Goal: Task Accomplishment & Management: Manage account settings

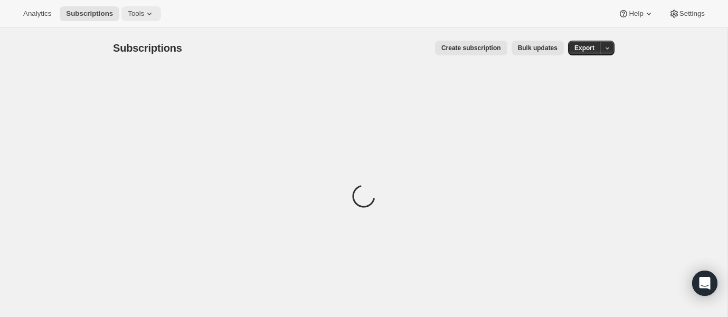
click at [155, 12] on icon at bounding box center [149, 13] width 11 height 11
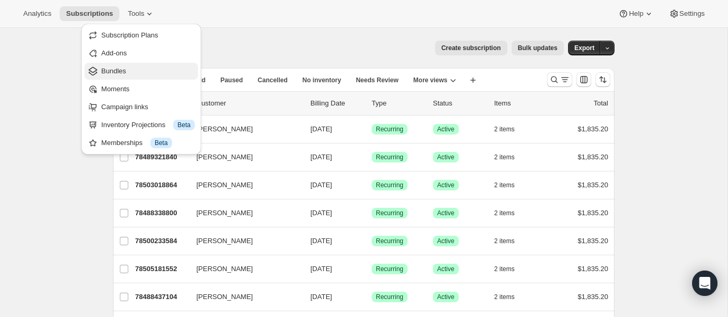
click at [130, 70] on span "Bundles" at bounding box center [147, 71] width 93 height 11
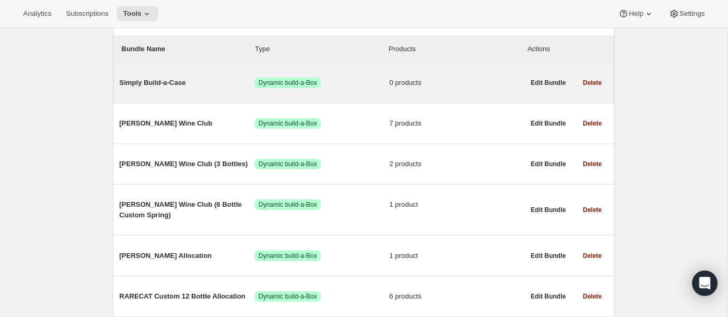
scroll to position [118, 0]
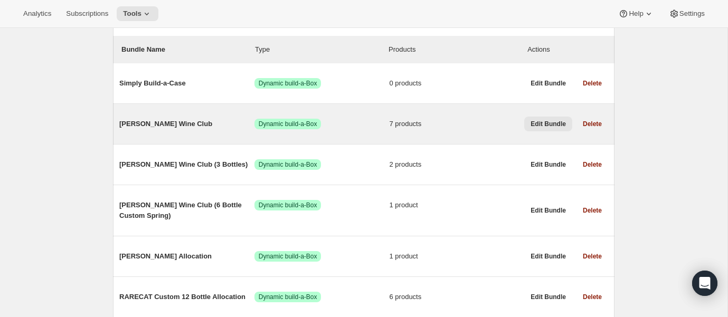
click at [544, 122] on span "Edit Bundle" at bounding box center [547, 124] width 35 height 8
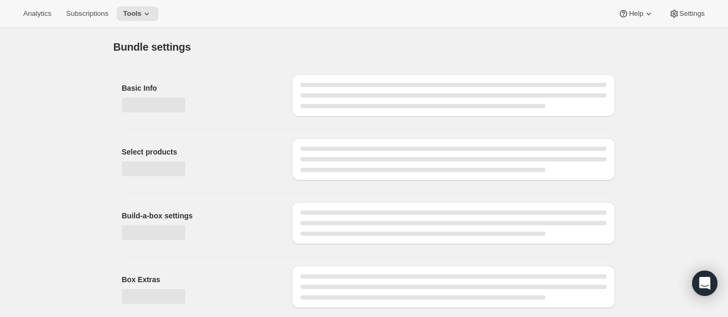
type input "[PERSON_NAME] Wine Club"
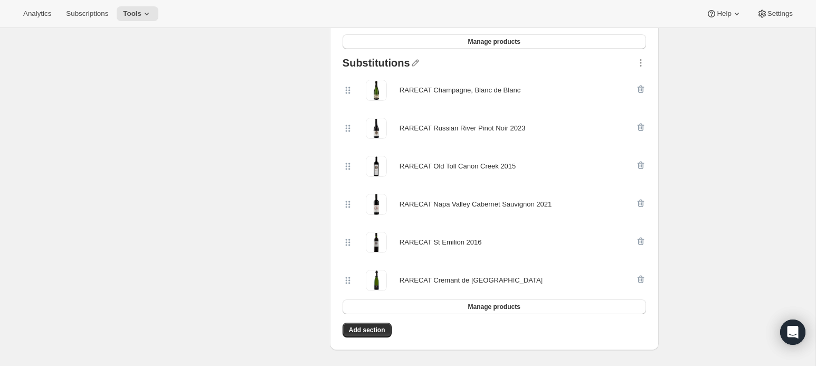
scroll to position [315, 0]
click at [639, 200] on icon "button" at bounding box center [640, 202] width 11 height 11
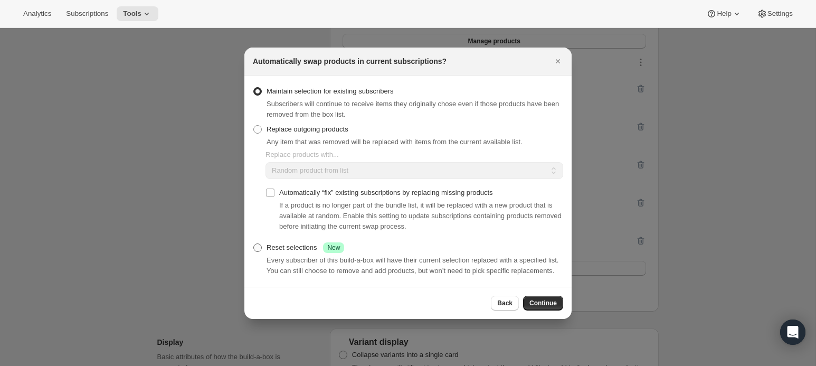
click at [261, 243] on span ":rce:" at bounding box center [257, 247] width 8 height 8
click at [254, 243] on input "Reset selections Success New" at bounding box center [253, 243] width 1 height 1
radio input "true"
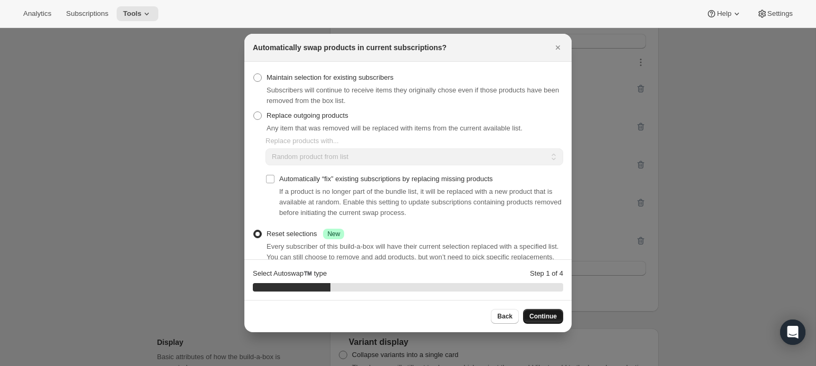
click at [548, 313] on span "Continue" at bounding box center [542, 316] width 27 height 8
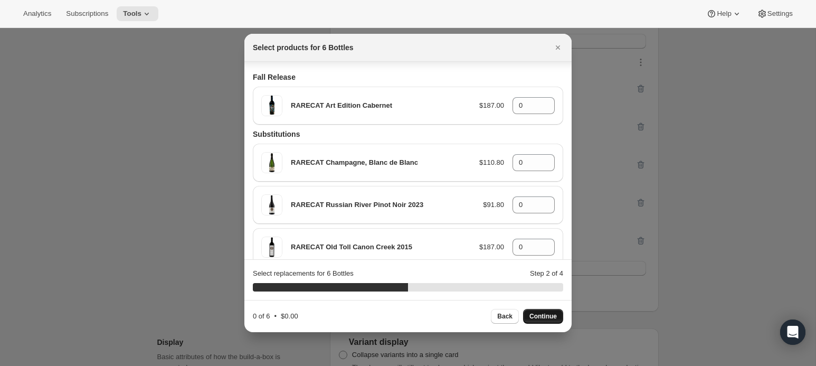
scroll to position [0, 0]
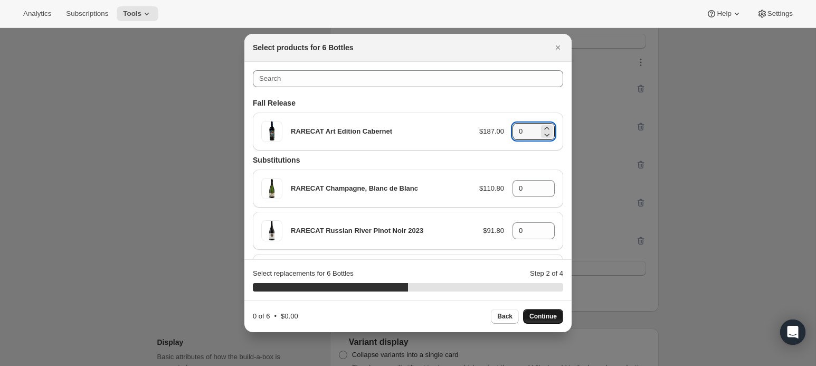
drag, startPoint x: 530, startPoint y: 129, endPoint x: 511, endPoint y: 129, distance: 19.5
click at [511, 129] on div "RARECAT Art Edition Cabernet $187.00 0" at bounding box center [407, 131] width 293 height 21
click at [547, 317] on span "Continue" at bounding box center [542, 316] width 27 height 8
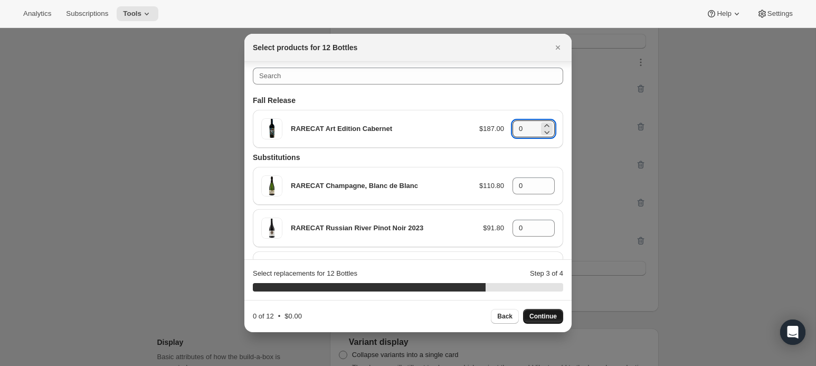
drag, startPoint x: 527, startPoint y: 128, endPoint x: 508, endPoint y: 128, distance: 19.0
click at [508, 128] on div "RARECAT Art Edition Cabernet $187.00 0" at bounding box center [407, 128] width 293 height 21
type input "12"
click at [544, 315] on span "Continue" at bounding box center [542, 316] width 27 height 8
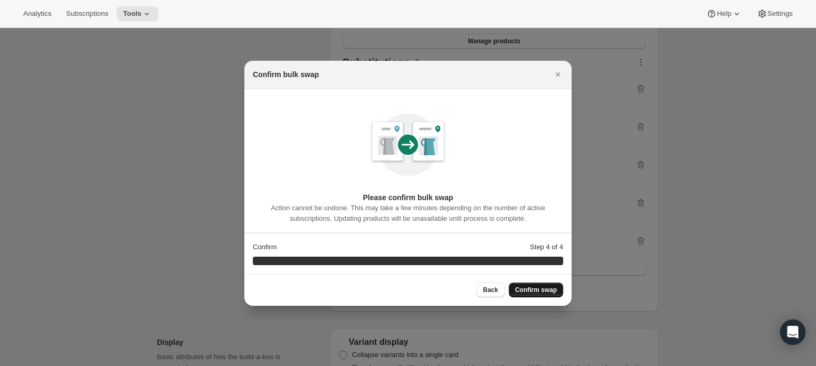
scroll to position [0, 0]
click at [537, 288] on span "Confirm swap" at bounding box center [536, 289] width 42 height 8
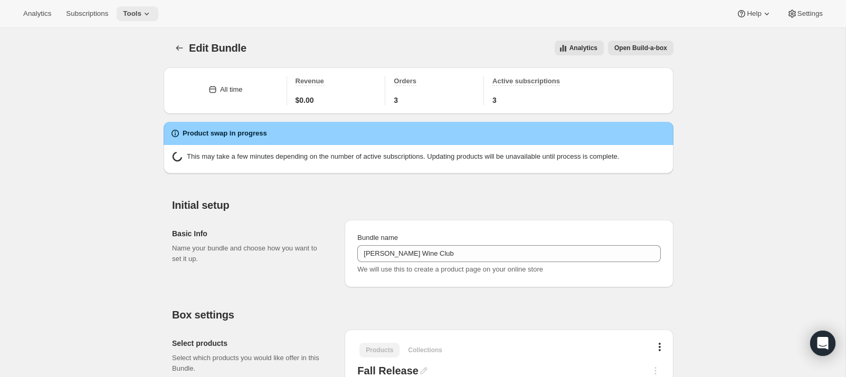
click at [151, 12] on icon at bounding box center [146, 13] width 11 height 11
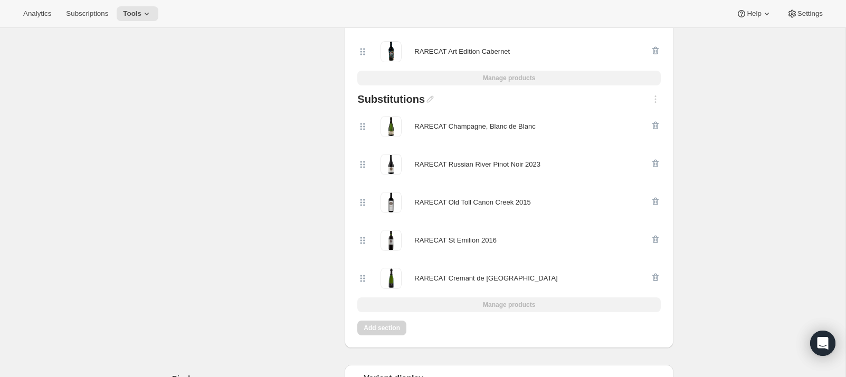
scroll to position [346, 0]
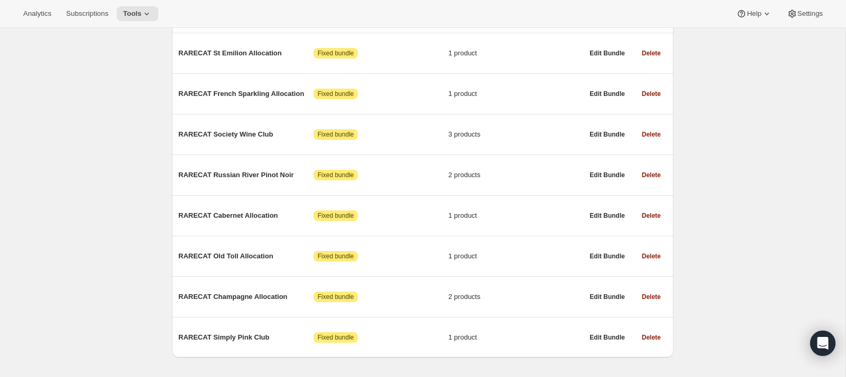
scroll to position [508, 0]
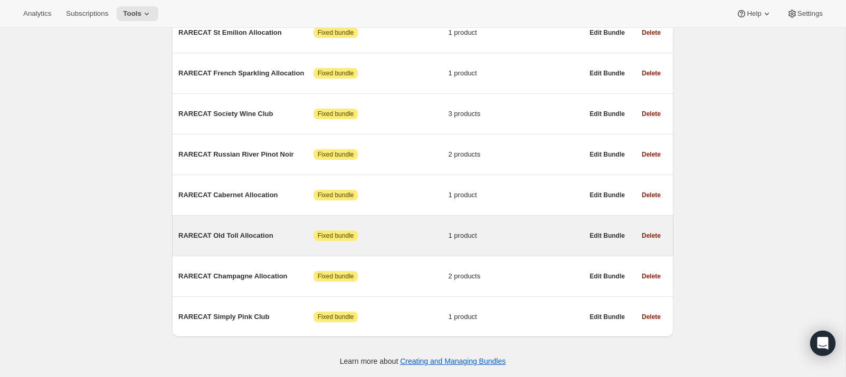
click at [217, 236] on span "RARECAT Old Toll Allocation" at bounding box center [245, 236] width 135 height 11
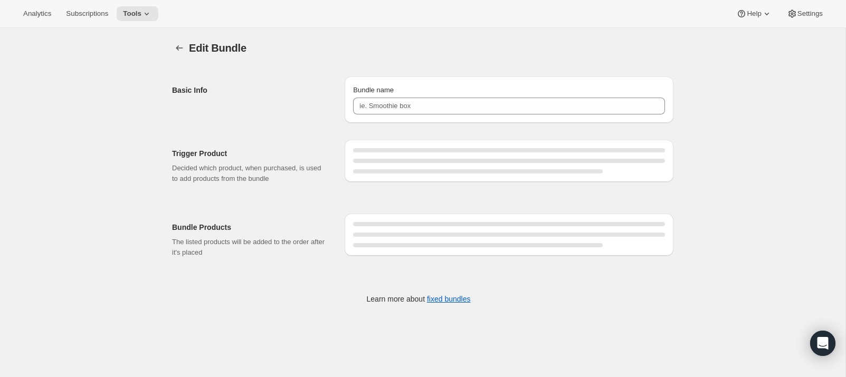
type input "RARECAT Old Toll Allocation"
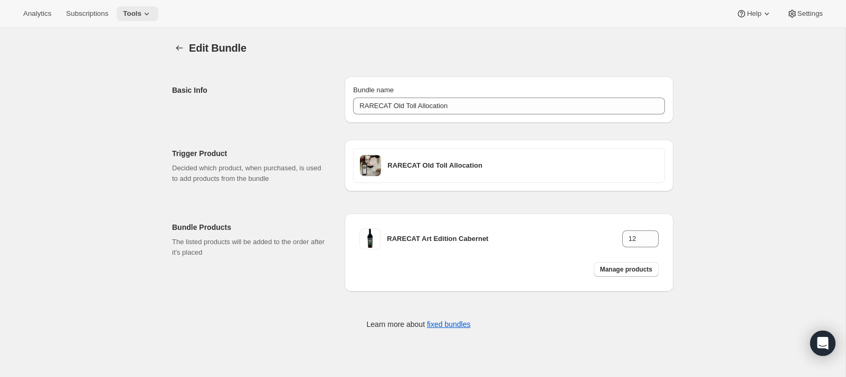
click at [152, 11] on icon at bounding box center [146, 13] width 11 height 11
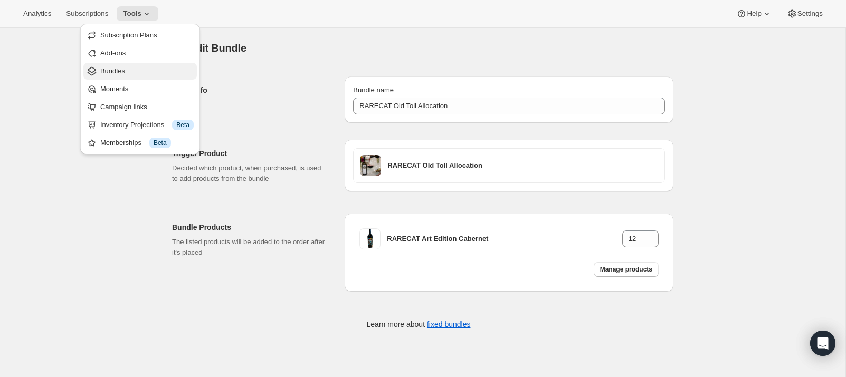
click at [135, 74] on span "Bundles" at bounding box center [146, 71] width 93 height 11
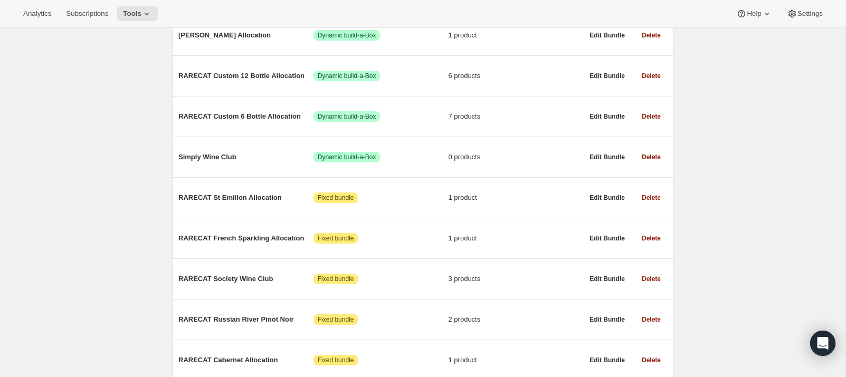
scroll to position [334, 0]
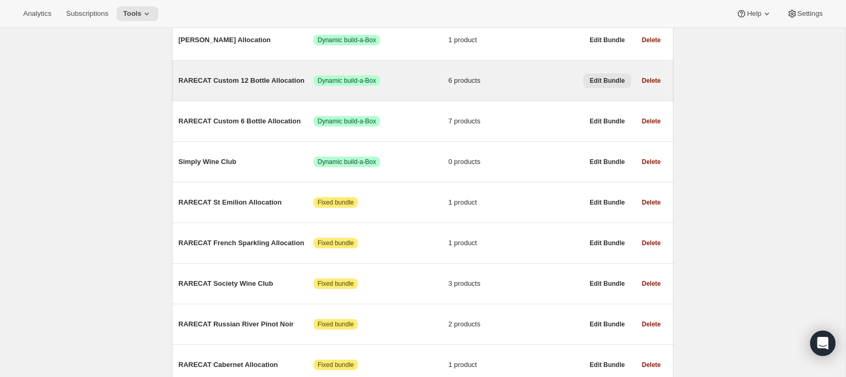
click at [606, 80] on span "Edit Bundle" at bounding box center [606, 80] width 35 height 8
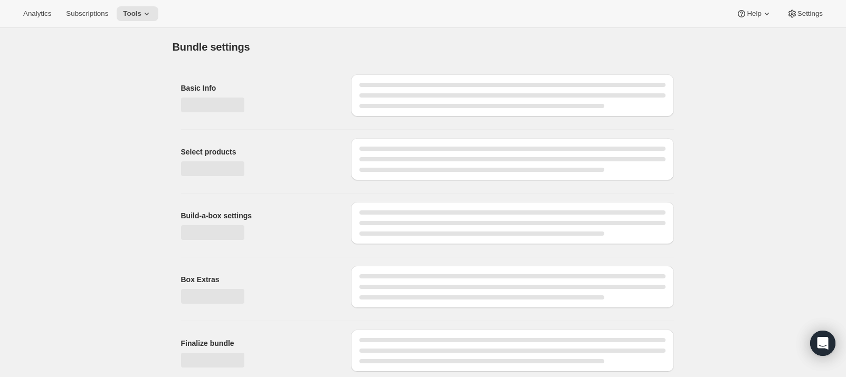
type input "RARECAT Custom 12 Bottle Allocation"
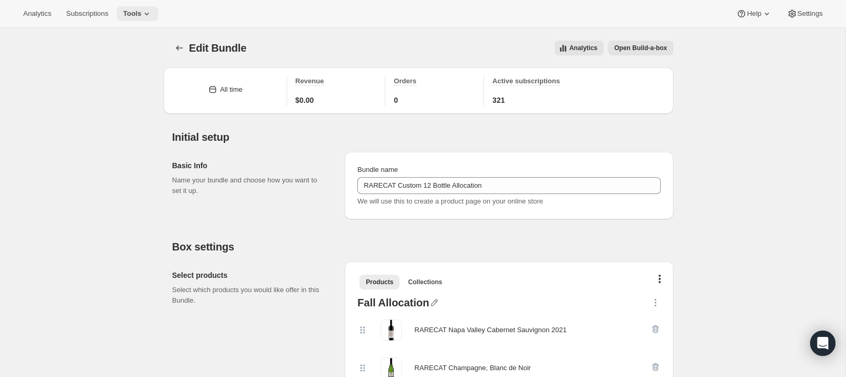
click at [152, 14] on icon at bounding box center [146, 13] width 11 height 11
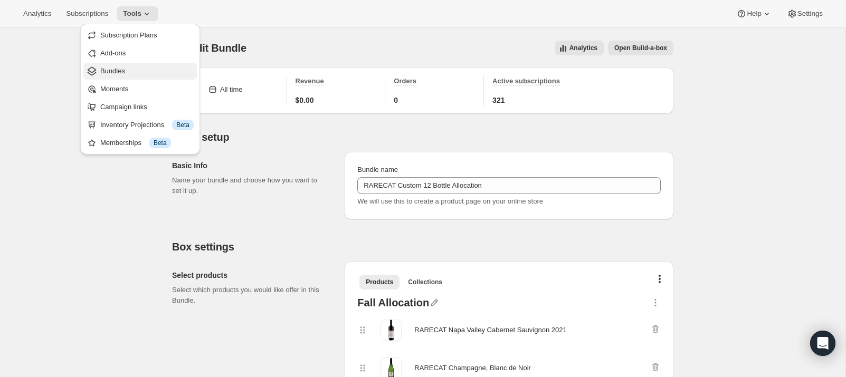
click at [134, 72] on span "Bundles" at bounding box center [146, 71] width 93 height 11
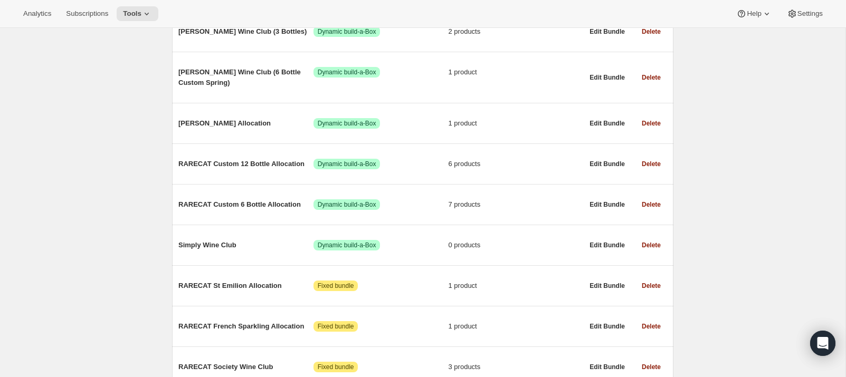
scroll to position [259, 0]
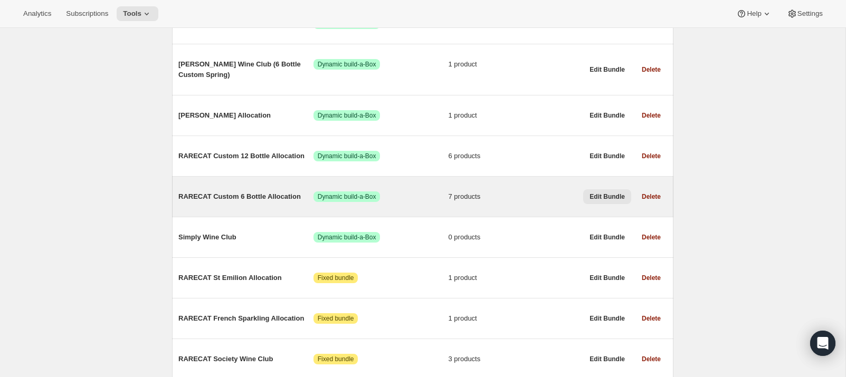
click at [607, 198] on span "Edit Bundle" at bounding box center [606, 197] width 35 height 8
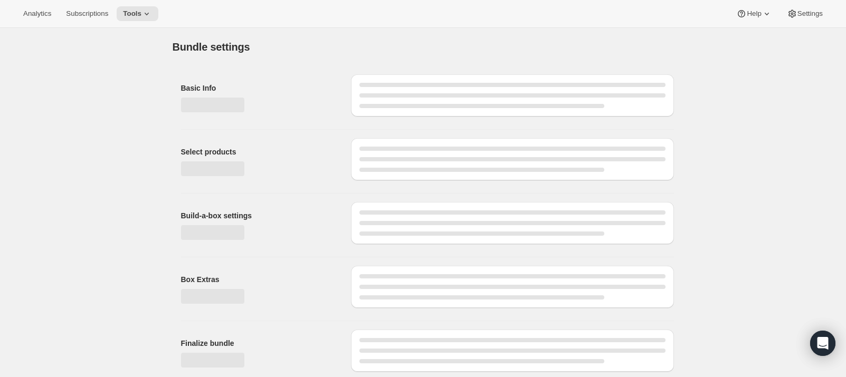
type input "RARECAT Custom 6 Bottle Allocation"
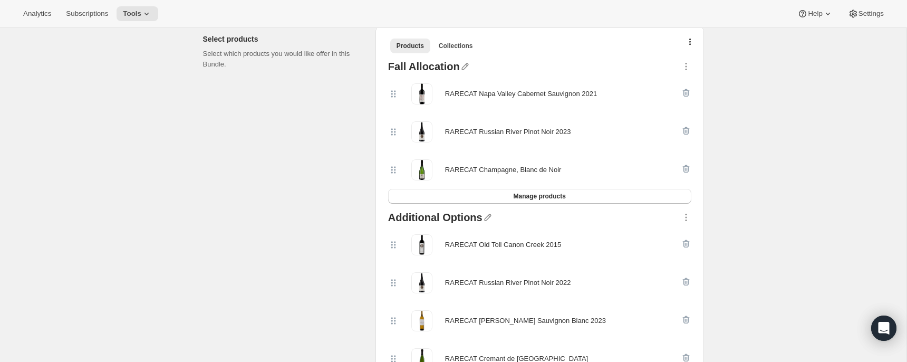
scroll to position [230, 0]
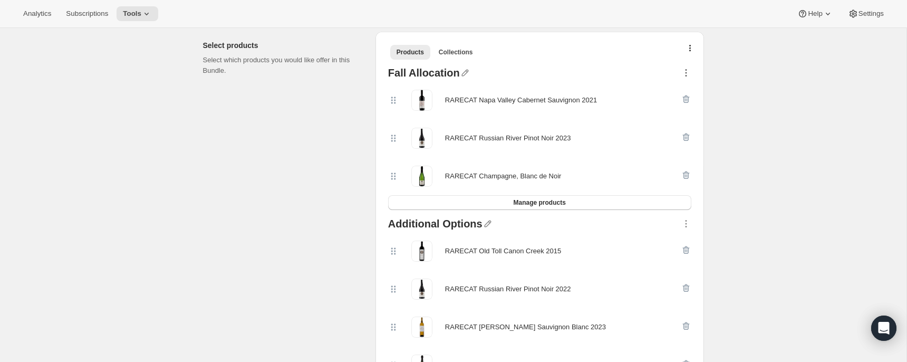
click at [687, 72] on icon "button" at bounding box center [686, 73] width 11 height 11
click at [463, 69] on icon "button" at bounding box center [465, 73] width 11 height 11
click at [523, 59] on div "Products Collections More views Products Collections More views" at bounding box center [540, 51] width 312 height 23
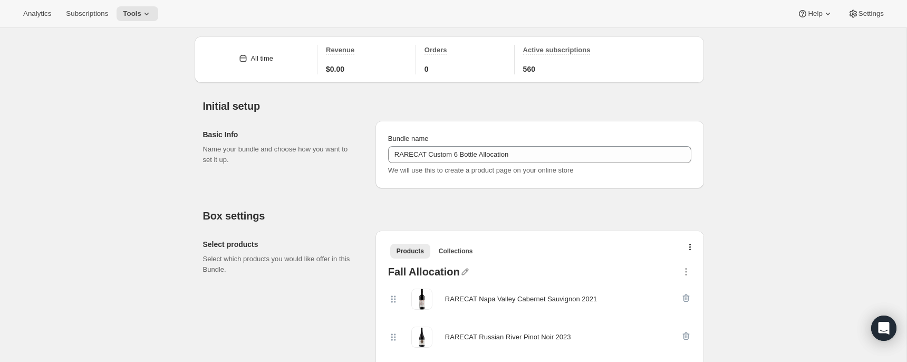
scroll to position [0, 0]
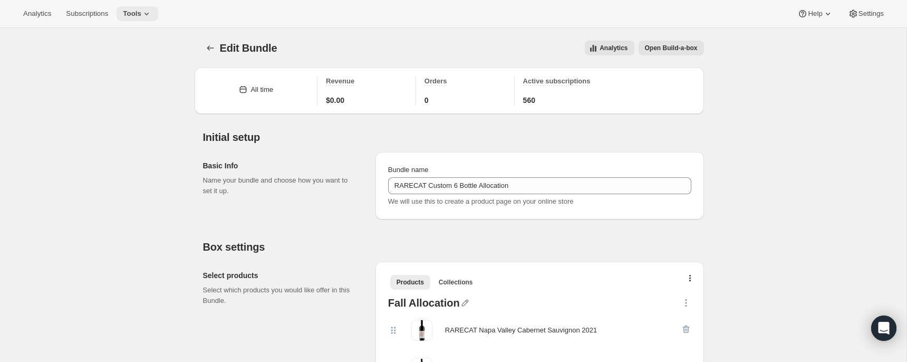
click at [152, 12] on icon at bounding box center [146, 13] width 11 height 11
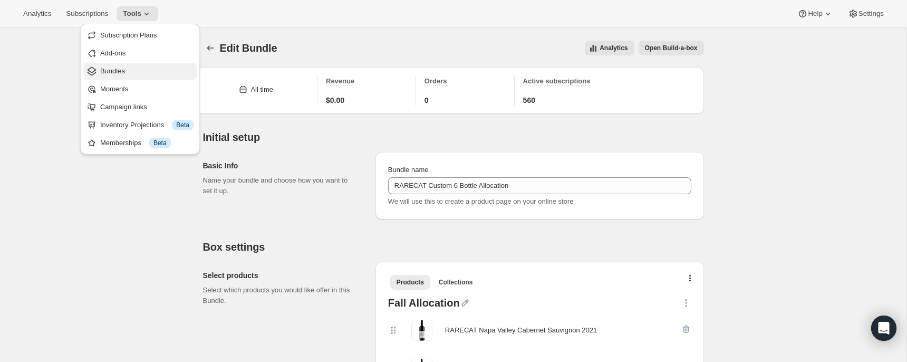
click at [110, 68] on span "Bundles" at bounding box center [112, 71] width 25 height 8
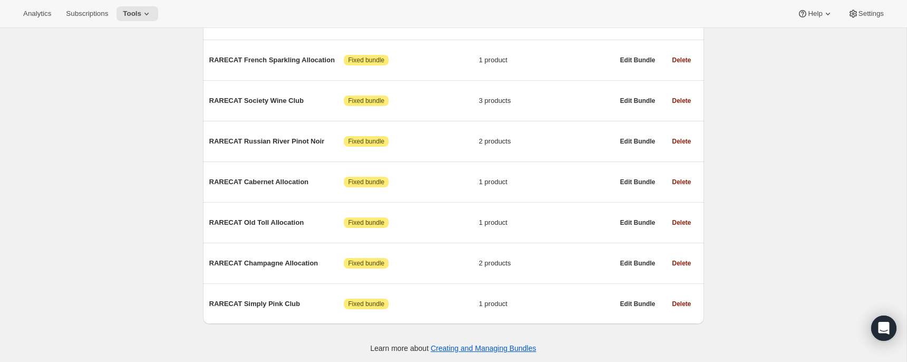
scroll to position [523, 0]
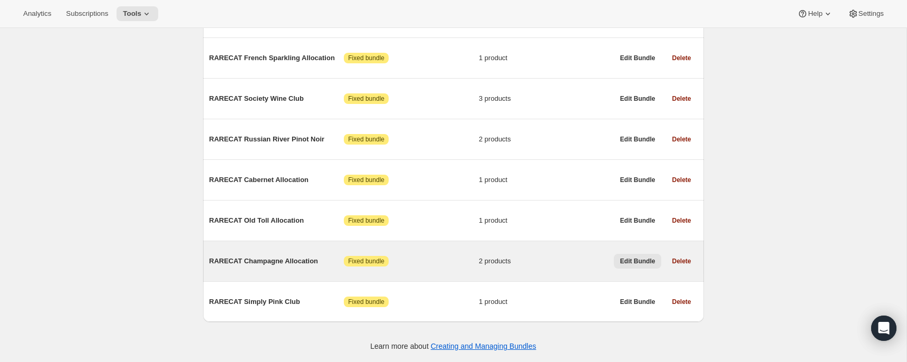
click at [631, 259] on span "Edit Bundle" at bounding box center [637, 261] width 35 height 8
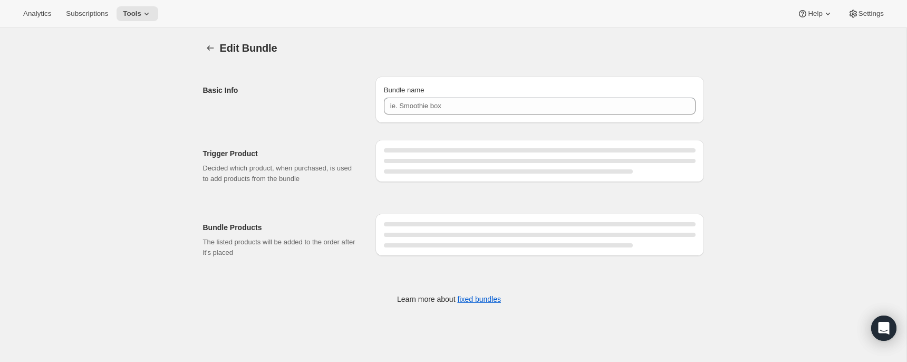
type input "RARECAT Champagne Allocation"
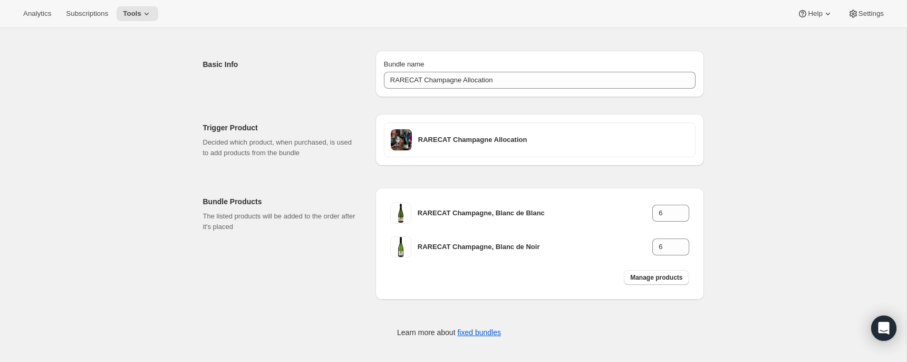
scroll to position [27, 0]
click at [665, 274] on span "Manage products" at bounding box center [656, 276] width 52 height 8
type input "1"
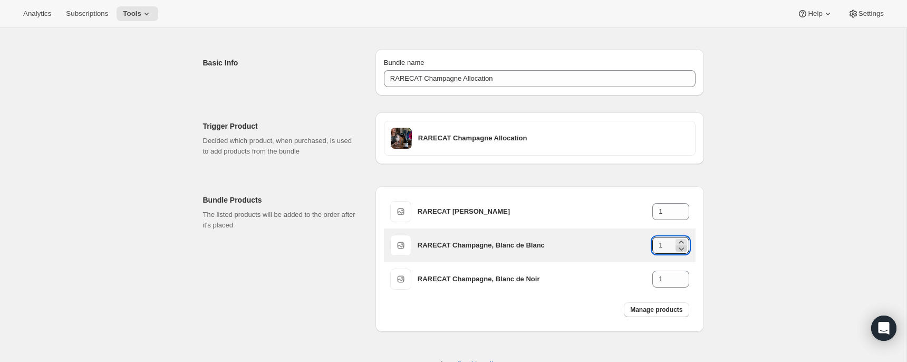
click at [683, 246] on icon at bounding box center [681, 248] width 11 height 11
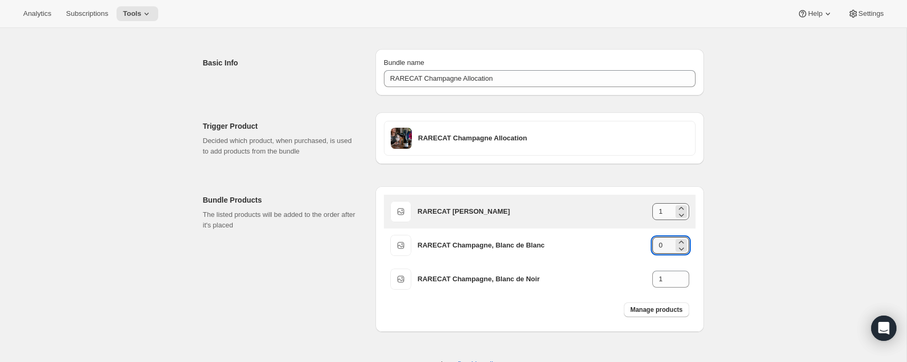
type input "0"
drag, startPoint x: 668, startPoint y: 212, endPoint x: 642, endPoint y: 212, distance: 26.4
click at [642, 212] on div "RARECAT [PERSON_NAME] 1" at bounding box center [554, 211] width 272 height 17
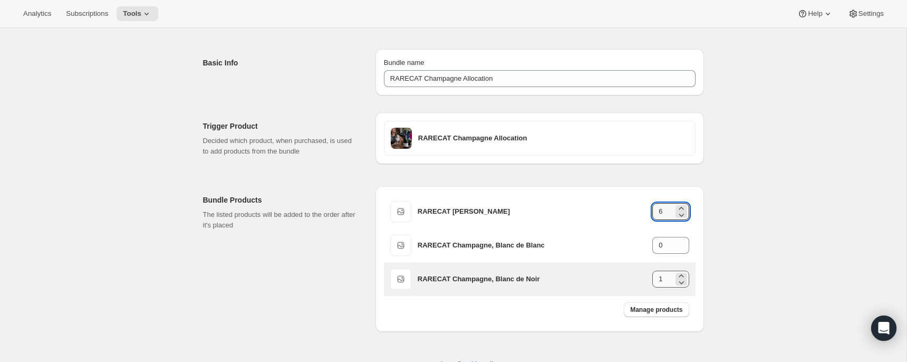
type input "6"
drag, startPoint x: 666, startPoint y: 285, endPoint x: 642, endPoint y: 279, distance: 25.5
click at [642, 279] on div "RARECAT Champagne, Blanc de Noir 1" at bounding box center [554, 279] width 272 height 17
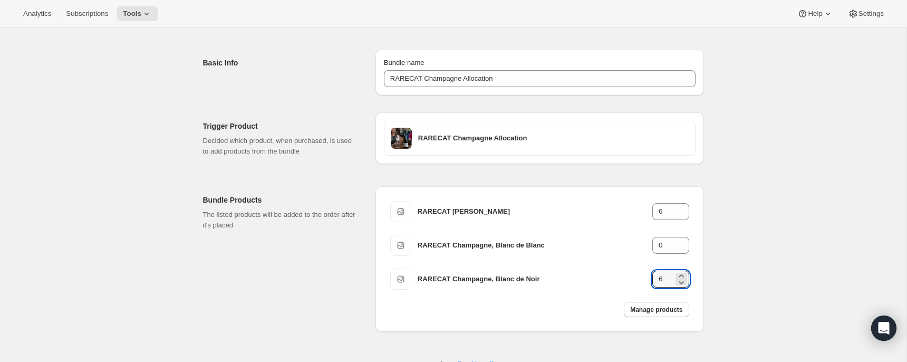
type input "6"
click at [676, 309] on span "Manage products" at bounding box center [656, 309] width 52 height 8
type input "1"
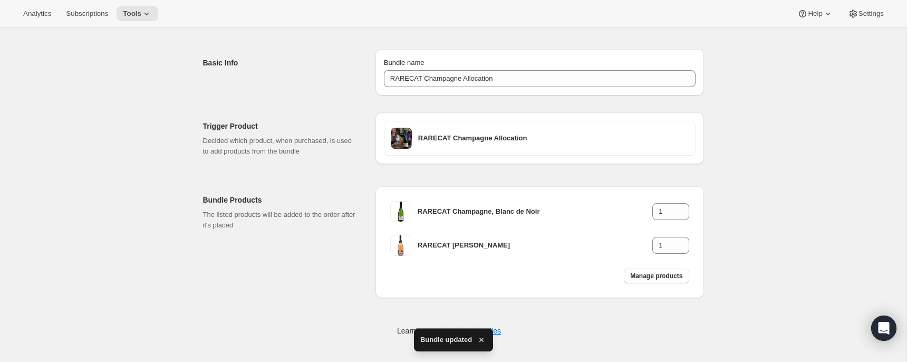
scroll to position [0, 0]
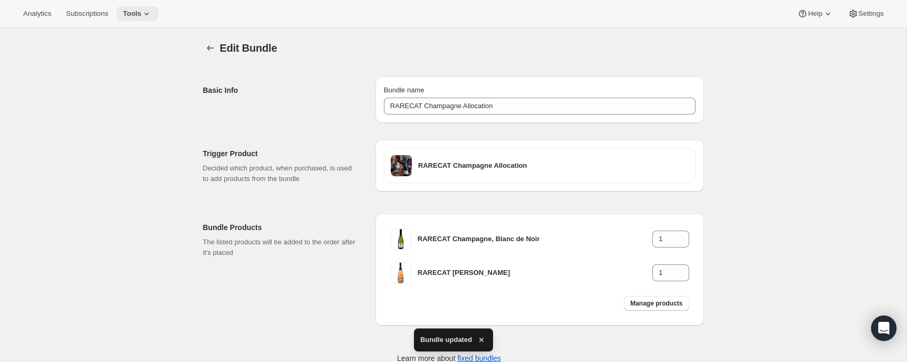
click at [152, 14] on icon at bounding box center [146, 13] width 11 height 11
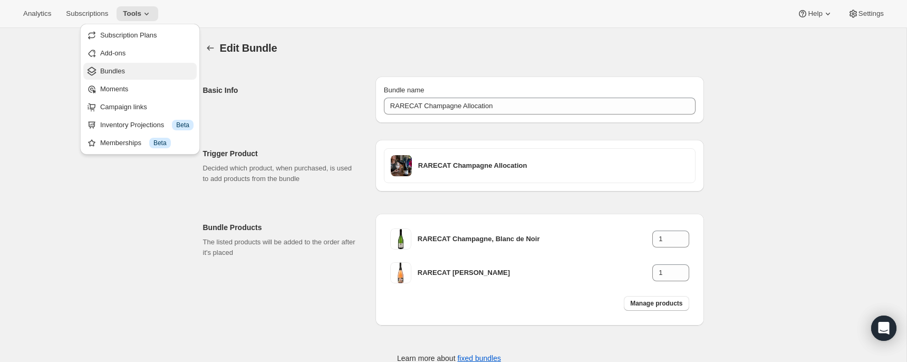
click at [126, 72] on span "Bundles" at bounding box center [146, 71] width 93 height 11
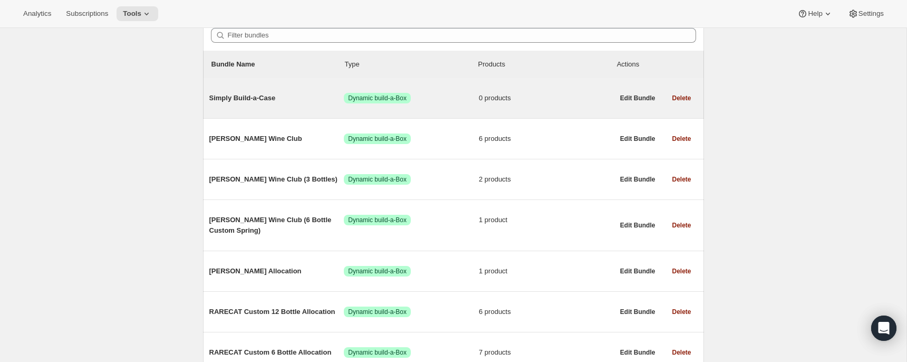
scroll to position [98, 0]
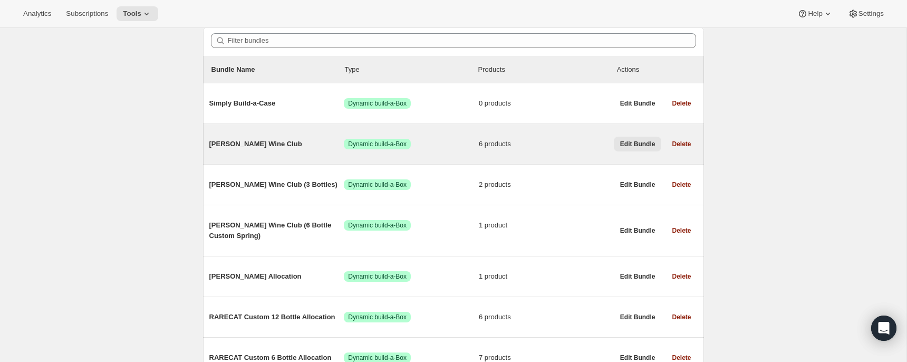
click at [637, 142] on span "Edit Bundle" at bounding box center [637, 144] width 35 height 8
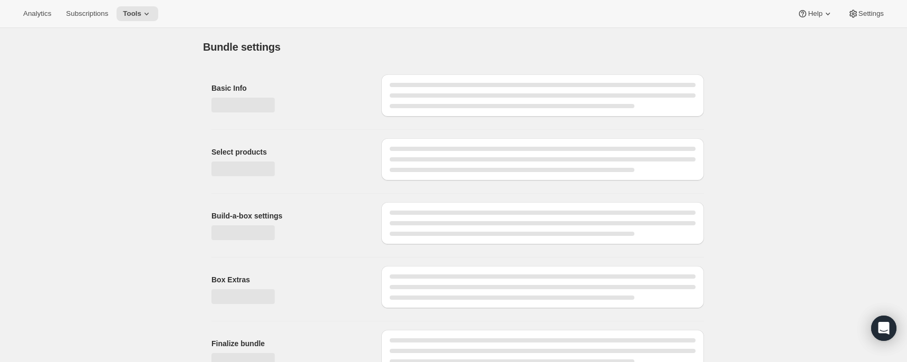
type input "[PERSON_NAME] Wine Club"
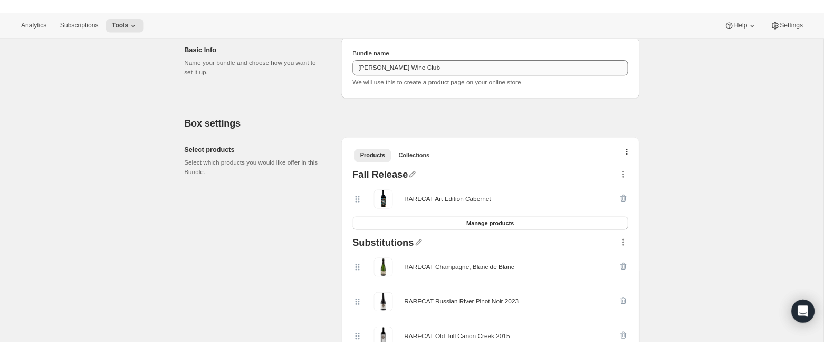
scroll to position [129, 0]
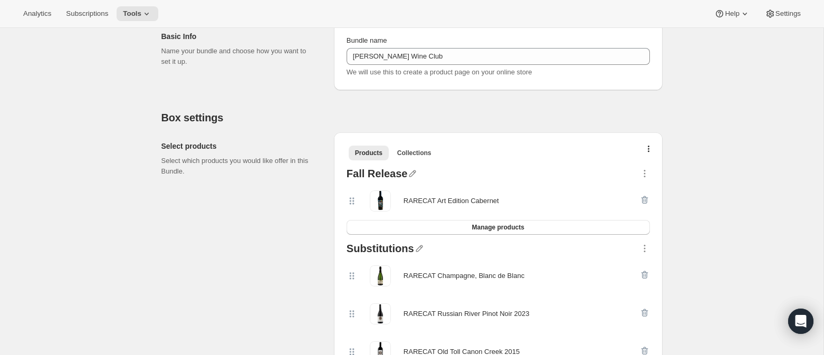
click at [150, 13] on icon at bounding box center [146, 13] width 11 height 11
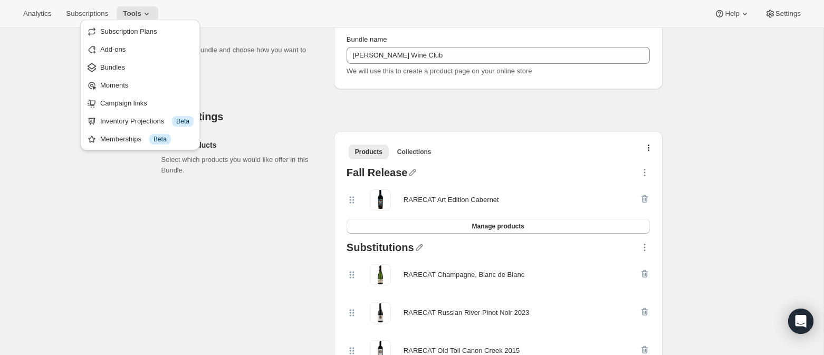
scroll to position [138, 0]
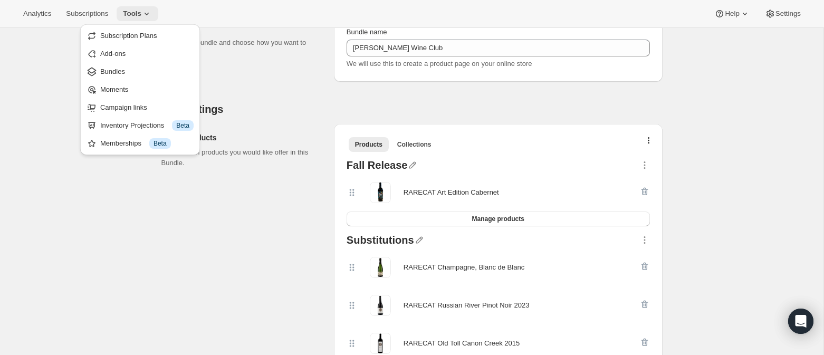
click at [152, 13] on icon at bounding box center [146, 13] width 11 height 11
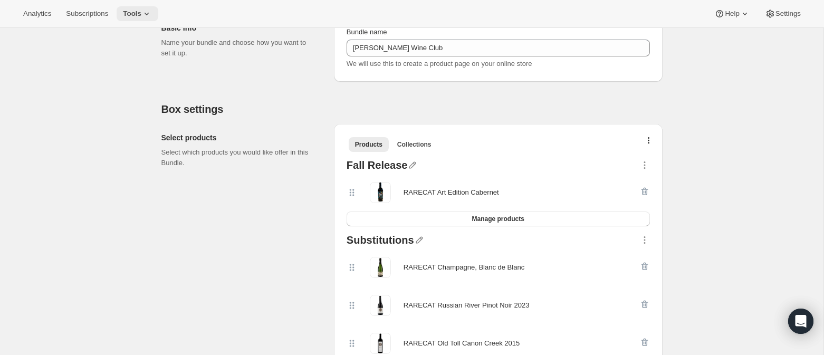
click at [152, 13] on icon at bounding box center [146, 13] width 11 height 11
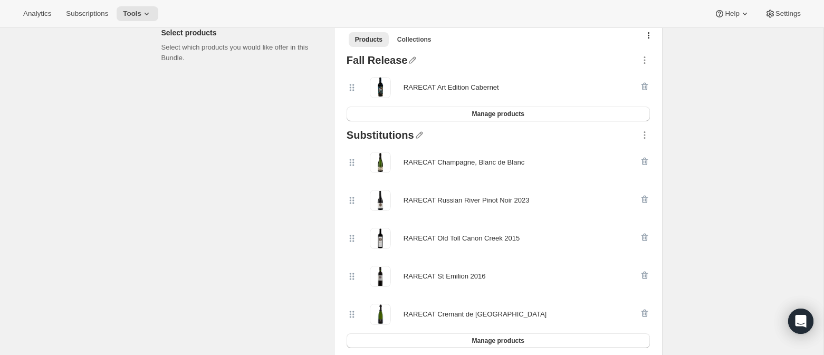
scroll to position [243, 0]
click at [644, 158] on icon "button" at bounding box center [644, 161] width 7 height 8
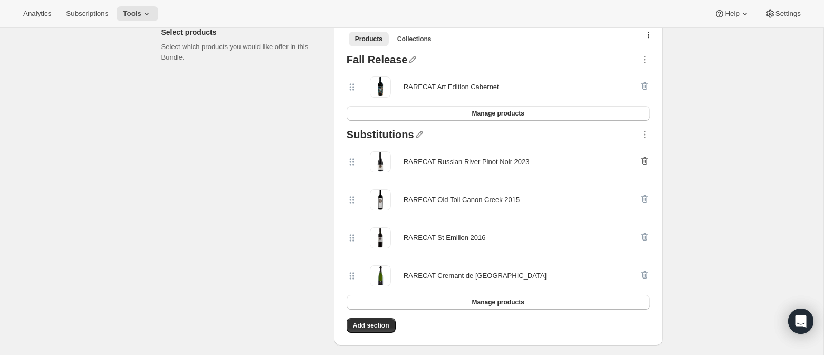
click at [643, 160] on icon "button" at bounding box center [643, 161] width 1 height 3
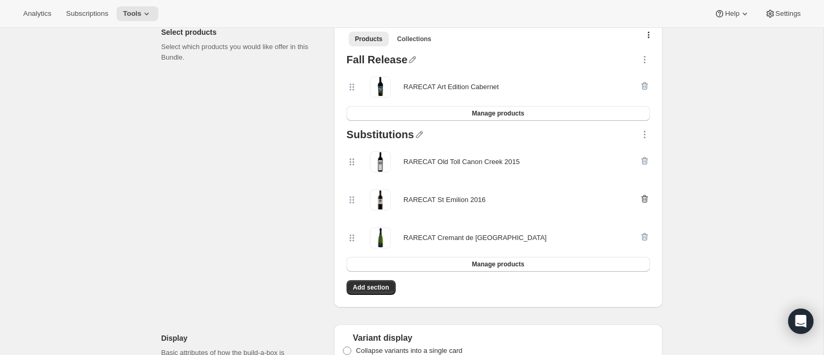
click at [644, 195] on icon "button" at bounding box center [644, 199] width 11 height 11
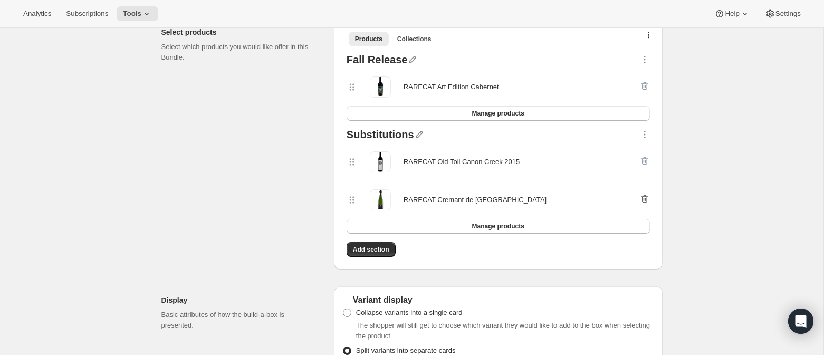
click at [644, 197] on icon "button" at bounding box center [644, 199] width 11 height 11
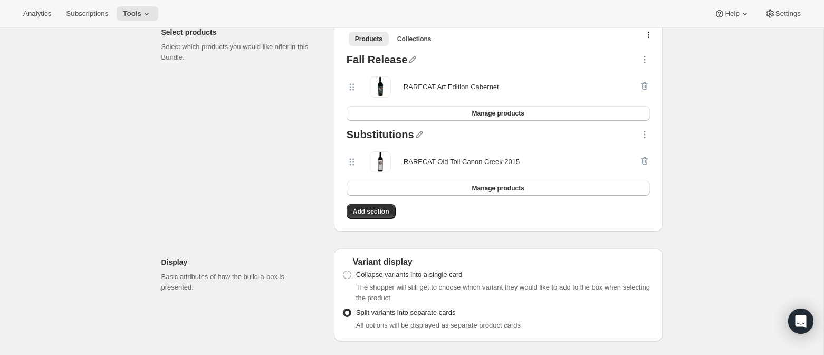
scroll to position [0, 0]
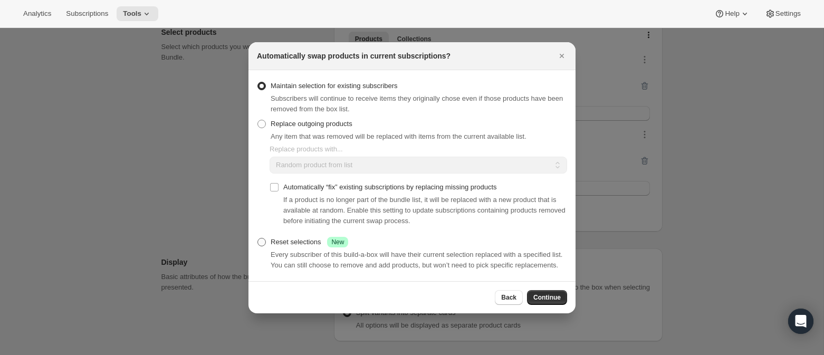
click at [259, 238] on span ":ro3:" at bounding box center [261, 242] width 8 height 8
click at [258, 238] on input "Reset selections Success New" at bounding box center [257, 238] width 1 height 1
radio input "true"
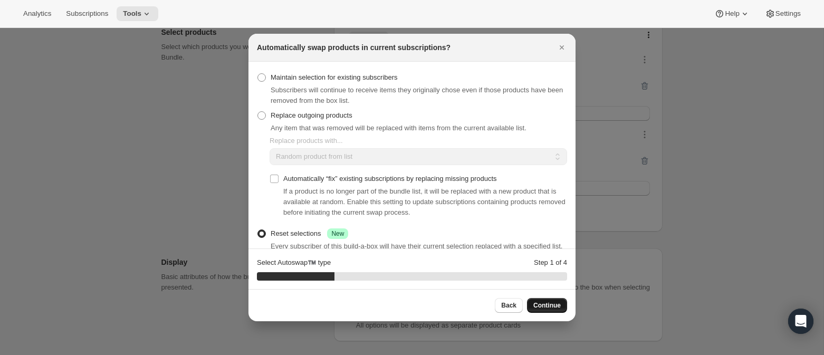
click at [549, 304] on span "Continue" at bounding box center [546, 305] width 27 height 8
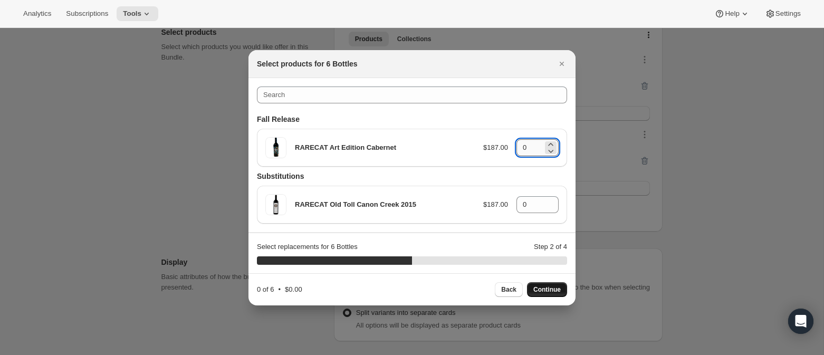
drag, startPoint x: 529, startPoint y: 148, endPoint x: 518, endPoint y: 148, distance: 11.6
click at [518, 148] on input "0" at bounding box center [529, 147] width 26 height 17
click at [556, 292] on span "Continue" at bounding box center [546, 289] width 27 height 8
drag, startPoint x: 537, startPoint y: 147, endPoint x: 497, endPoint y: 146, distance: 39.0
click at [497, 146] on div "RARECAT Art Edition Cabernet $187.00 0" at bounding box center [411, 147] width 293 height 21
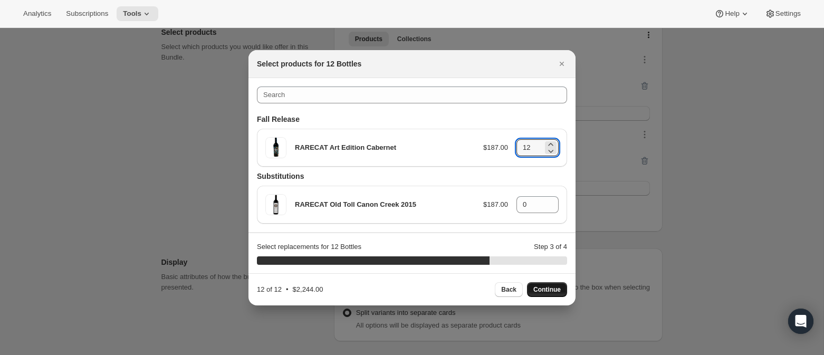
type input "12"
click at [549, 290] on span "Continue" at bounding box center [546, 289] width 27 height 8
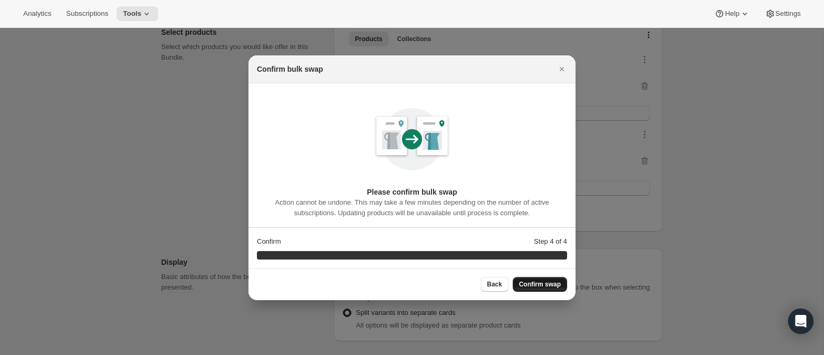
click at [553, 284] on span "Confirm swap" at bounding box center [540, 284] width 42 height 8
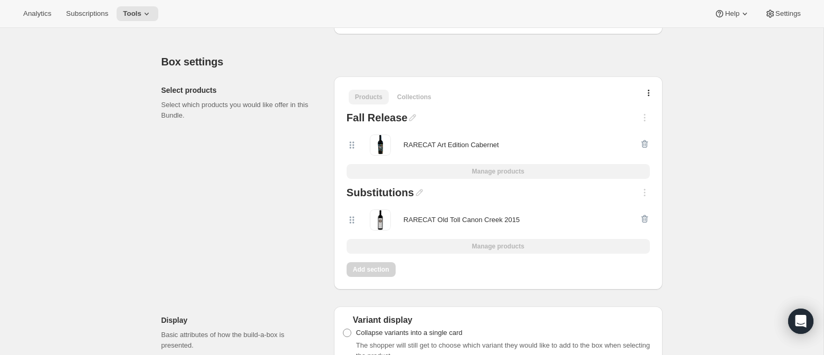
scroll to position [253, 0]
click at [152, 11] on icon at bounding box center [146, 13] width 11 height 11
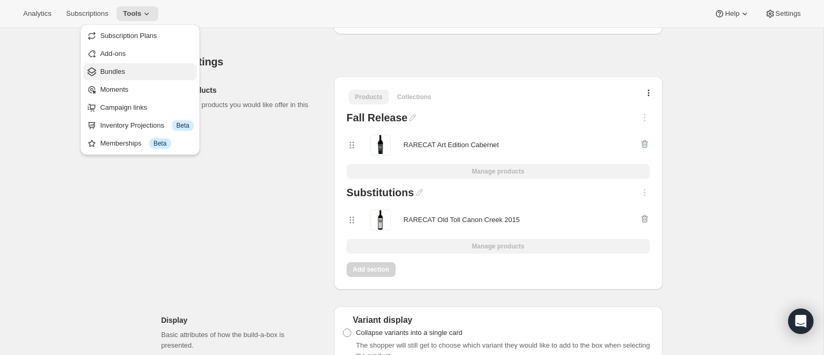
click at [121, 72] on span "Bundles" at bounding box center [112, 72] width 25 height 8
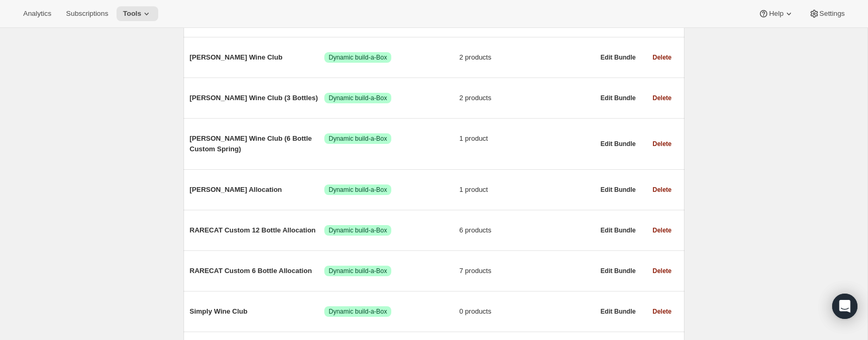
scroll to position [192, 0]
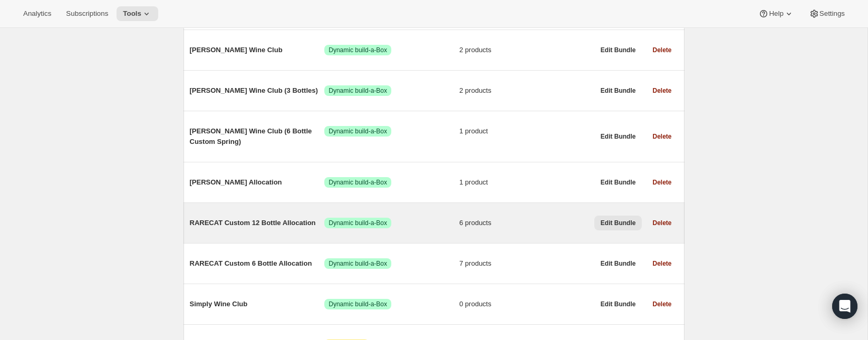
click at [615, 223] on span "Edit Bundle" at bounding box center [618, 223] width 35 height 8
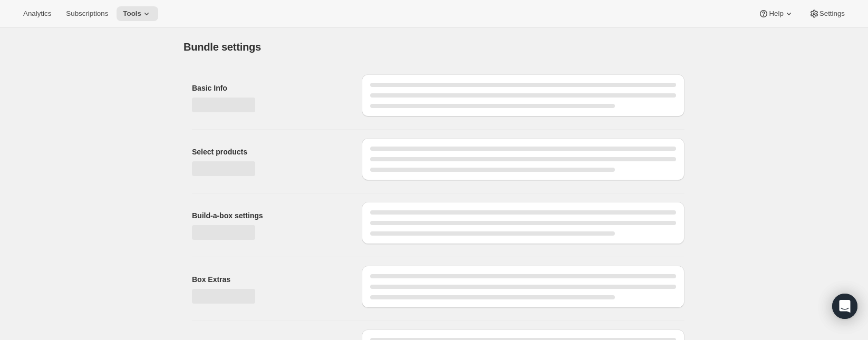
type input "RARECAT Custom 12 Bottle Allocation"
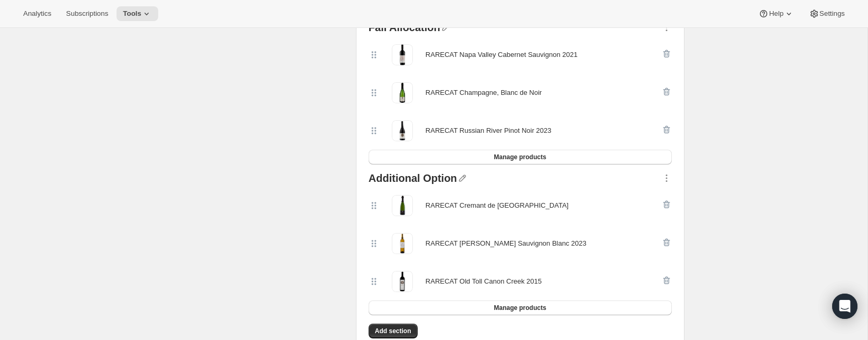
scroll to position [274, 0]
click at [509, 307] on span "Manage products" at bounding box center [520, 309] width 52 height 8
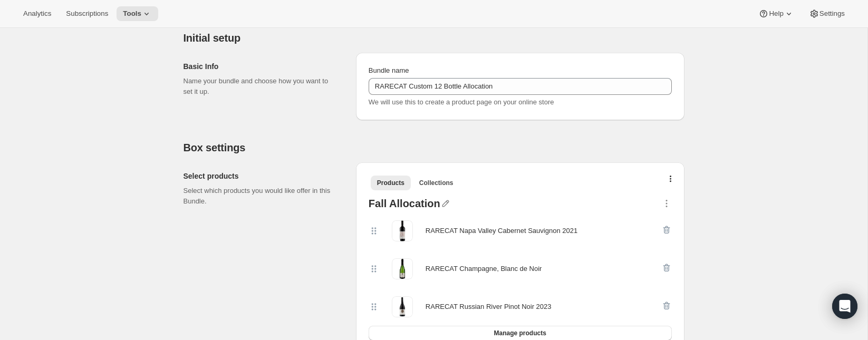
scroll to position [92, 0]
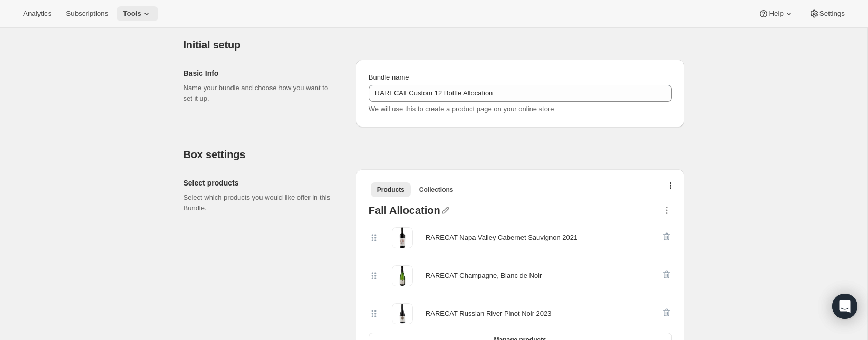
click at [151, 13] on icon at bounding box center [146, 13] width 11 height 11
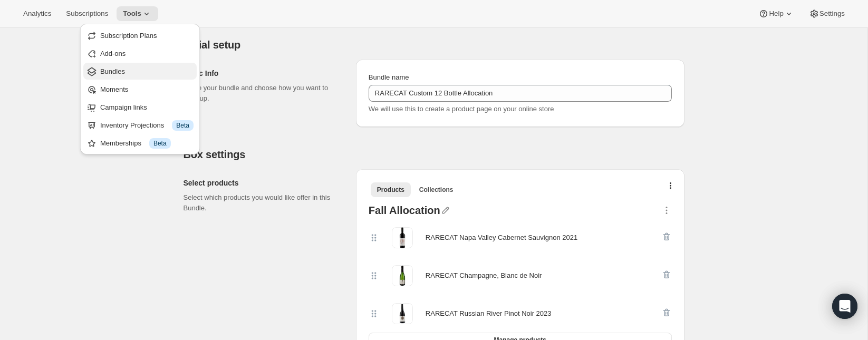
click at [125, 68] on span "Bundles" at bounding box center [112, 72] width 25 height 8
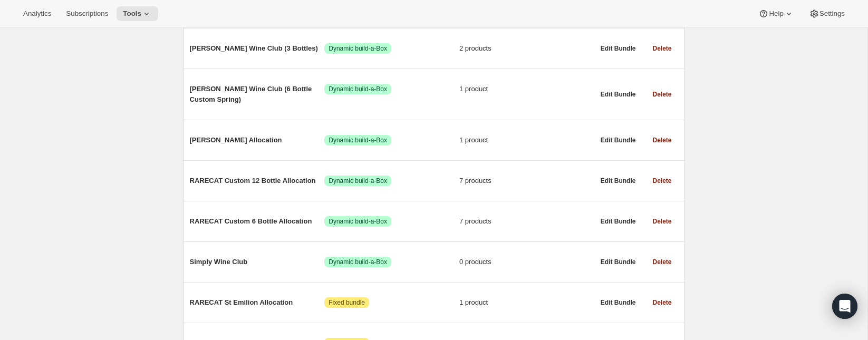
scroll to position [235, 0]
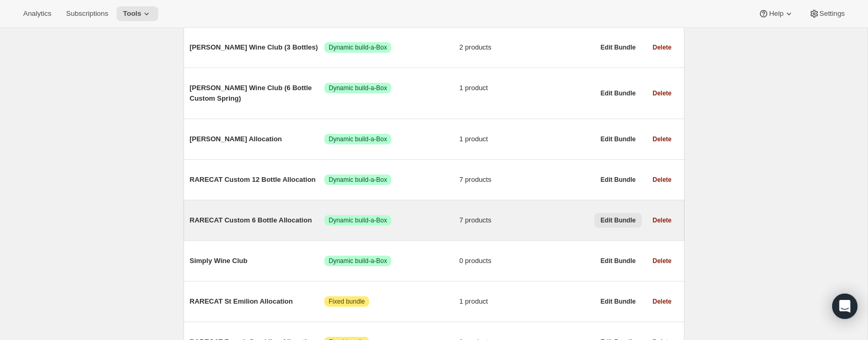
click at [612, 222] on span "Edit Bundle" at bounding box center [618, 220] width 35 height 8
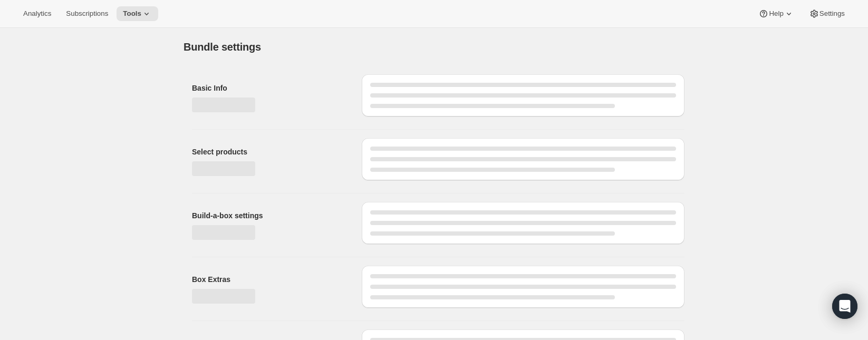
type input "RARECAT Custom 6 Bottle Allocation"
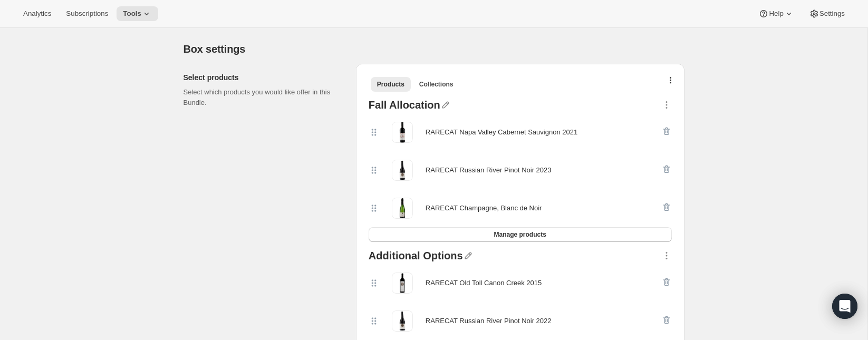
scroll to position [181, 0]
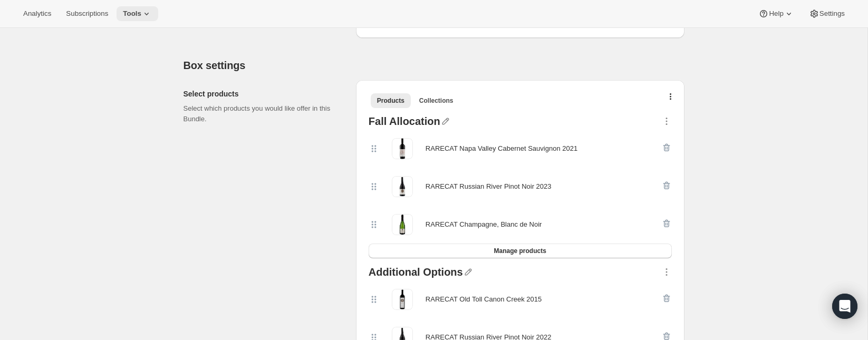
click at [151, 13] on icon at bounding box center [146, 13] width 11 height 11
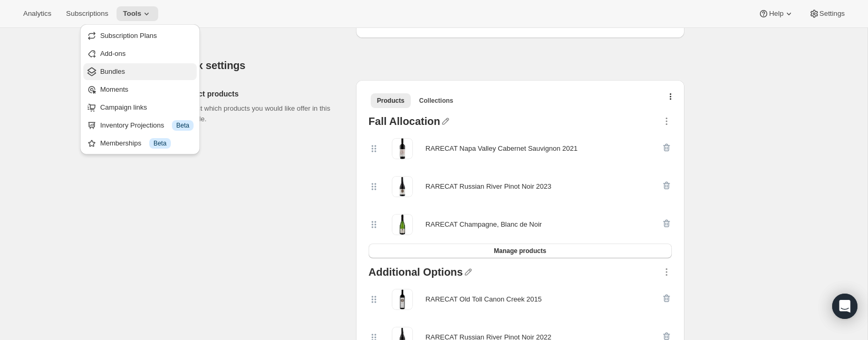
click at [129, 72] on span "Bundles" at bounding box center [146, 71] width 93 height 11
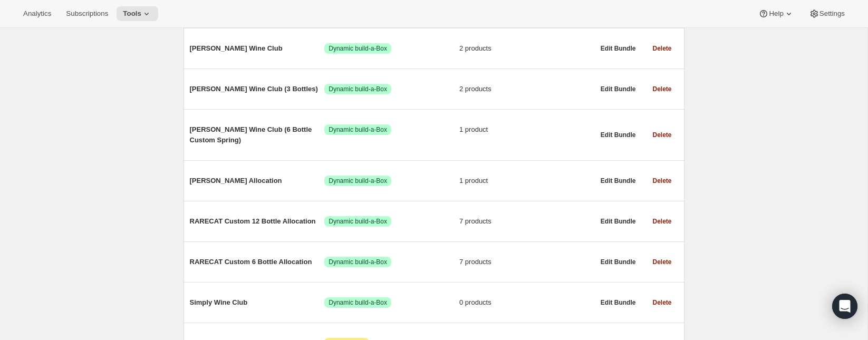
scroll to position [184, 0]
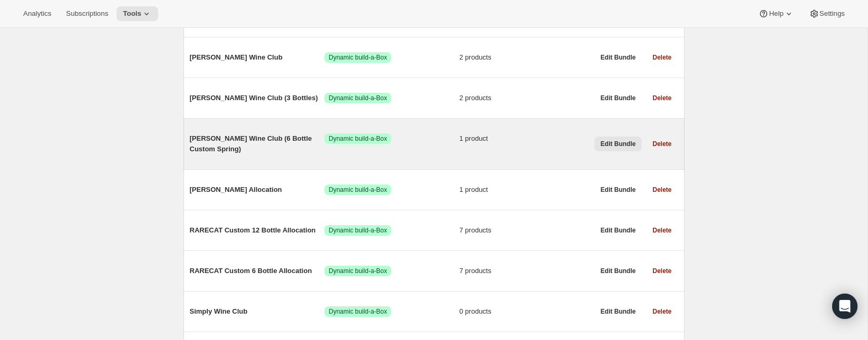
click at [623, 144] on span "Edit Bundle" at bounding box center [618, 144] width 35 height 8
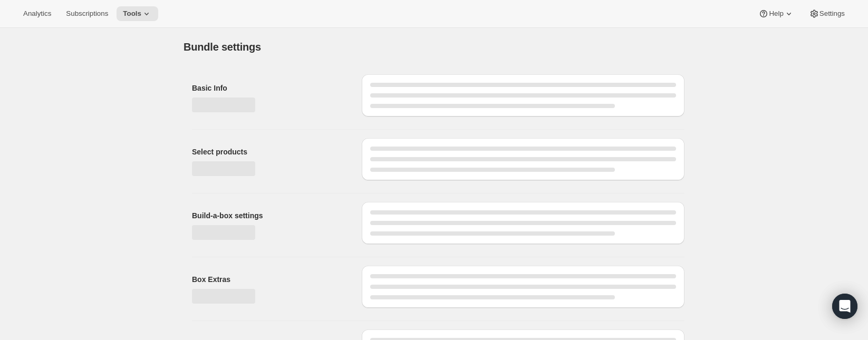
type input "[PERSON_NAME] Wine Club (6 Bottle Custom Spring)"
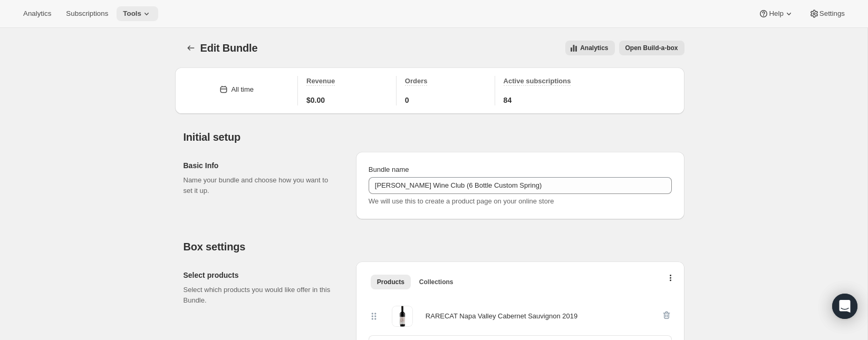
click at [152, 13] on icon at bounding box center [146, 13] width 11 height 11
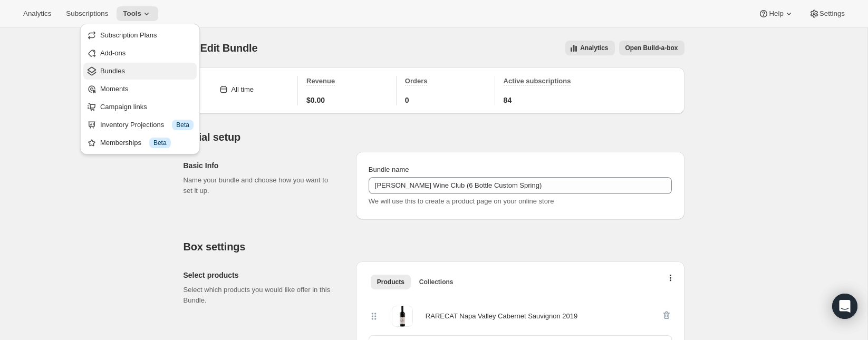
click at [133, 76] on button "Bundles" at bounding box center [139, 71] width 113 height 17
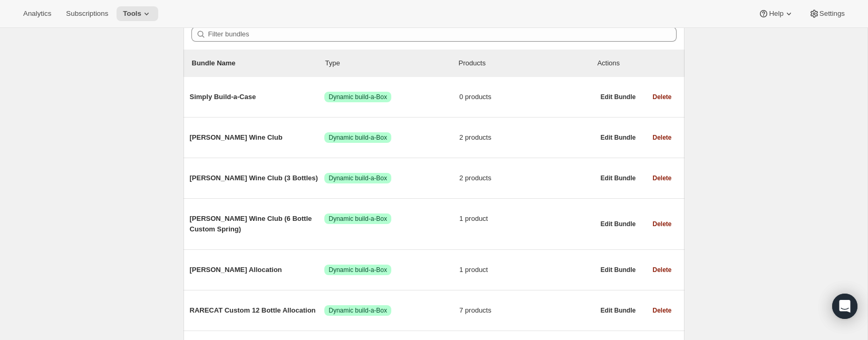
scroll to position [107, 0]
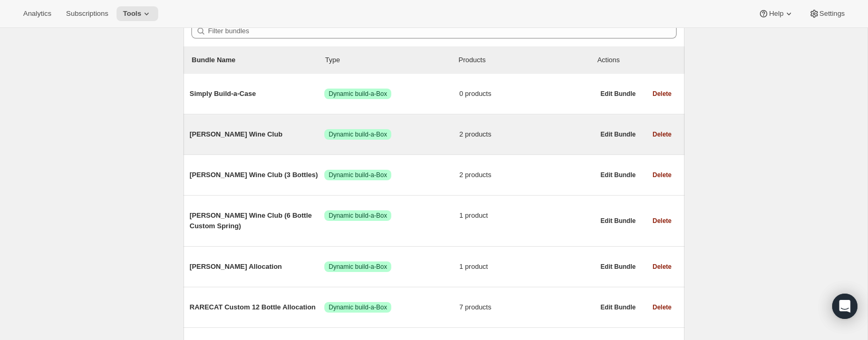
click at [226, 135] on span "[PERSON_NAME] Wine Club" at bounding box center [257, 134] width 135 height 11
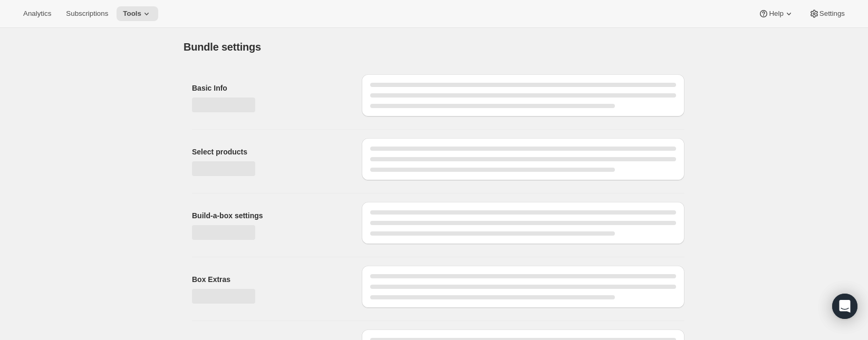
type input "[PERSON_NAME] Wine Club"
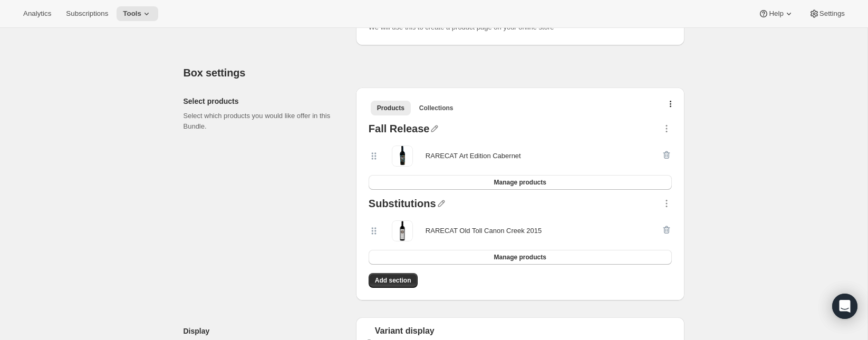
scroll to position [174, 0]
click at [151, 12] on icon at bounding box center [146, 13] width 11 height 11
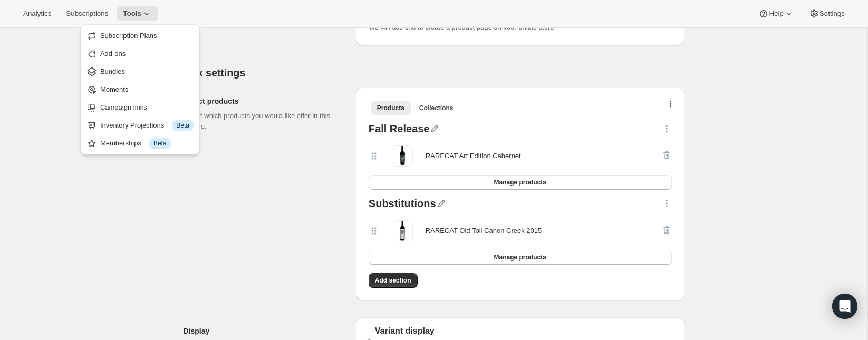
click at [227, 210] on div "Select products Select which products you would like offer in this Bundle." at bounding box center [266, 194] width 164 height 213
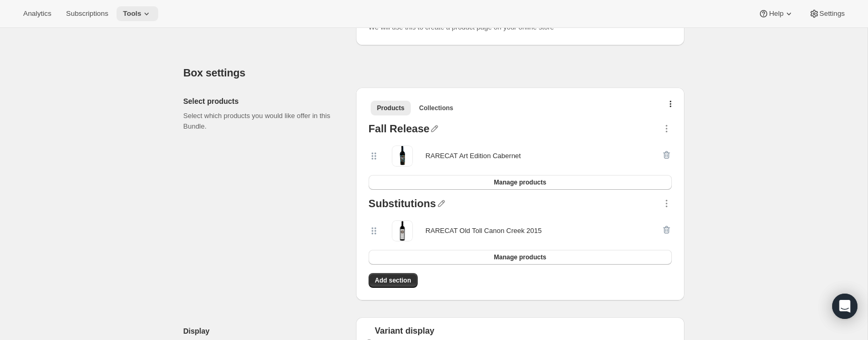
click at [150, 12] on icon at bounding box center [146, 13] width 11 height 11
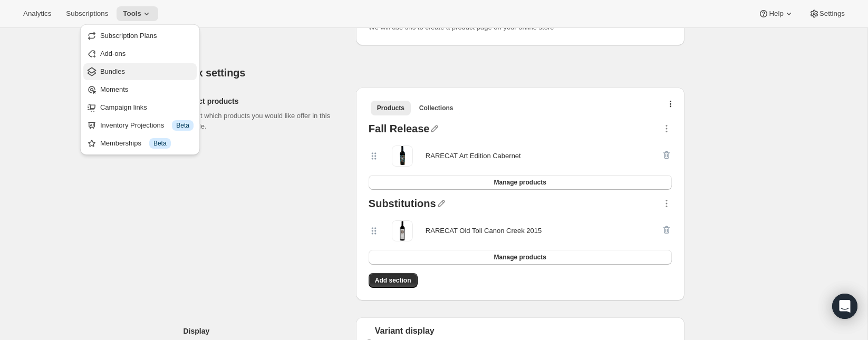
click at [114, 70] on span "Bundles" at bounding box center [112, 72] width 25 height 8
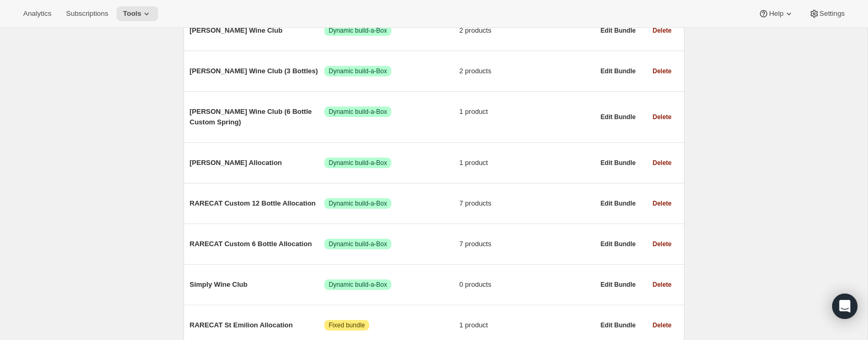
scroll to position [211, 0]
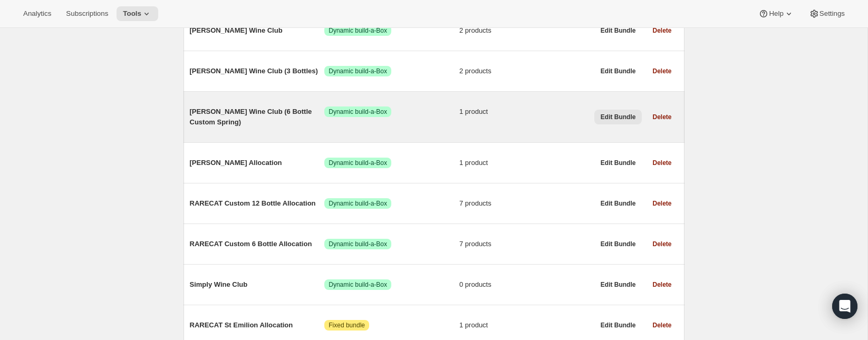
click at [610, 116] on span "Edit Bundle" at bounding box center [618, 117] width 35 height 8
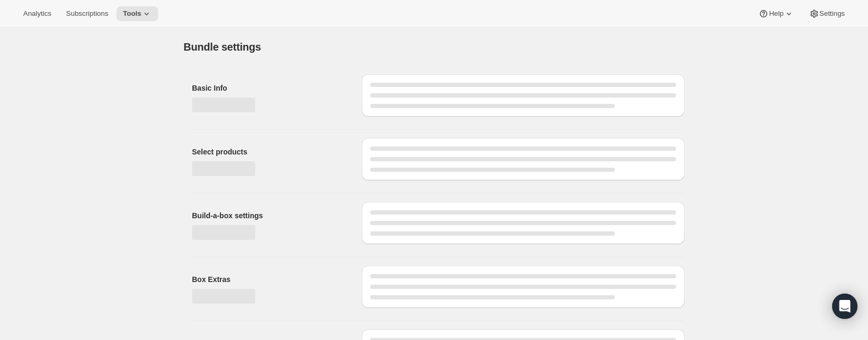
type input "[PERSON_NAME] Wine Club (6 Bottle Custom Spring)"
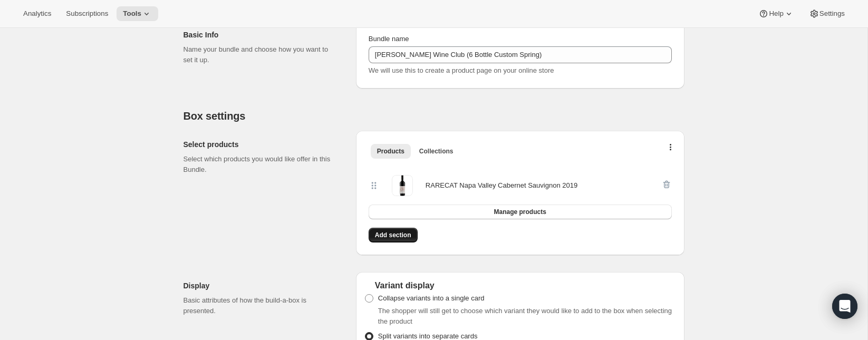
scroll to position [126, 0]
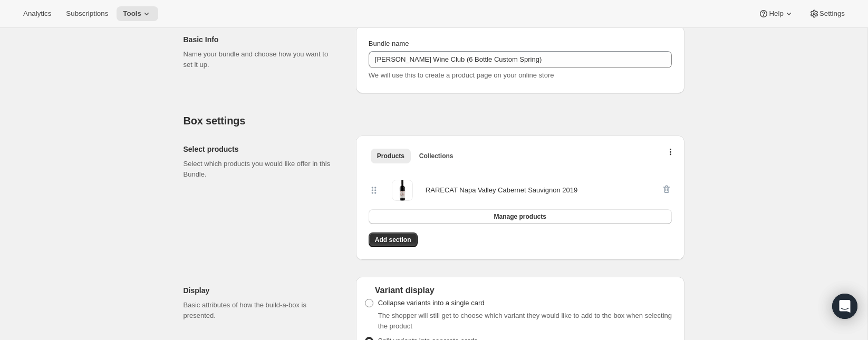
click at [668, 188] on div at bounding box center [667, 190] width 11 height 21
click at [415, 237] on button "Add section" at bounding box center [393, 240] width 49 height 15
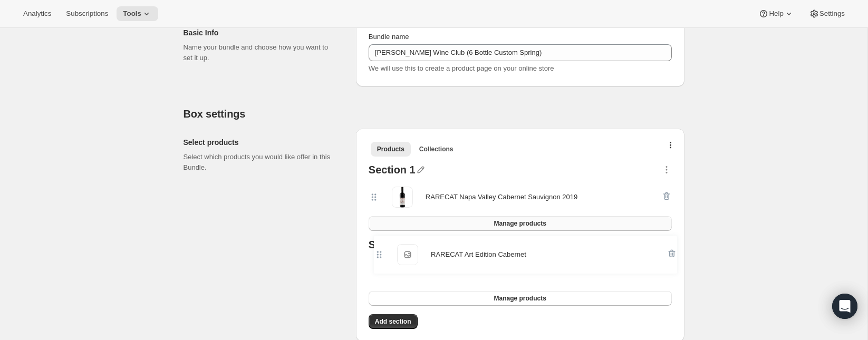
scroll to position [135, 0]
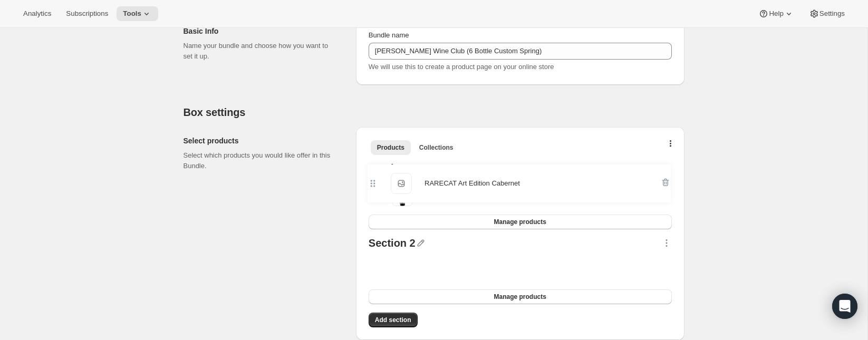
drag, startPoint x: 373, startPoint y: 281, endPoint x: 372, endPoint y: 182, distance: 98.7
click at [372, 182] on div "Section 1 RARECAT Napa Valley Cabernet Sauvignon 2019 Manage products Section 2…" at bounding box center [521, 245] width 312 height 173
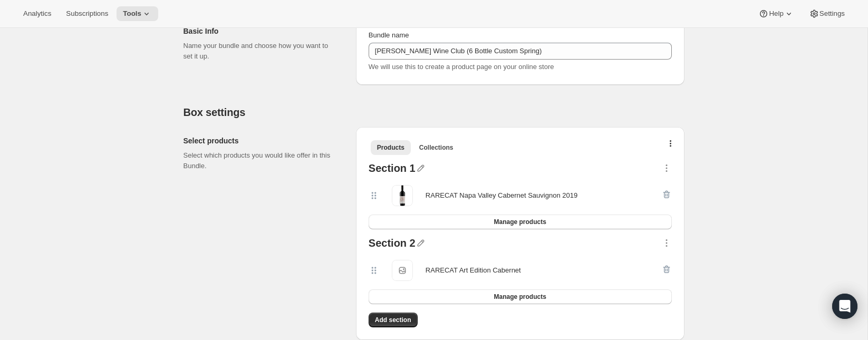
click at [668, 195] on div at bounding box center [667, 195] width 11 height 21
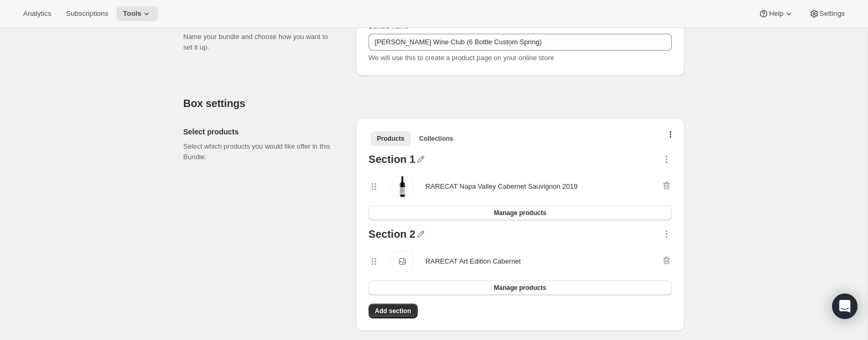
scroll to position [148, 0]
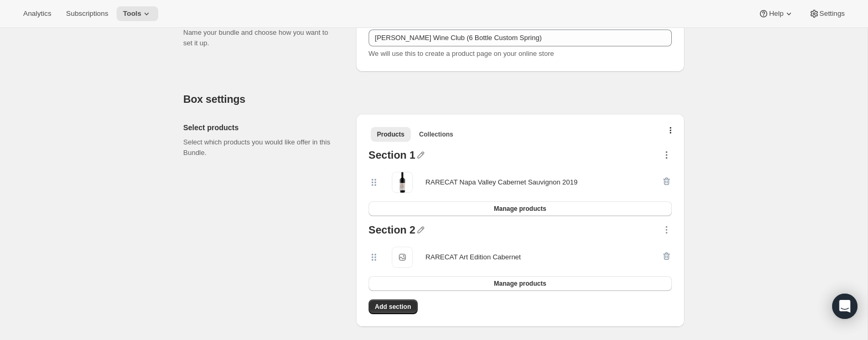
click at [668, 155] on icon "button" at bounding box center [667, 155] width 11 height 11
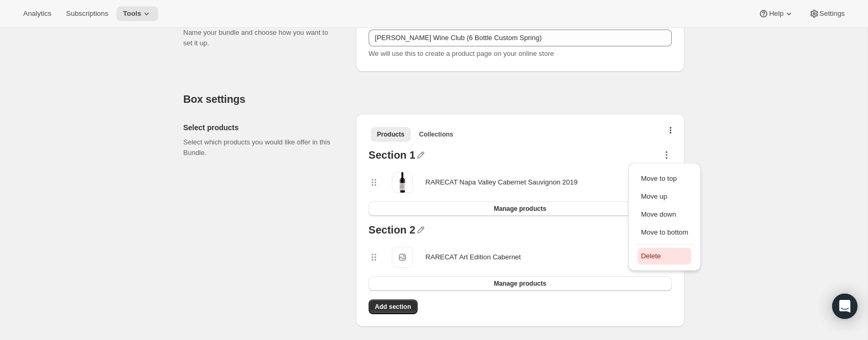
click at [660, 252] on span "Delete" at bounding box center [651, 256] width 20 height 8
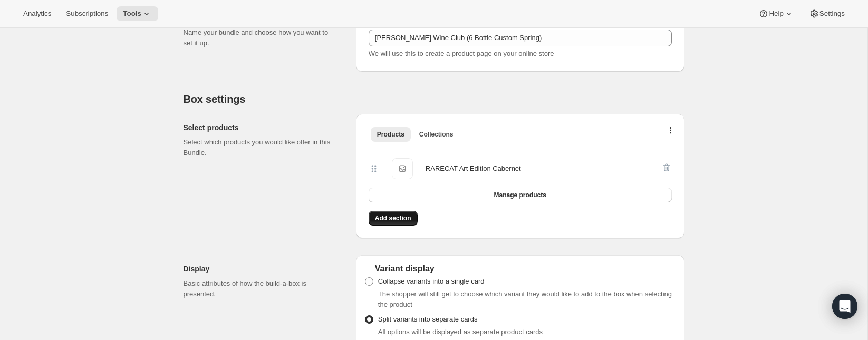
click at [382, 220] on span "Add section" at bounding box center [393, 218] width 36 height 8
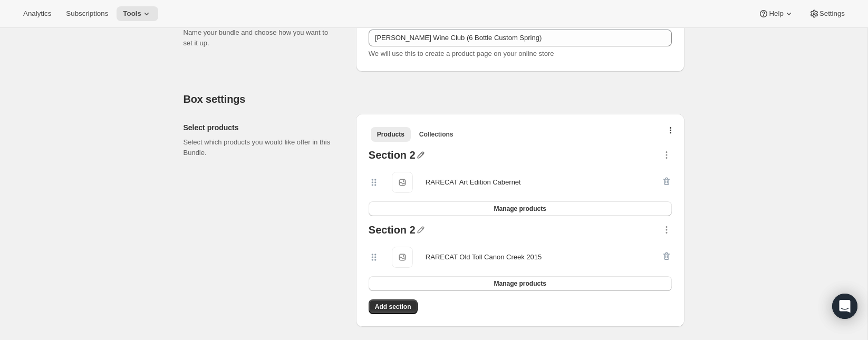
click at [420, 152] on icon "button" at bounding box center [420, 155] width 7 height 7
click at [397, 173] on input "text" at bounding box center [424, 175] width 101 height 17
type input "Fall Allocation"
click at [426, 226] on div at bounding box center [539, 232] width 246 height 14
click at [423, 227] on icon "button" at bounding box center [420, 230] width 7 height 7
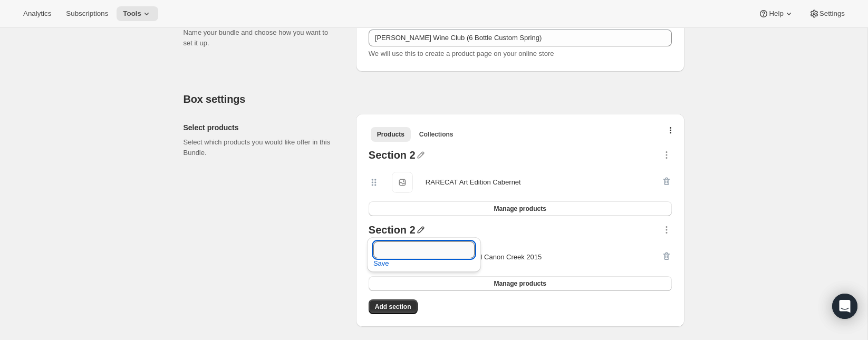
click at [405, 242] on input "text" at bounding box center [424, 250] width 101 height 17
type input "Option"
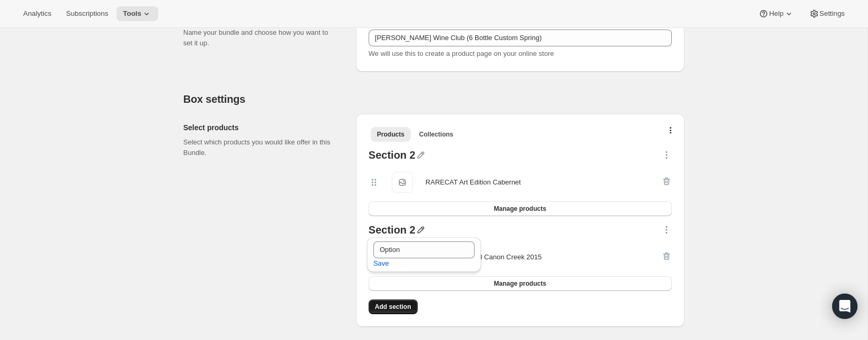
click at [404, 304] on span "Add section" at bounding box center [393, 307] width 36 height 8
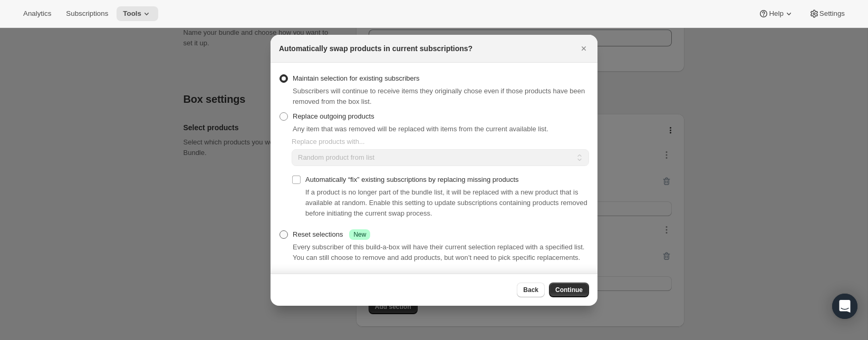
click at [283, 233] on span ":r19b:" at bounding box center [284, 235] width 8 height 8
click at [280, 231] on input "Reset selections Success New" at bounding box center [280, 231] width 1 height 1
radio input "true"
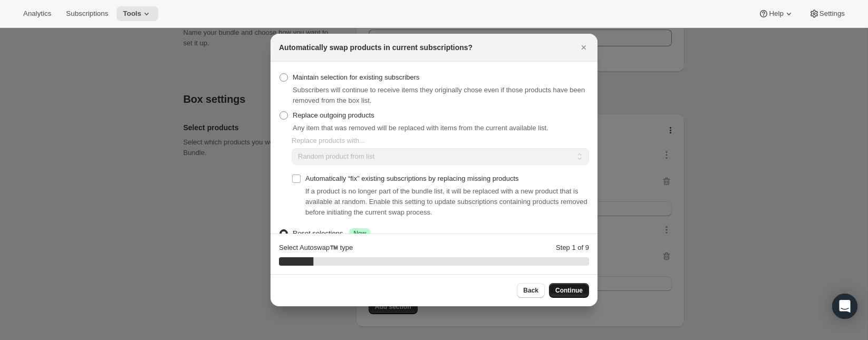
click at [566, 290] on span "Continue" at bounding box center [569, 290] width 27 height 8
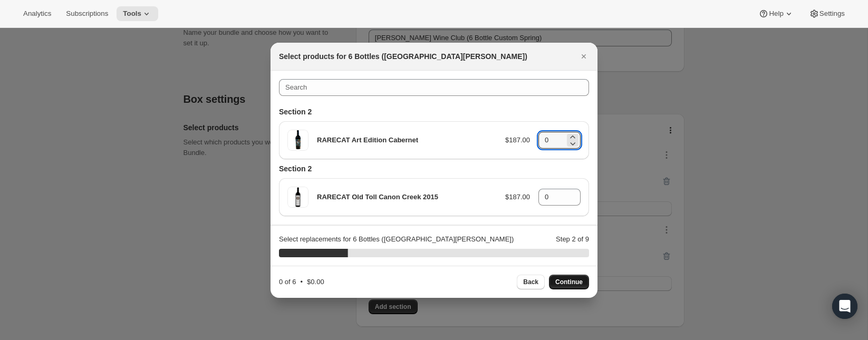
drag, startPoint x: 554, startPoint y: 142, endPoint x: 516, endPoint y: 140, distance: 38.0
click at [516, 140] on div "RARECAT Art Edition Cabernet $187.00 0" at bounding box center [434, 140] width 293 height 21
click at [573, 281] on span "Continue" at bounding box center [569, 282] width 27 height 8
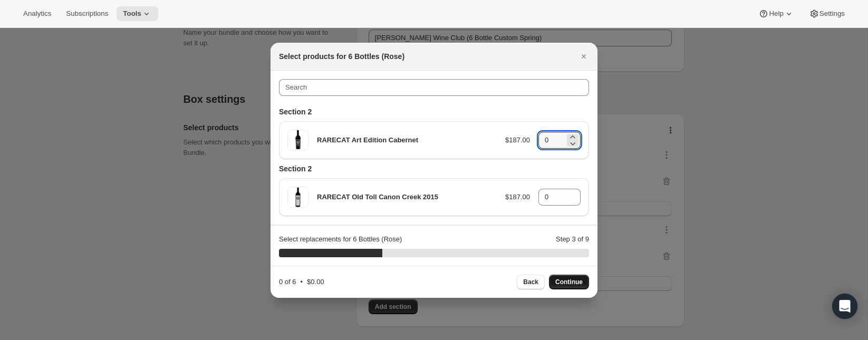
drag, startPoint x: 558, startPoint y: 140, endPoint x: 526, endPoint y: 140, distance: 31.7
click at [526, 140] on div "RARECAT Art Edition Cabernet $187.00 0" at bounding box center [434, 140] width 293 height 21
click at [573, 282] on span "Continue" at bounding box center [569, 282] width 27 height 8
drag, startPoint x: 549, startPoint y: 137, endPoint x: 522, endPoint y: 142, distance: 27.4
click at [522, 142] on div "RARECAT Art Edition Cabernet $187.00 0" at bounding box center [434, 140] width 293 height 21
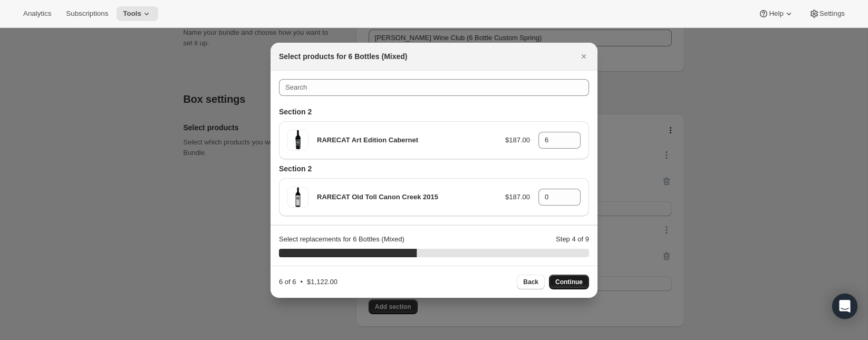
click at [572, 284] on span "Continue" at bounding box center [569, 282] width 27 height 8
drag, startPoint x: 548, startPoint y: 141, endPoint x: 525, endPoint y: 143, distance: 22.8
click at [525, 143] on div "RARECAT Art Edition Cabernet $187.00 0" at bounding box center [434, 140] width 293 height 21
click at [576, 280] on span "Continue" at bounding box center [569, 282] width 27 height 8
drag, startPoint x: 551, startPoint y: 140, endPoint x: 533, endPoint y: 140, distance: 18.5
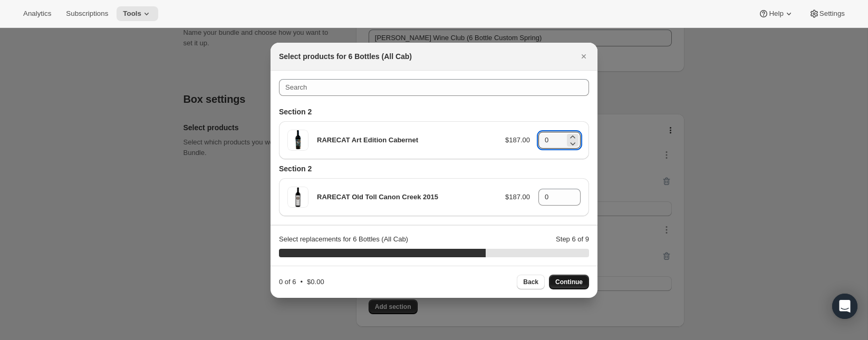
click at [533, 140] on div "RARECAT Art Edition Cabernet $187.00 0" at bounding box center [434, 140] width 293 height 21
click at [580, 280] on span "Continue" at bounding box center [569, 282] width 27 height 8
drag, startPoint x: 552, startPoint y: 140, endPoint x: 527, endPoint y: 140, distance: 24.8
click at [527, 140] on div "RARECAT Art Edition Cabernet $187.00 0" at bounding box center [434, 140] width 293 height 21
click at [571, 278] on span "Continue" at bounding box center [569, 282] width 27 height 8
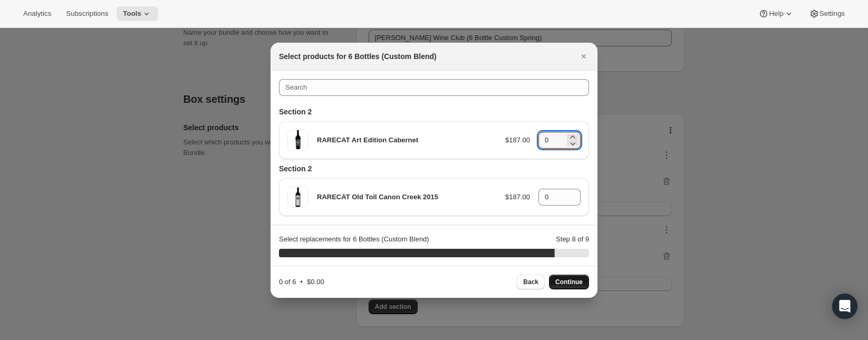
drag, startPoint x: 555, startPoint y: 138, endPoint x: 535, endPoint y: 138, distance: 19.5
click at [535, 138] on div "RARECAT Art Edition Cabernet $187.00 0" at bounding box center [434, 140] width 293 height 21
type input "6"
click at [574, 279] on span "Continue" at bounding box center [569, 282] width 27 height 8
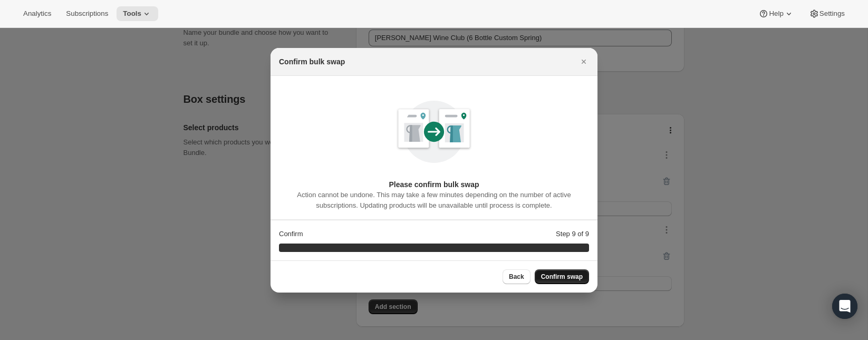
click at [576, 271] on button "Confirm swap" at bounding box center [562, 277] width 54 height 15
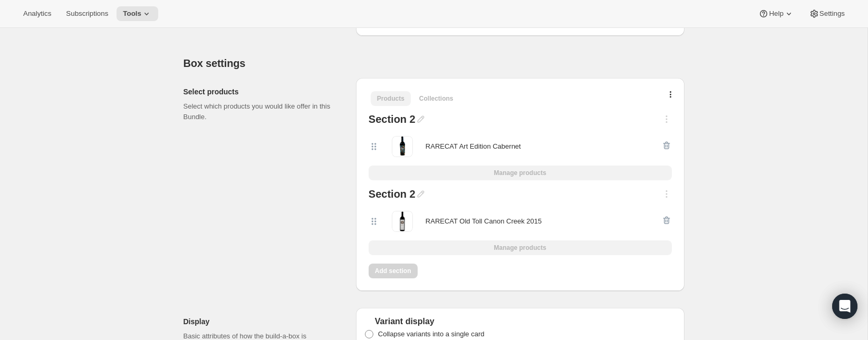
scroll to position [166, 0]
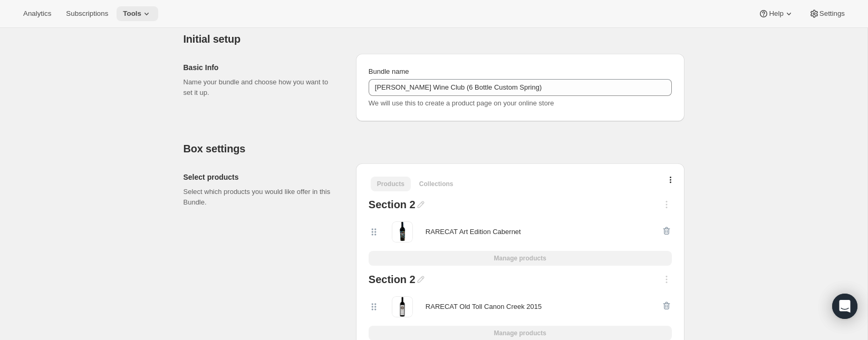
click at [152, 12] on icon at bounding box center [146, 13] width 11 height 11
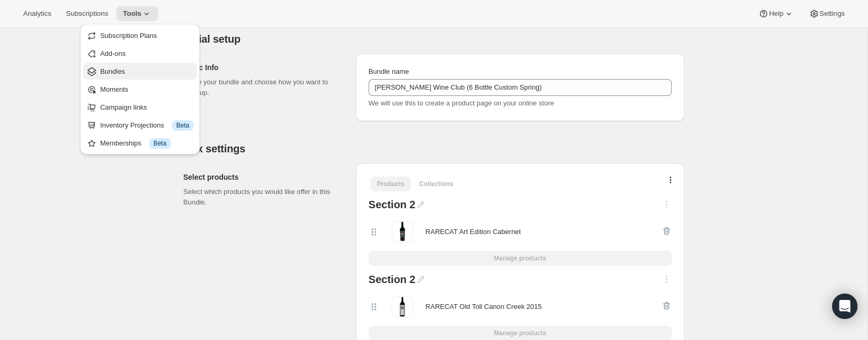
click at [103, 70] on span "Bundles" at bounding box center [112, 72] width 25 height 8
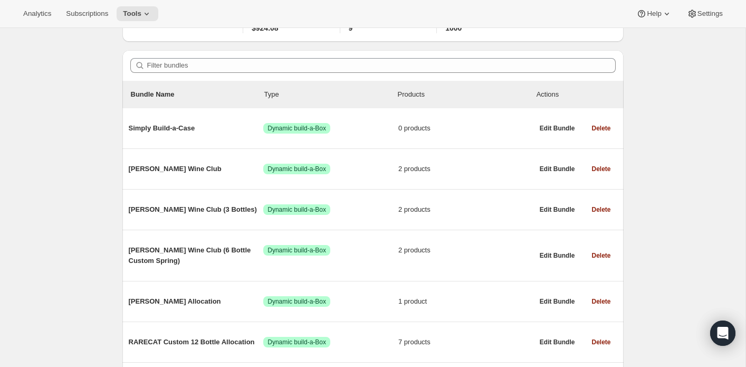
scroll to position [84, 0]
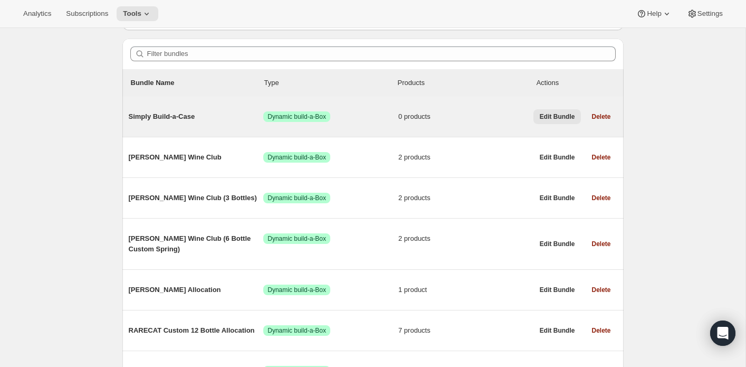
click at [556, 112] on span "Edit Bundle" at bounding box center [557, 116] width 35 height 8
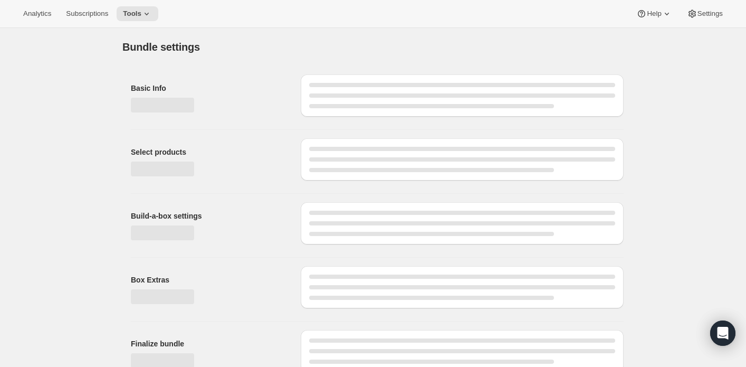
type input "Simply Build-a-Case"
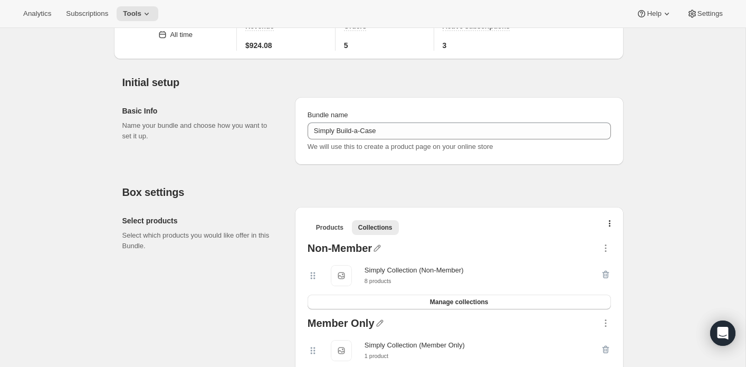
scroll to position [44, 0]
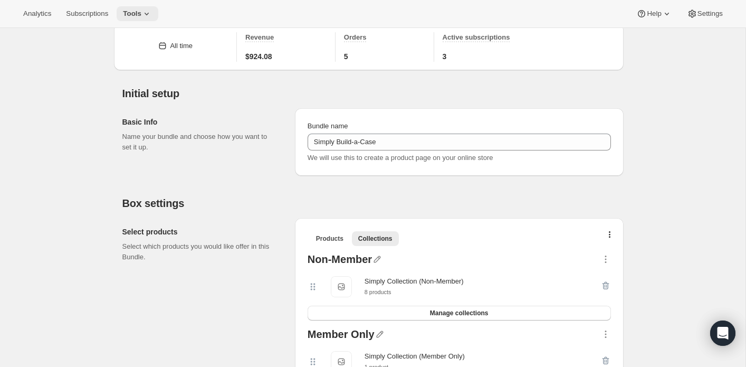
click at [150, 13] on icon at bounding box center [146, 13] width 11 height 11
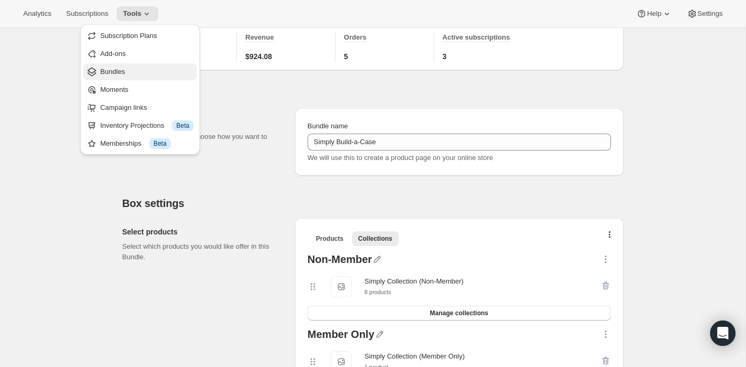
click at [127, 72] on span "Bundles" at bounding box center [146, 71] width 93 height 11
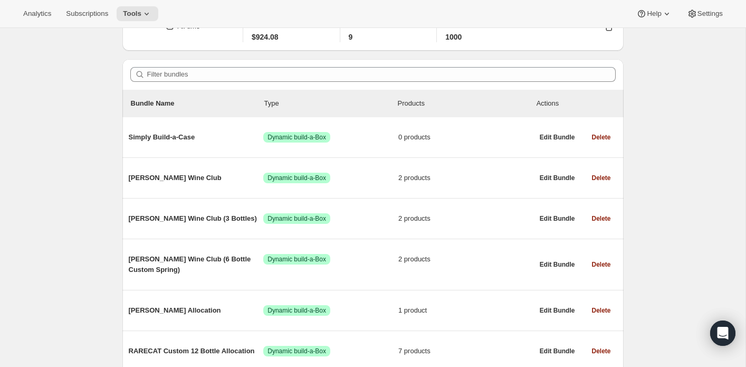
scroll to position [67, 0]
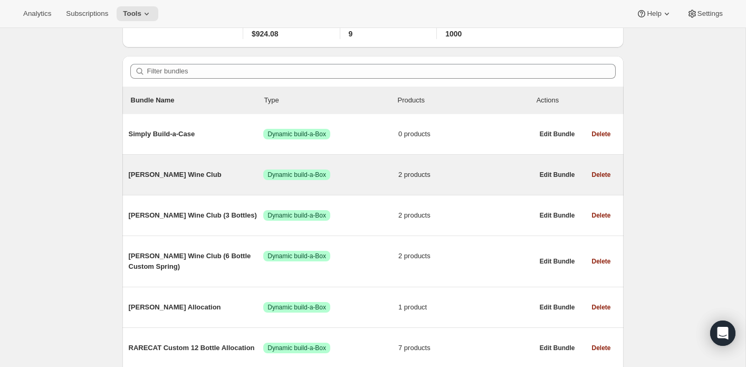
click at [148, 174] on span "[PERSON_NAME] Wine Club" at bounding box center [196, 174] width 135 height 11
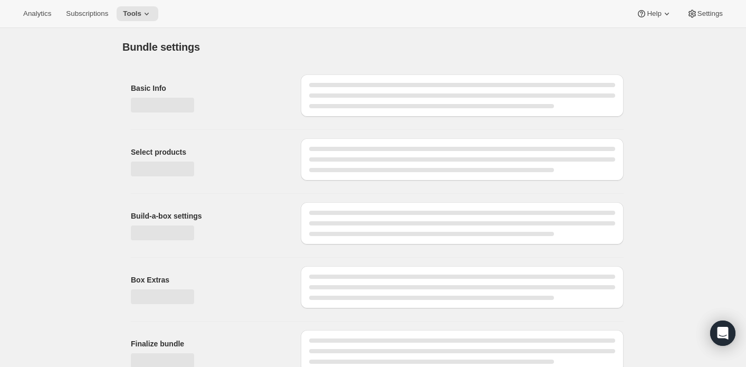
type input "[PERSON_NAME] Wine Club"
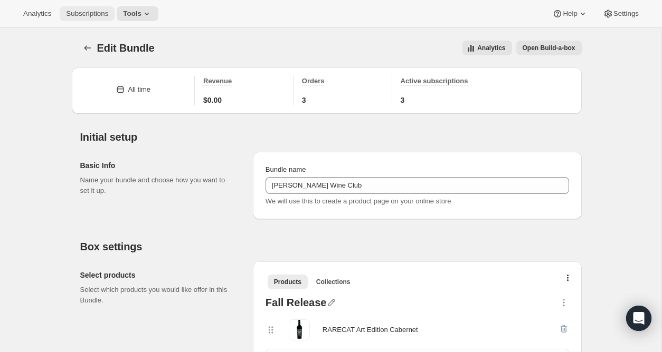
click at [102, 15] on span "Subscriptions" at bounding box center [87, 13] width 42 height 8
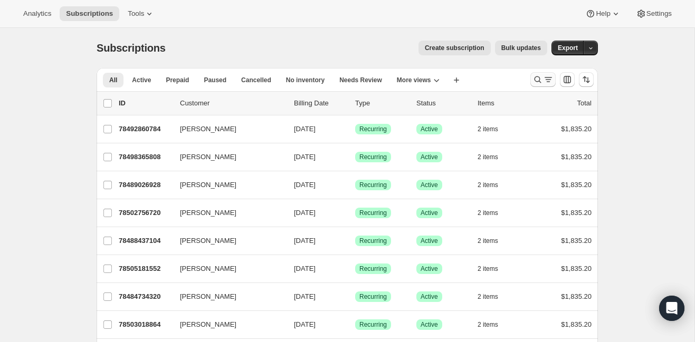
click at [539, 76] on icon "Search and filter results" at bounding box center [537, 79] width 11 height 11
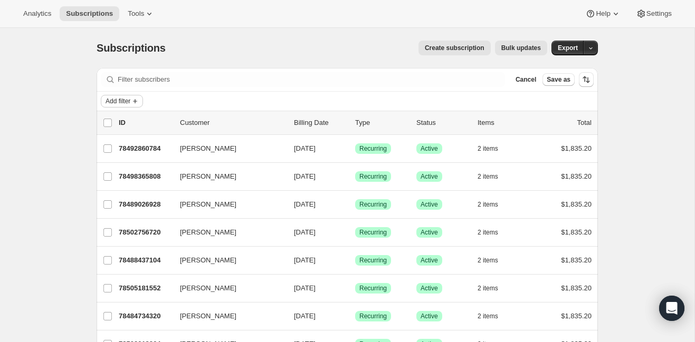
click at [117, 102] on span "Add filter" at bounding box center [118, 101] width 25 height 8
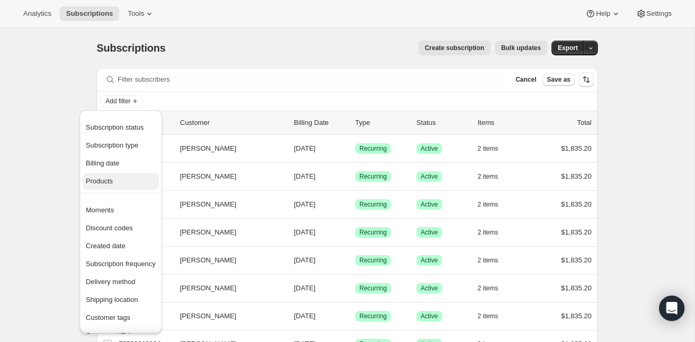
click at [119, 177] on span "Products" at bounding box center [121, 181] width 70 height 11
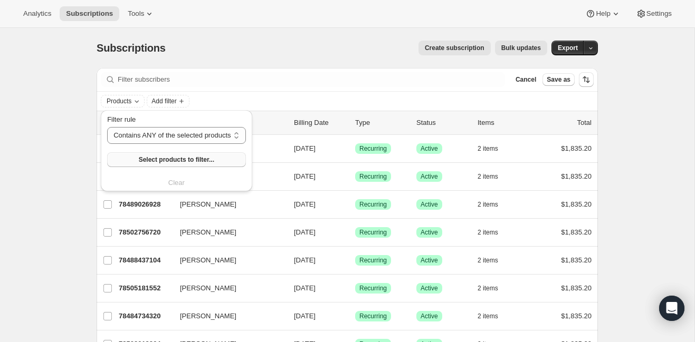
click at [148, 161] on span "Select products to filter..." at bounding box center [176, 160] width 75 height 8
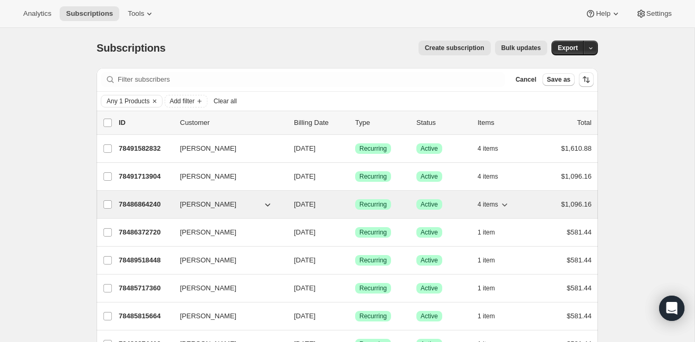
click at [155, 204] on p "78486864240" at bounding box center [145, 204] width 53 height 11
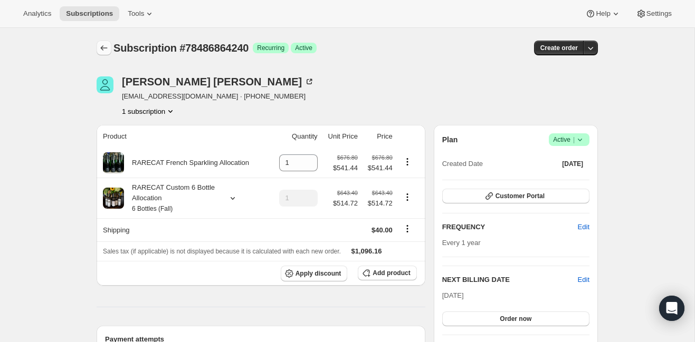
click at [106, 47] on icon "Subscriptions" at bounding box center [104, 48] width 11 height 11
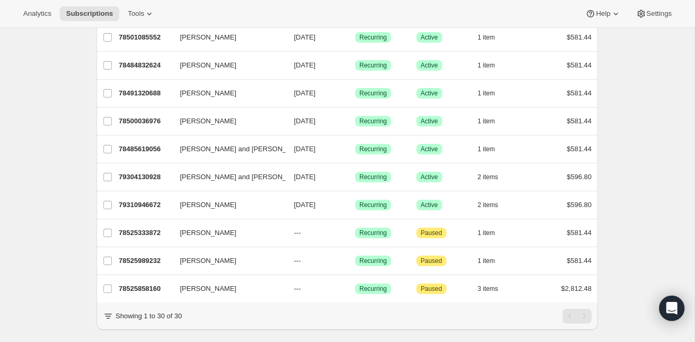
scroll to position [668, 0]
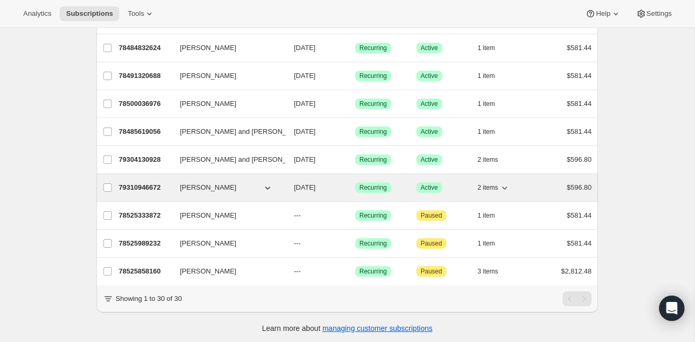
click at [150, 183] on p "79310946672" at bounding box center [145, 188] width 53 height 11
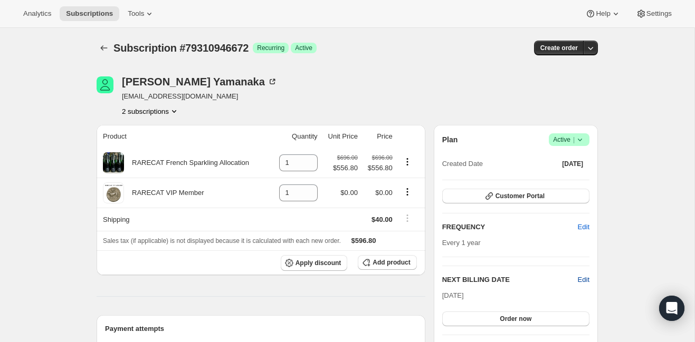
click at [584, 277] on span "Edit" at bounding box center [584, 280] width 12 height 11
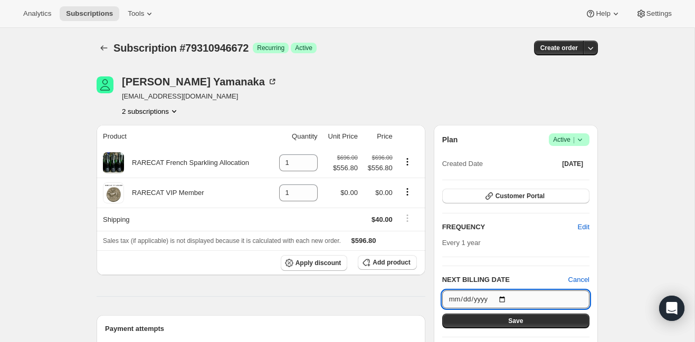
click at [506, 299] on input "[DATE]" at bounding box center [515, 300] width 147 height 18
click at [490, 296] on input "[DATE]" at bounding box center [515, 300] width 147 height 18
type input "[DATE]"
click at [454, 299] on input "[DATE]" at bounding box center [515, 300] width 147 height 18
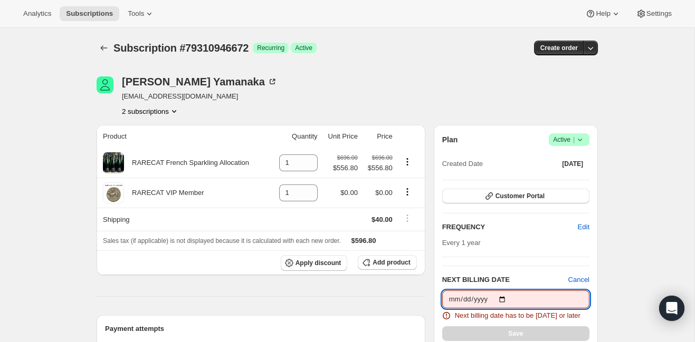
type input "[DATE]"
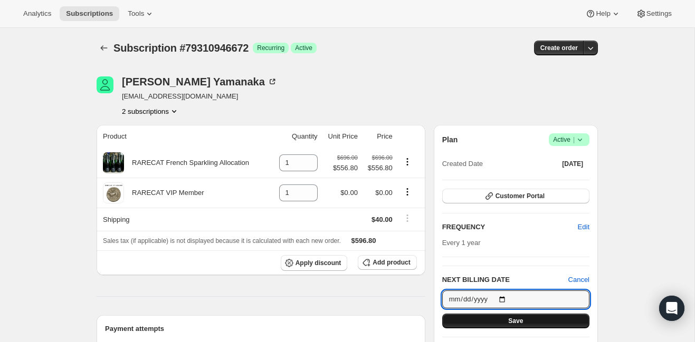
click at [509, 317] on span "Save" at bounding box center [515, 321] width 15 height 8
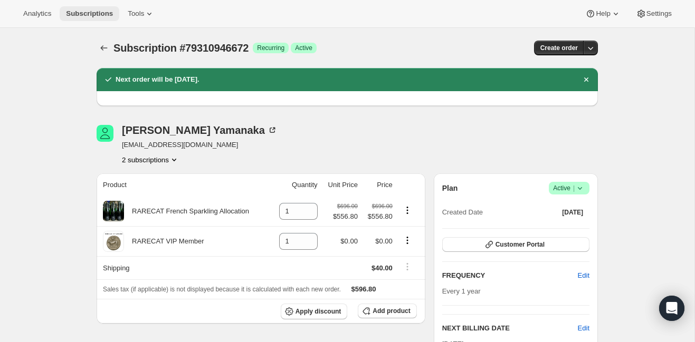
click at [94, 13] on span "Subscriptions" at bounding box center [89, 13] width 47 height 8
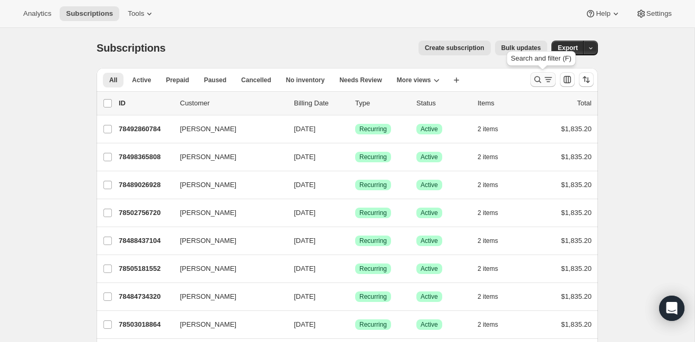
click at [535, 81] on icon "Search and filter results" at bounding box center [537, 79] width 11 height 11
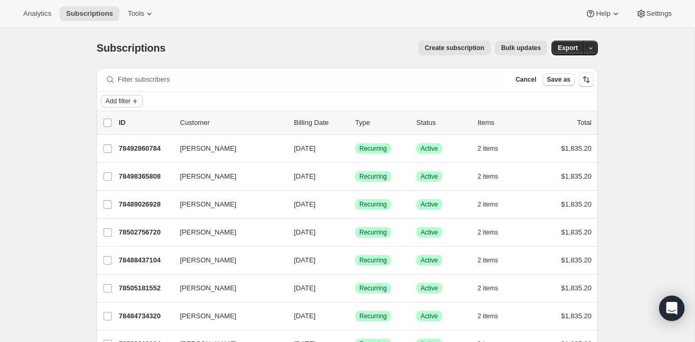
click at [115, 101] on span "Add filter" at bounding box center [118, 101] width 25 height 8
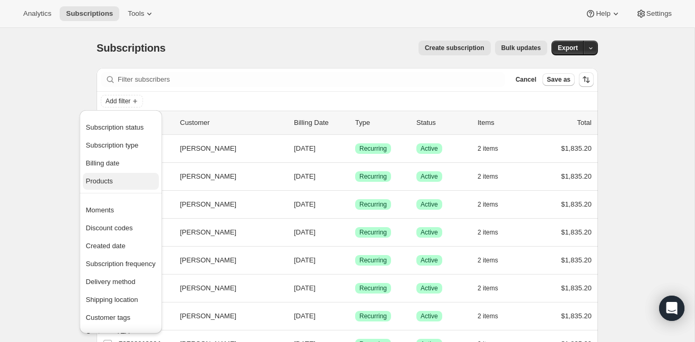
click at [102, 182] on span "Products" at bounding box center [99, 181] width 27 height 8
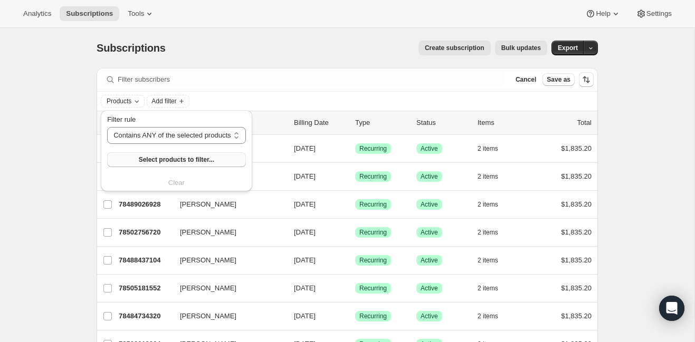
click at [176, 155] on button "Select products to filter..." at bounding box center [176, 159] width 138 height 15
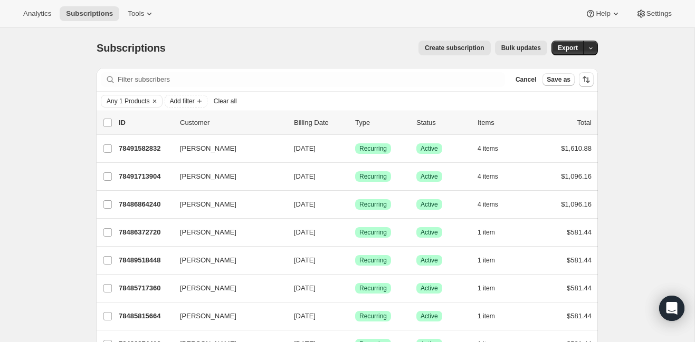
click at [235, 100] on span "Clear all" at bounding box center [225, 101] width 23 height 8
click at [94, 14] on span "Subscriptions" at bounding box center [89, 13] width 47 height 8
click at [119, 101] on span "Add filter" at bounding box center [118, 101] width 25 height 8
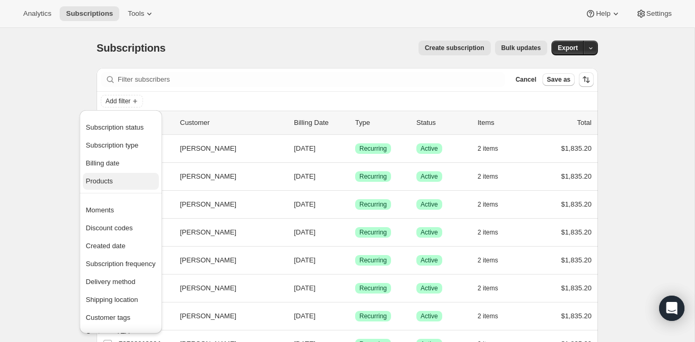
click at [103, 181] on span "Products" at bounding box center [99, 181] width 27 height 8
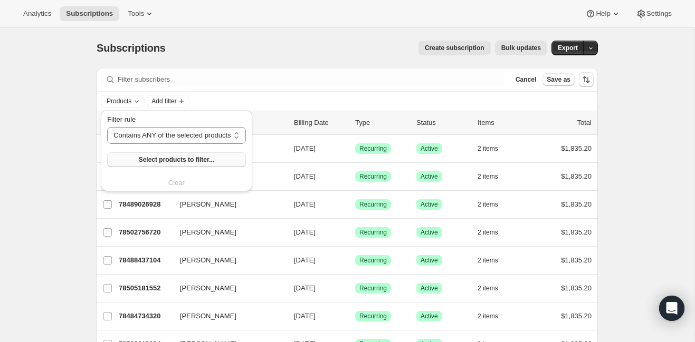
click at [174, 158] on span "Select products to filter..." at bounding box center [176, 160] width 75 height 8
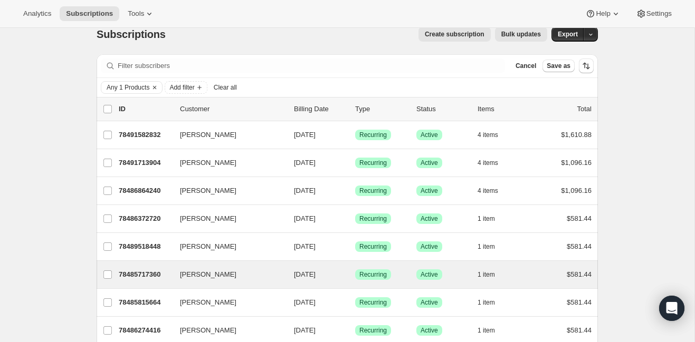
scroll to position [16, 0]
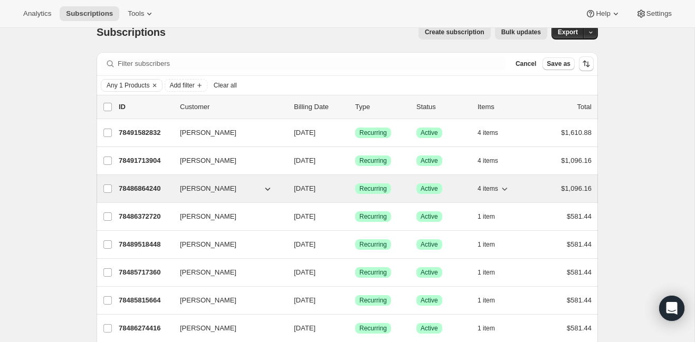
click at [148, 187] on p "78486864240" at bounding box center [145, 189] width 53 height 11
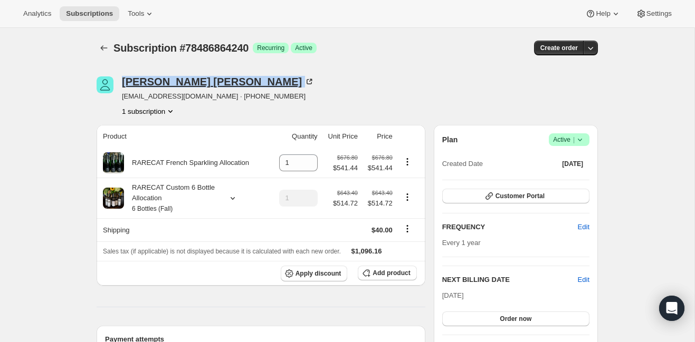
drag, startPoint x: 119, startPoint y: 78, endPoint x: 210, endPoint y: 81, distance: 90.8
click at [210, 81] on div "[PERSON_NAME] [EMAIL_ADDRESS][DOMAIN_NAME] · [PHONE_NUMBER] 1 subscription" at bounding box center [272, 96] width 351 height 40
copy div "[PERSON_NAME]"
click at [102, 47] on icon "Subscriptions" at bounding box center [104, 48] width 11 height 11
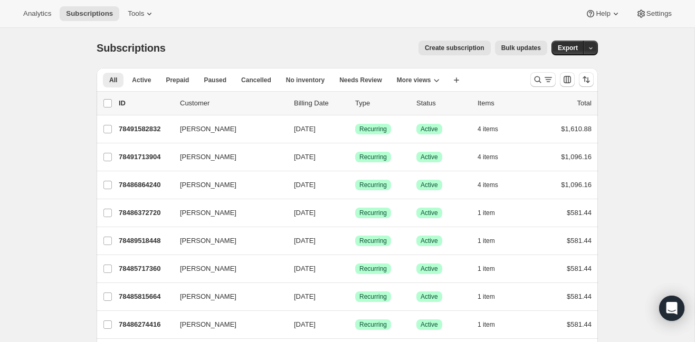
click at [457, 47] on span "Create subscription" at bounding box center [455, 48] width 60 height 8
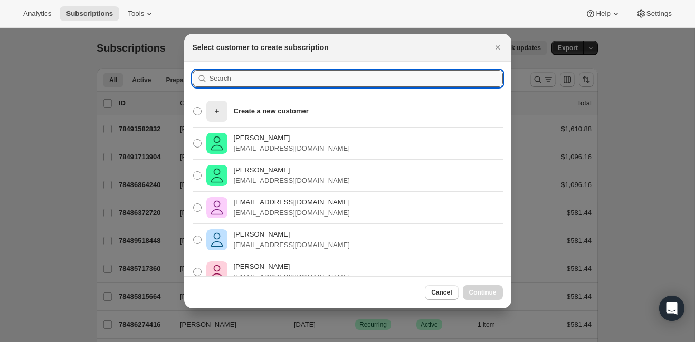
click at [242, 81] on input ":r2vo:" at bounding box center [355, 78] width 293 height 17
paste input "[PERSON_NAME]"
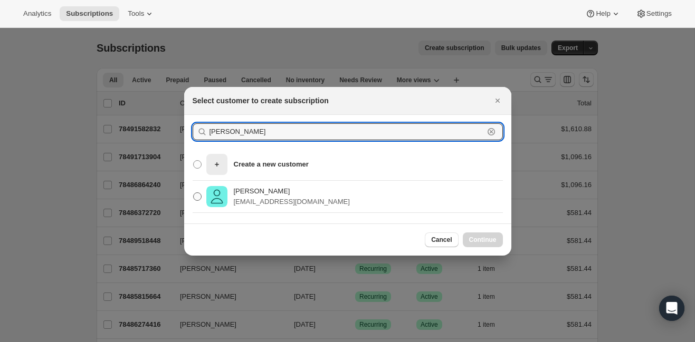
type input "[PERSON_NAME]"
click at [255, 195] on p "[PERSON_NAME]" at bounding box center [292, 191] width 116 height 11
click at [194, 193] on input "[PERSON_NAME] [EMAIL_ADDRESS][DOMAIN_NAME]" at bounding box center [193, 193] width 1 height 1
radio input "true"
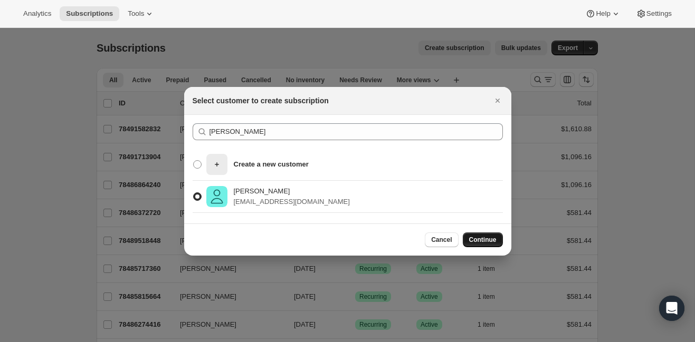
click at [487, 236] on span "Continue" at bounding box center [482, 240] width 27 height 8
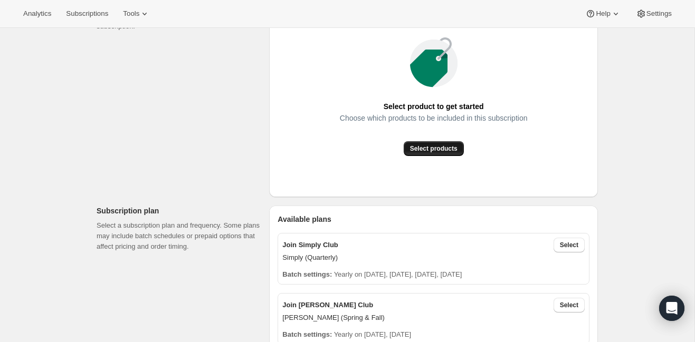
scroll to position [169, 0]
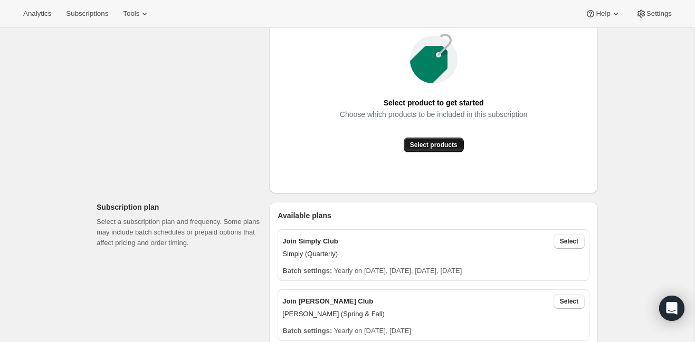
click at [444, 147] on span "Select products" at bounding box center [433, 145] width 47 height 8
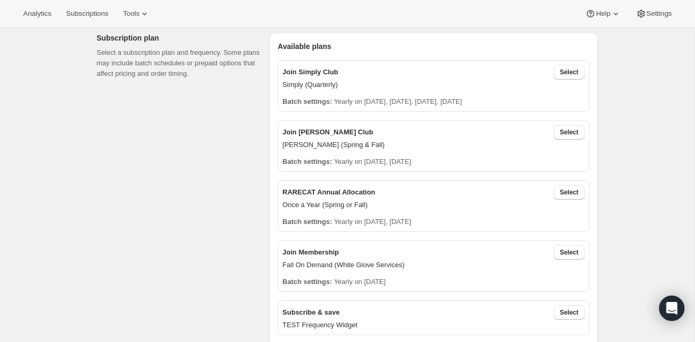
scroll to position [221, 0]
click at [576, 191] on span "Select" at bounding box center [569, 191] width 18 height 8
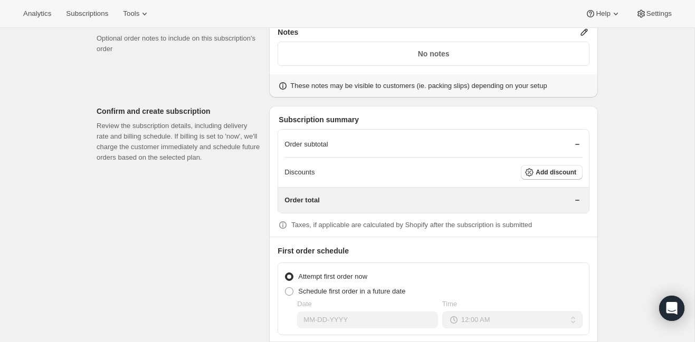
scroll to position [831, 0]
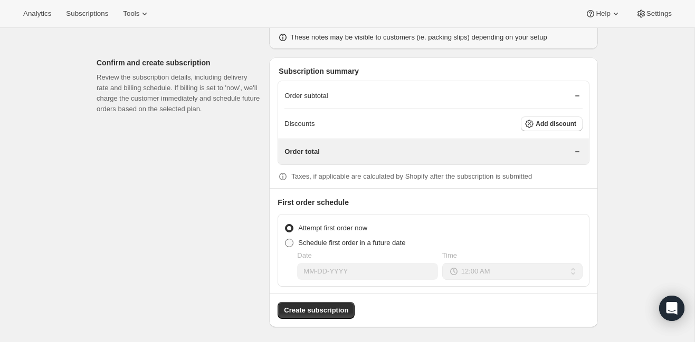
click at [289, 240] on span at bounding box center [289, 243] width 8 height 8
click at [285, 240] on input "Schedule first order in a future date" at bounding box center [285, 239] width 1 height 1
radio input "true"
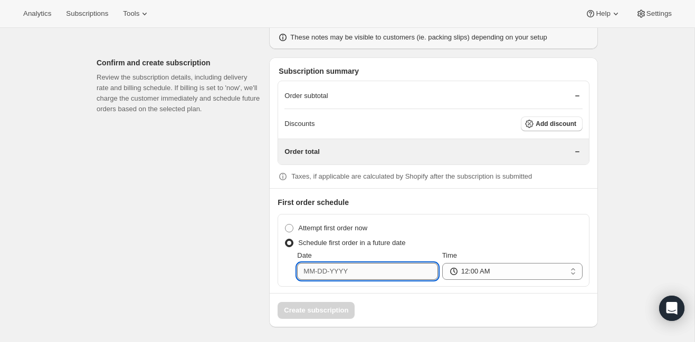
click at [311, 269] on input "Date" at bounding box center [367, 271] width 140 height 17
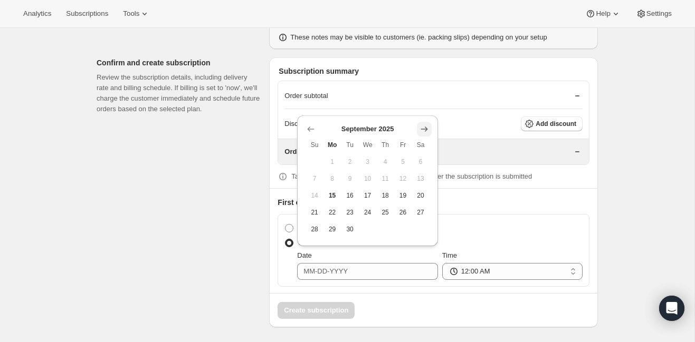
click at [426, 127] on icon "Show next month, October 2025" at bounding box center [424, 129] width 11 height 11
click at [426, 127] on icon "Show next month, November 2025" at bounding box center [424, 129] width 11 height 11
click at [426, 110] on icon "Show next month, December 2025" at bounding box center [424, 112] width 11 height 11
click at [426, 129] on icon "Show next month, January 2026" at bounding box center [423, 129] width 7 height 5
click at [426, 129] on icon "Show next month, February 2026" at bounding box center [423, 129] width 7 height 5
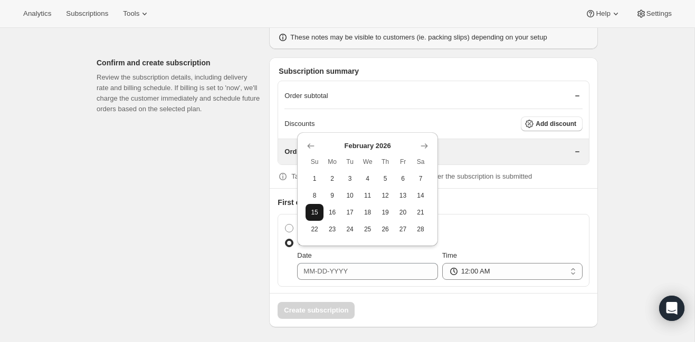
click at [314, 212] on span "15" at bounding box center [314, 212] width 9 height 8
type input "[DATE]"
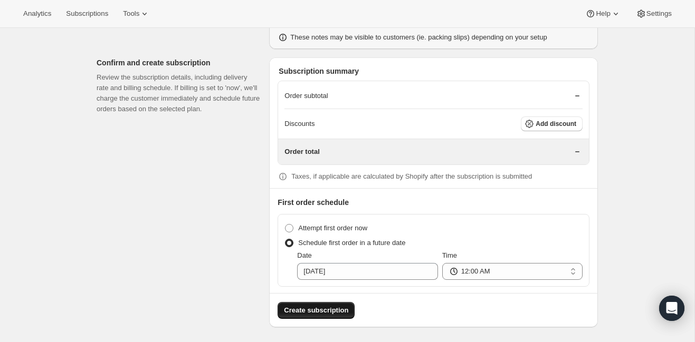
click at [317, 308] on span "Create subscription" at bounding box center [316, 310] width 64 height 11
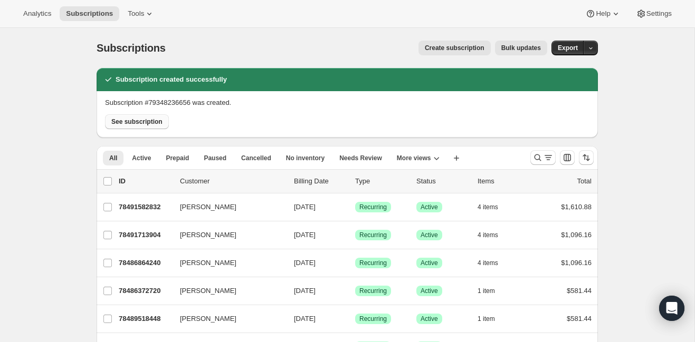
click at [144, 121] on span "See subscription" at bounding box center [136, 122] width 51 height 8
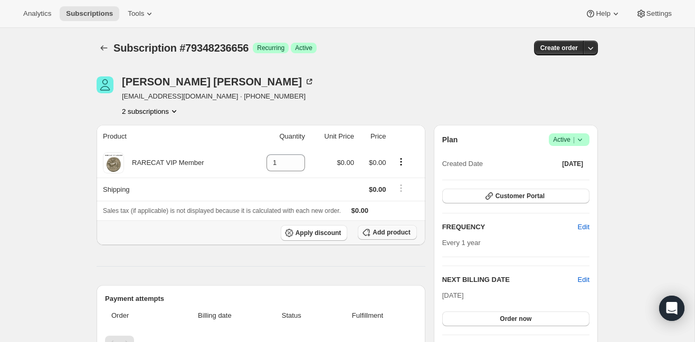
click at [377, 232] on span "Add product" at bounding box center [390, 232] width 37 height 8
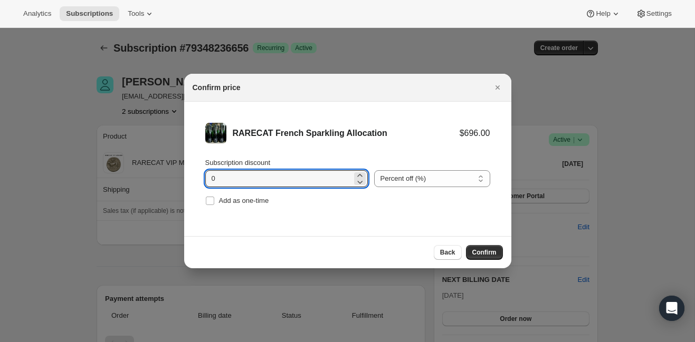
drag, startPoint x: 216, startPoint y: 183, endPoint x: 195, endPoint y: 183, distance: 20.6
click at [195, 183] on li "RARECAT French Sparkling Allocation $696.00 Subscription discount 0 Percent off…" at bounding box center [347, 166] width 327 height 128
type input "20"
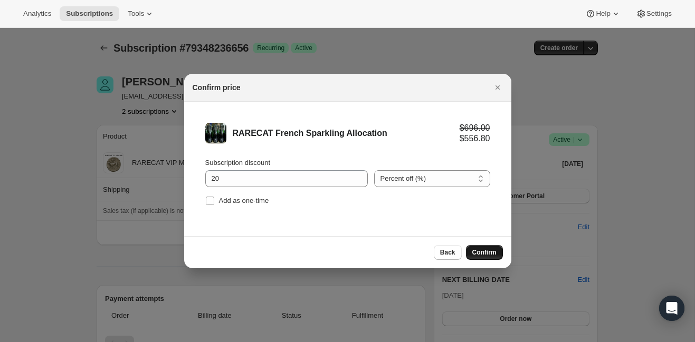
click at [485, 250] on span "Confirm" at bounding box center [484, 252] width 24 height 8
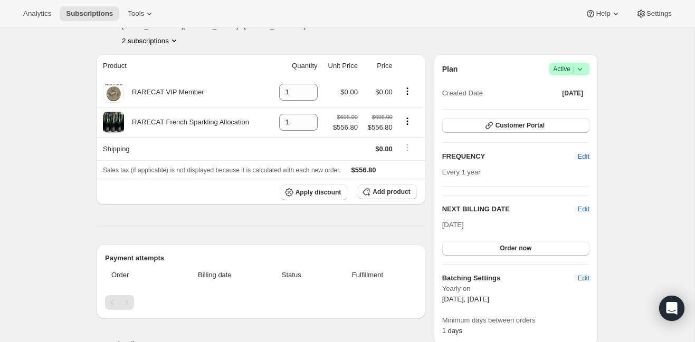
scroll to position [71, 0]
click at [582, 207] on span "Edit" at bounding box center [584, 209] width 12 height 11
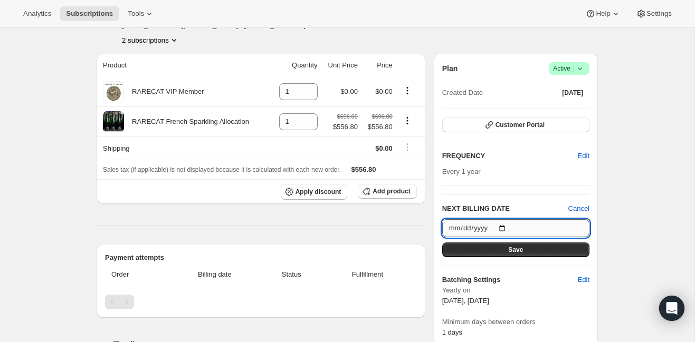
click at [455, 226] on input "[DATE]" at bounding box center [515, 228] width 147 height 18
type input "[DATE]"
click at [503, 249] on button "Save" at bounding box center [515, 250] width 147 height 15
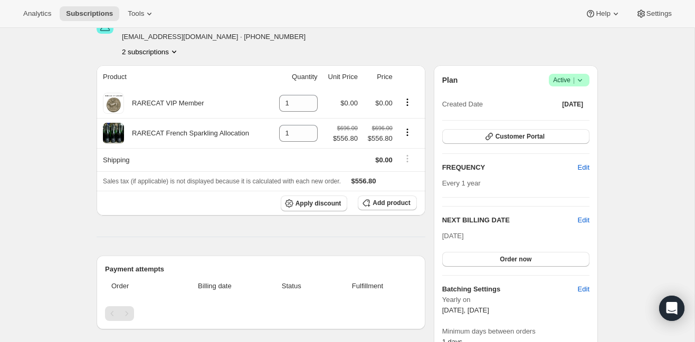
scroll to position [0, 0]
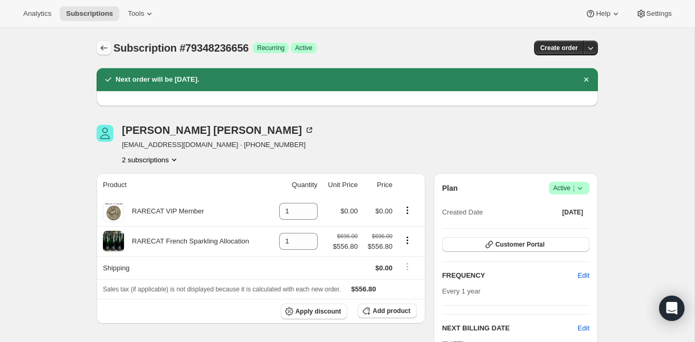
click at [104, 48] on icon "Subscriptions" at bounding box center [104, 48] width 11 height 11
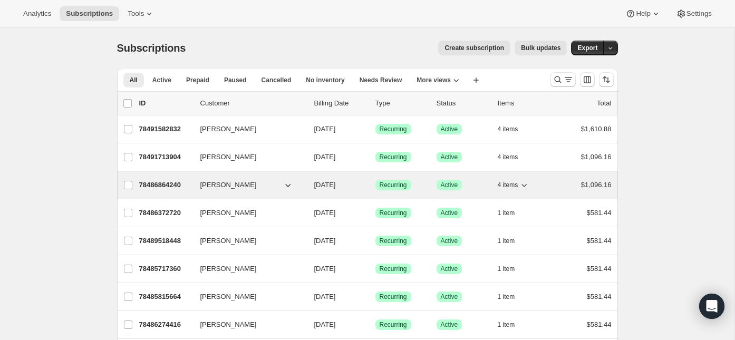
click at [162, 181] on p "78486864240" at bounding box center [165, 185] width 53 height 11
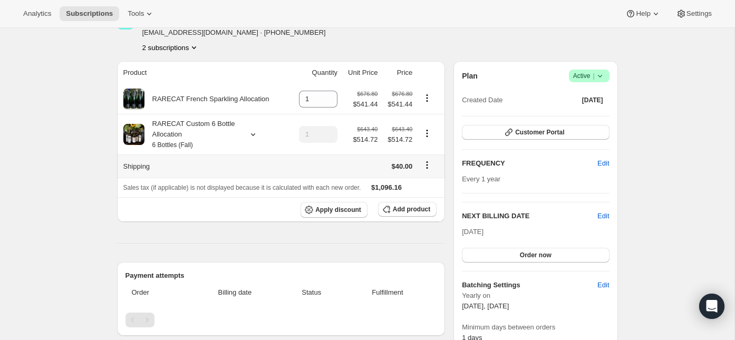
scroll to position [60, 0]
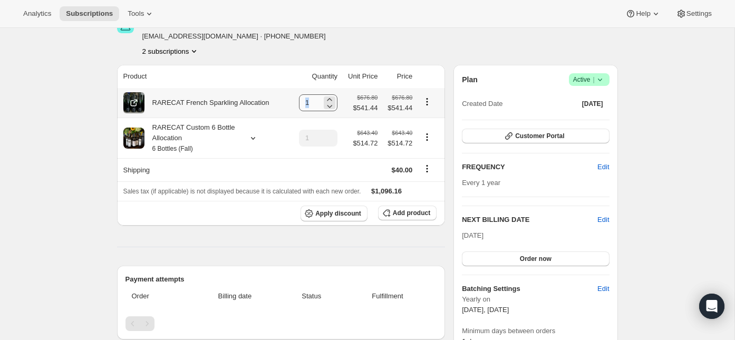
drag, startPoint x: 321, startPoint y: 103, endPoint x: 298, endPoint y: 102, distance: 23.2
click at [299, 102] on div "1" at bounding box center [318, 102] width 39 height 17
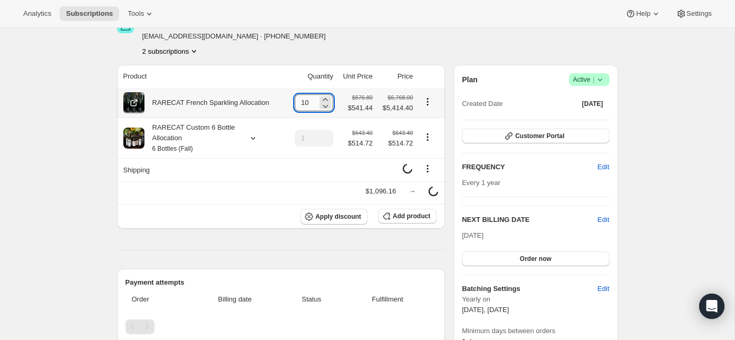
type input "1"
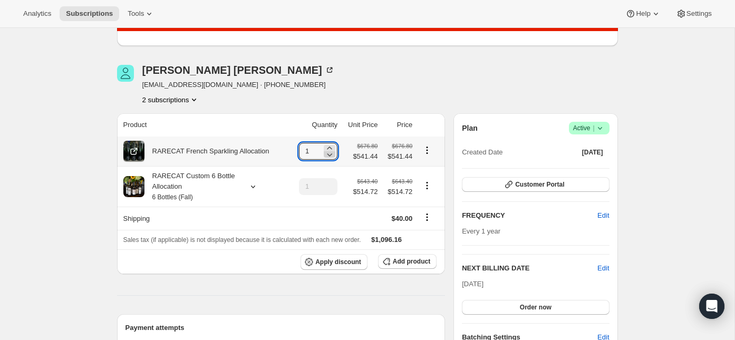
click at [329, 156] on icon at bounding box center [330, 155] width 5 height 3
type input "0"
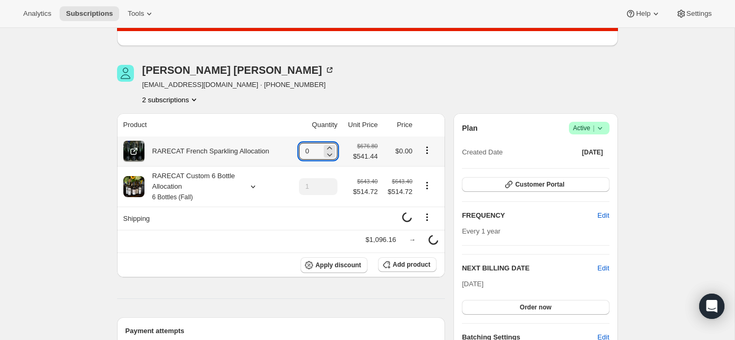
click at [427, 152] on icon "Product actions" at bounding box center [428, 153] width 2 height 2
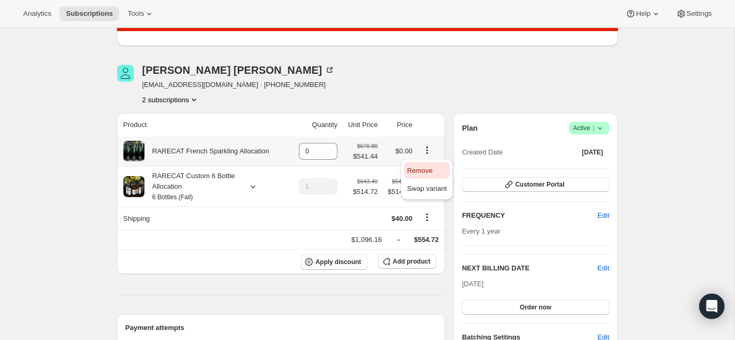
click at [426, 167] on span "Remove" at bounding box center [419, 171] width 25 height 8
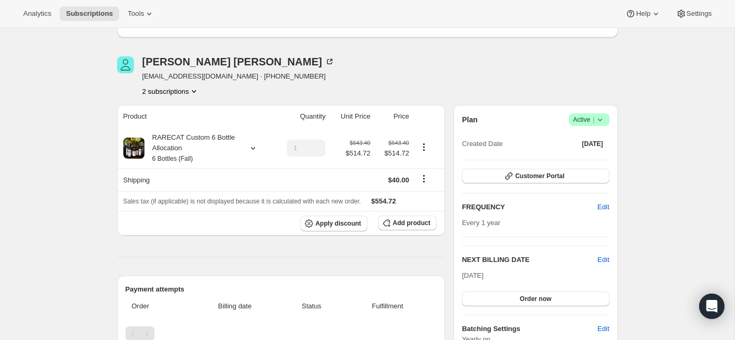
scroll to position [0, 0]
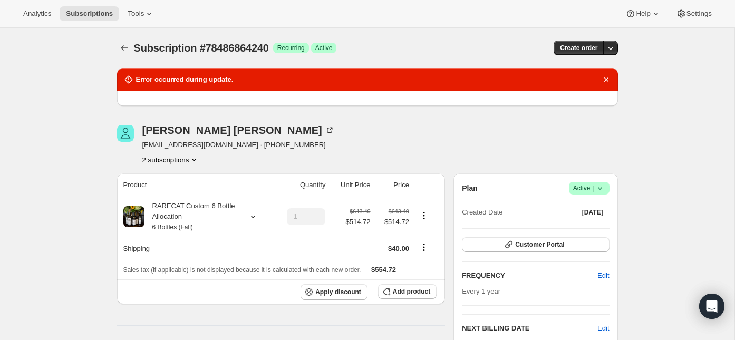
click at [198, 160] on icon "Product actions" at bounding box center [194, 160] width 11 height 11
click at [174, 195] on span "79348236656" at bounding box center [153, 197] width 42 height 8
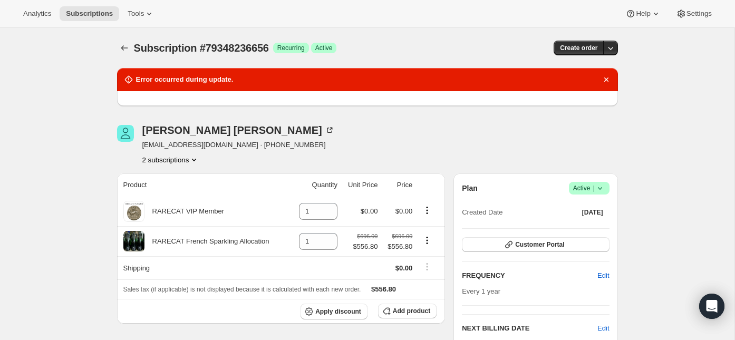
click at [196, 159] on icon "Product actions" at bounding box center [194, 160] width 11 height 11
click at [180, 175] on span "78486864240" at bounding box center [168, 179] width 73 height 11
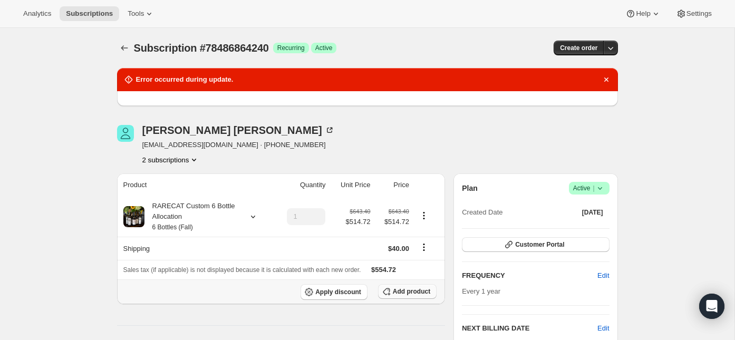
click at [395, 290] on span "Add product" at bounding box center [411, 292] width 37 height 8
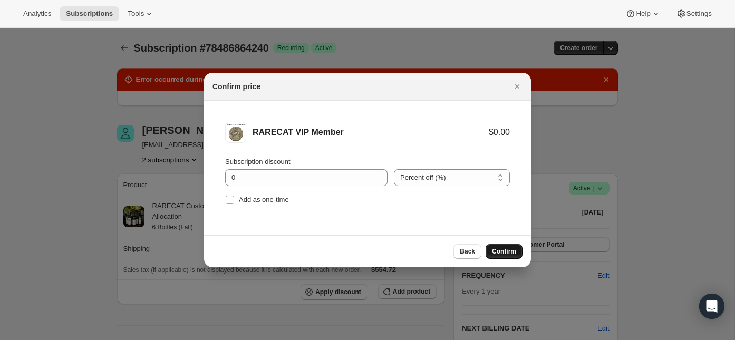
click at [505, 252] on span "Confirm" at bounding box center [504, 251] width 24 height 8
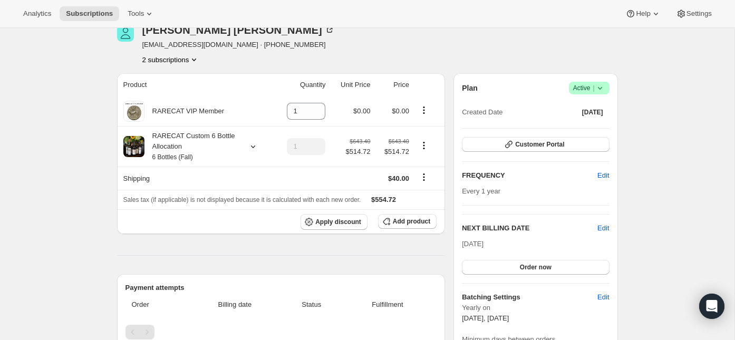
scroll to position [102, 0]
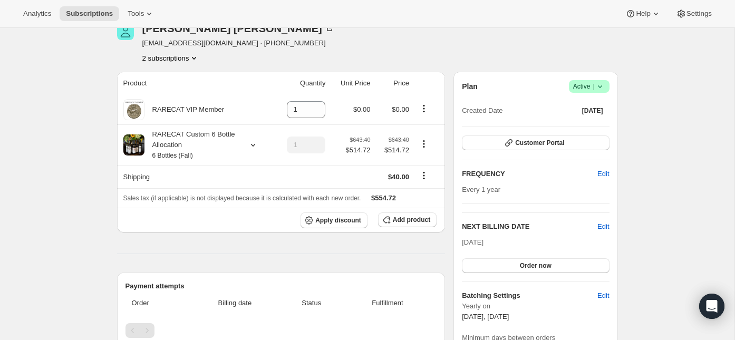
click at [198, 56] on icon "Product actions" at bounding box center [194, 58] width 11 height 11
click at [174, 93] on span "79348236656" at bounding box center [153, 95] width 42 height 8
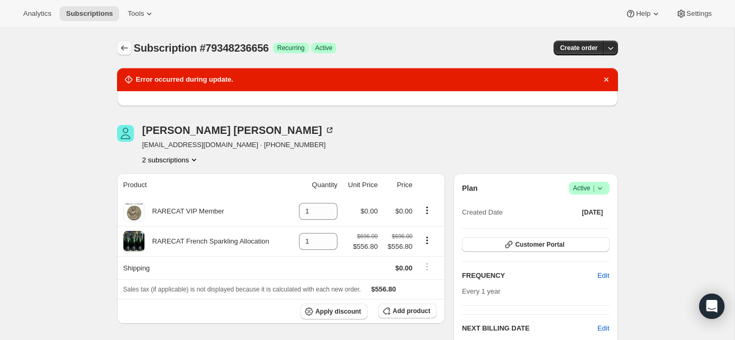
click at [125, 48] on icon "Subscriptions" at bounding box center [124, 48] width 11 height 11
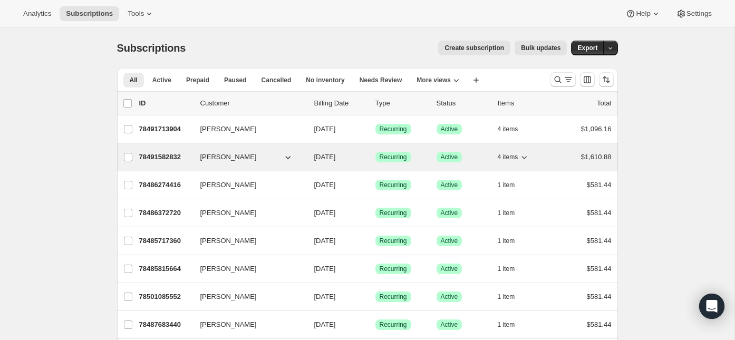
click at [152, 156] on p "78491582832" at bounding box center [165, 157] width 53 height 11
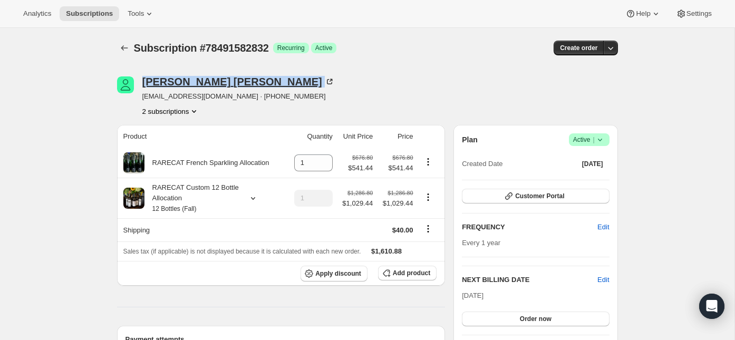
drag, startPoint x: 140, startPoint y: 80, endPoint x: 235, endPoint y: 82, distance: 95.5
click at [235, 82] on div "LaShawna Michael llm7211975@aol.com · +12104643300 2 subscriptions" at bounding box center [292, 96] width 351 height 40
copy div "LaShawna Michael"
click at [124, 46] on icon "Subscriptions" at bounding box center [124, 48] width 11 height 11
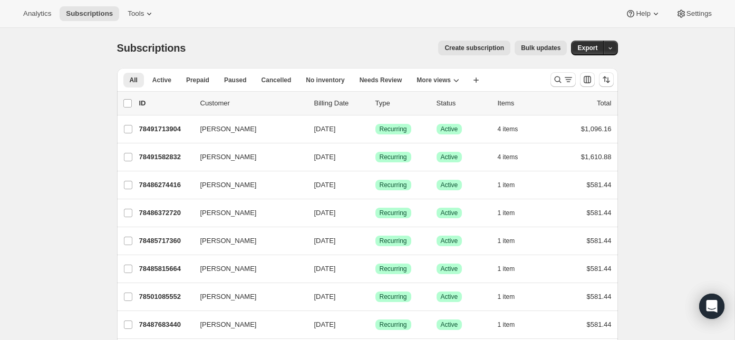
click at [480, 44] on span "Create subscription" at bounding box center [475, 48] width 60 height 8
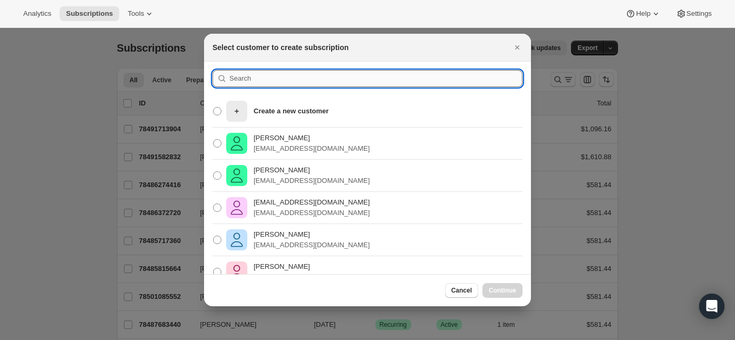
click at [257, 79] on input ":r16u:" at bounding box center [375, 78] width 293 height 17
paste input "[PERSON_NAME]"
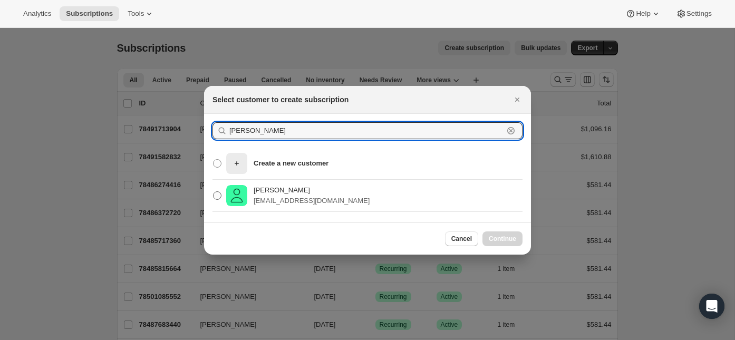
type input "[PERSON_NAME]"
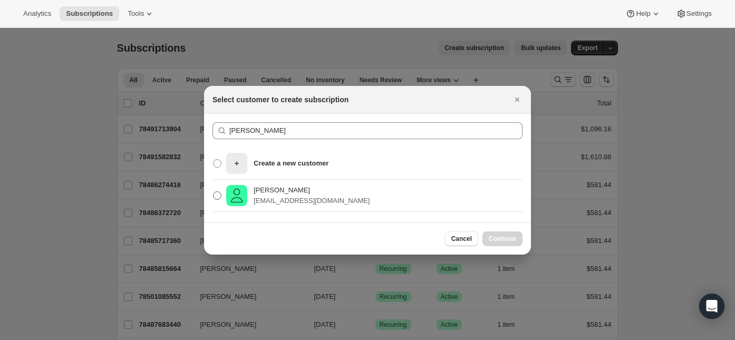
click at [279, 193] on p "[PERSON_NAME]" at bounding box center [312, 190] width 116 height 11
click at [214, 192] on input "LaShawna Michael llm7211975@aol.com" at bounding box center [213, 192] width 1 height 1
radio input "true"
click at [512, 242] on span "Continue" at bounding box center [502, 239] width 27 height 8
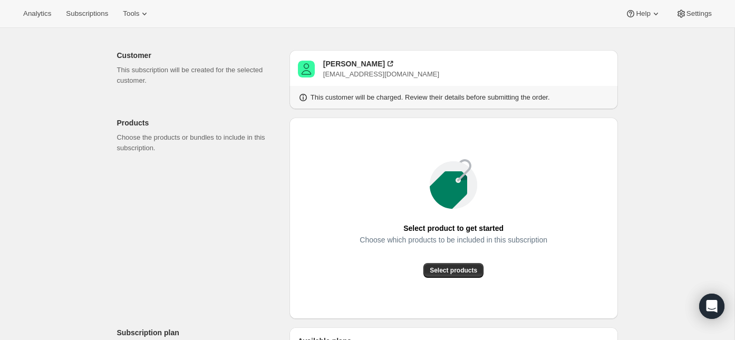
scroll to position [92, 0]
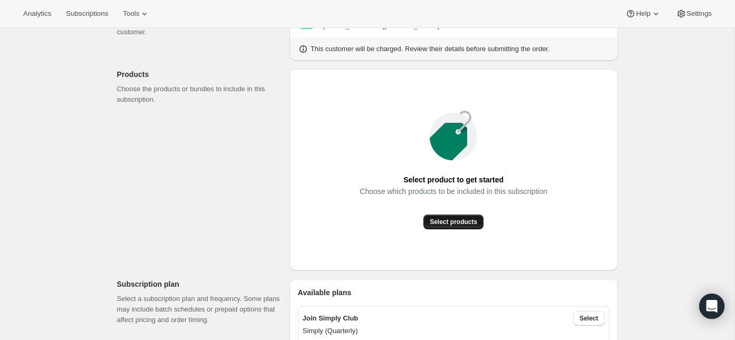
click at [449, 219] on span "Select products" at bounding box center [453, 222] width 47 height 8
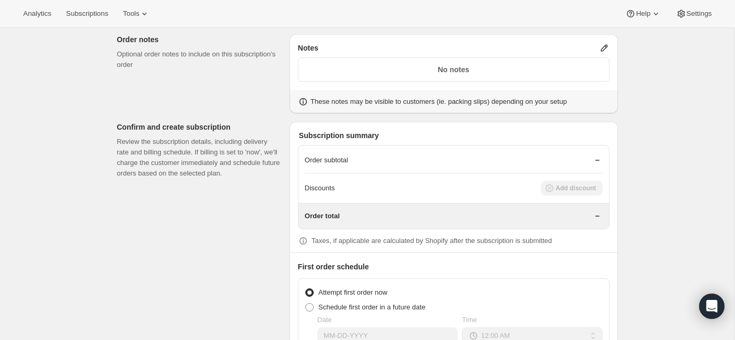
scroll to position [782, 0]
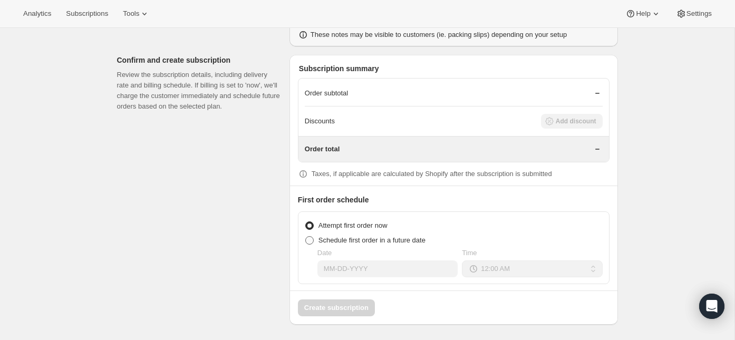
click at [307, 238] on span at bounding box center [309, 240] width 8 height 8
click at [306, 237] on input "Schedule first order in a future date" at bounding box center [305, 236] width 1 height 1
radio input "true"
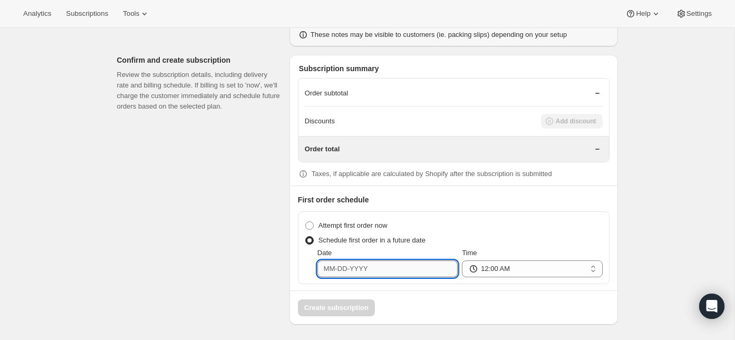
click at [347, 271] on input "Date" at bounding box center [388, 269] width 140 height 17
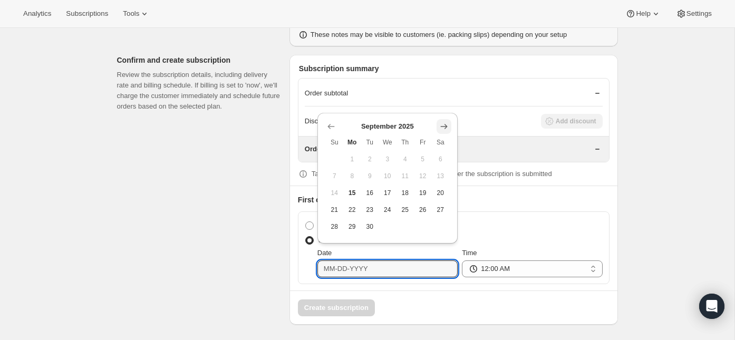
click at [444, 124] on icon "Show next month, October 2025" at bounding box center [444, 126] width 11 height 11
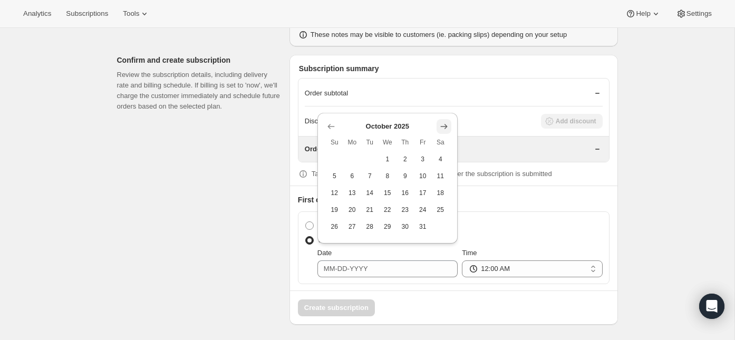
click at [444, 124] on icon "Show next month, November 2025" at bounding box center [444, 126] width 11 height 11
click at [447, 109] on icon "Show next month, December 2025" at bounding box center [444, 110] width 7 height 5
click at [444, 128] on icon "Show next month, January 2026" at bounding box center [444, 126] width 11 height 11
click at [444, 128] on icon "Show next month, February 2026" at bounding box center [444, 126] width 11 height 11
click at [333, 207] on span "15" at bounding box center [334, 210] width 9 height 8
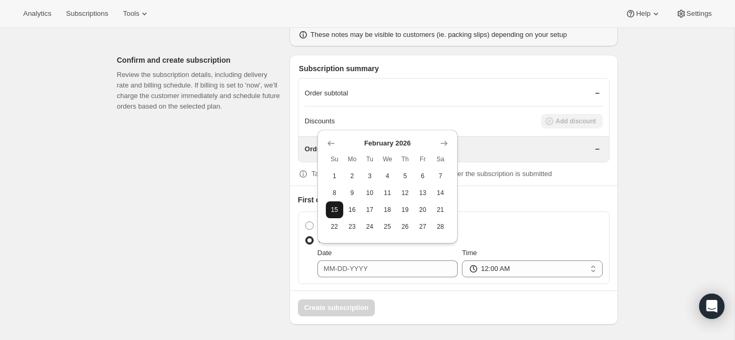
type input "[DATE]"
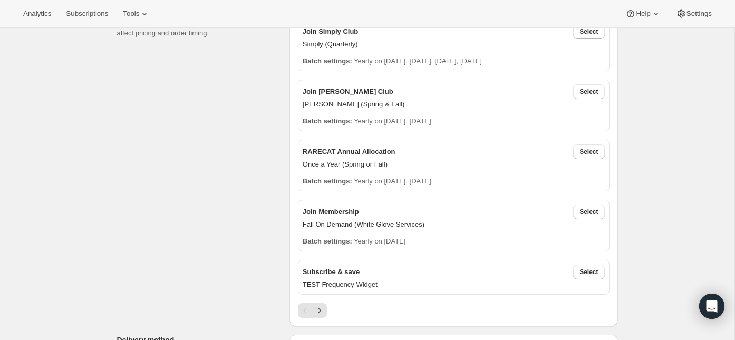
scroll to position [211, 0]
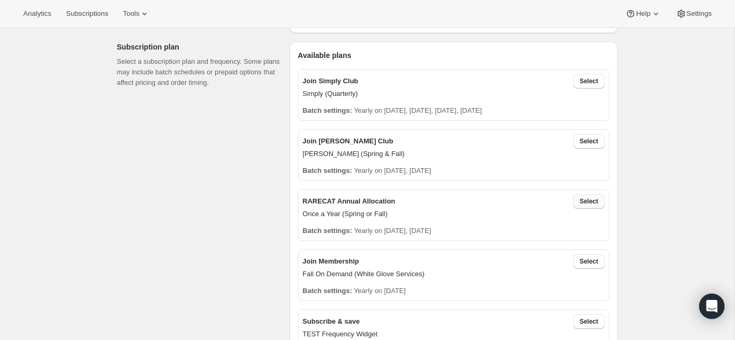
click at [592, 202] on span "Select" at bounding box center [589, 201] width 18 height 8
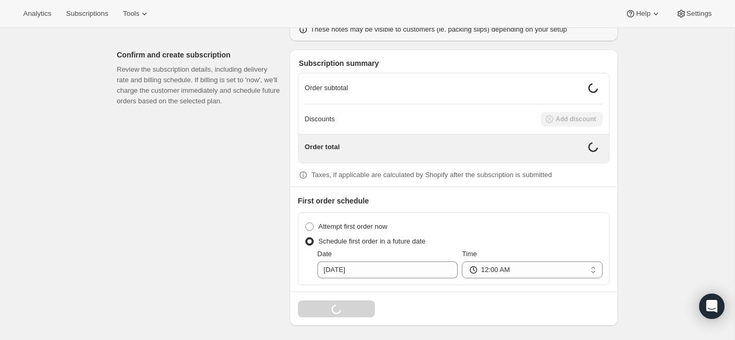
scroll to position [834, 0]
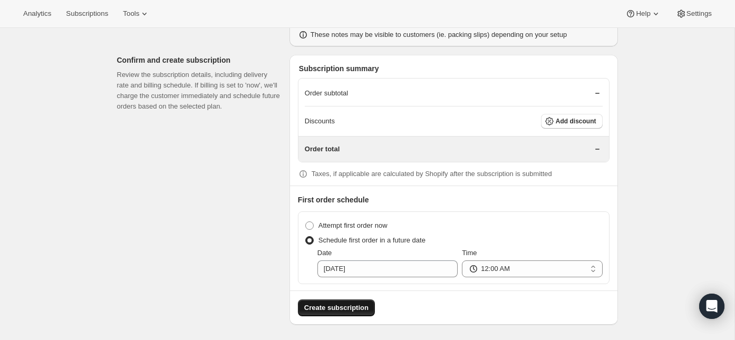
click at [348, 304] on span "Create subscription" at bounding box center [336, 308] width 64 height 11
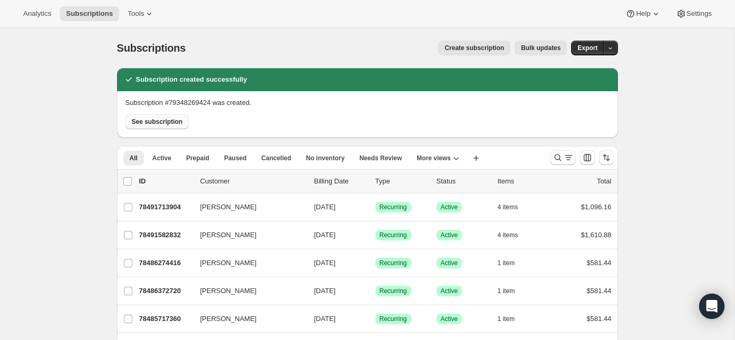
click at [157, 121] on span "See subscription" at bounding box center [157, 122] width 51 height 8
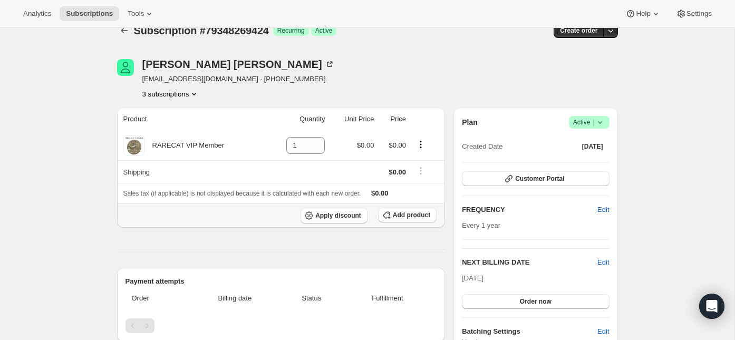
scroll to position [30, 0]
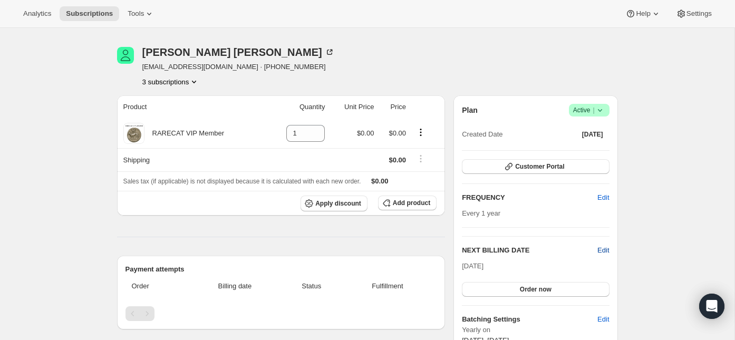
click at [606, 248] on span "Edit" at bounding box center [604, 250] width 12 height 11
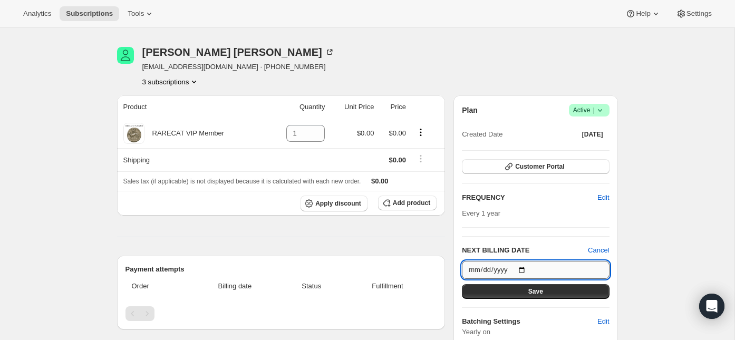
click at [529, 266] on input "[DATE]" at bounding box center [535, 270] width 147 height 18
click at [509, 266] on input "2027-02-15" at bounding box center [535, 270] width 147 height 18
click at [506, 267] on input "2027-02-15" at bounding box center [535, 270] width 147 height 18
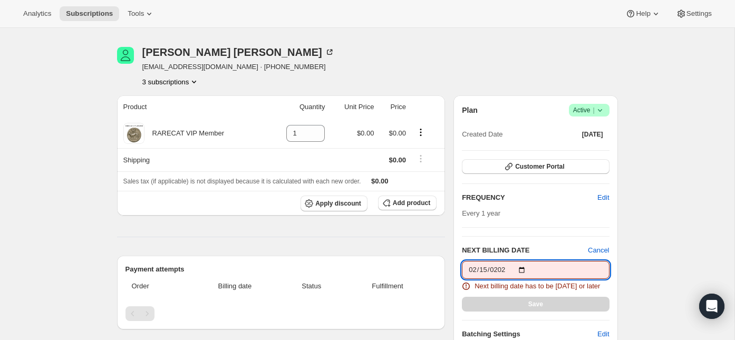
type input "[DATE]"
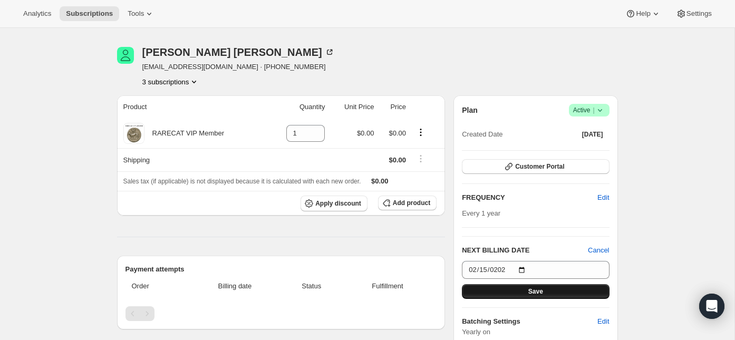
click at [523, 292] on button "Save" at bounding box center [535, 291] width 147 height 15
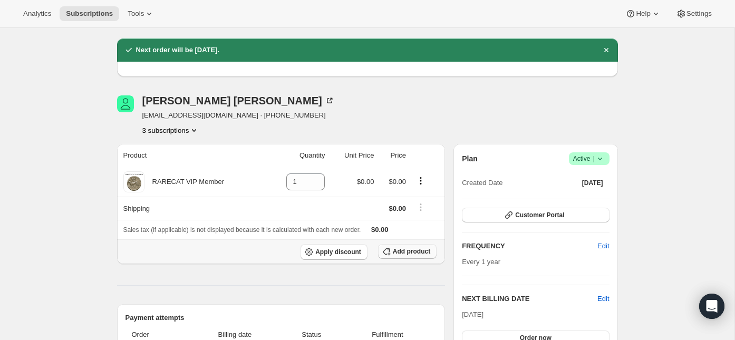
click at [394, 248] on span "Add product" at bounding box center [411, 251] width 37 height 8
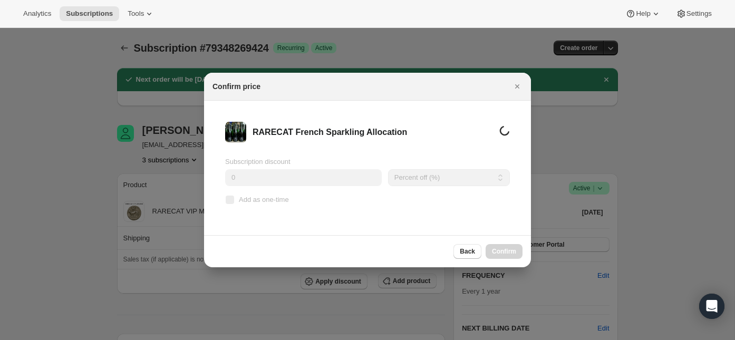
scroll to position [0, 0]
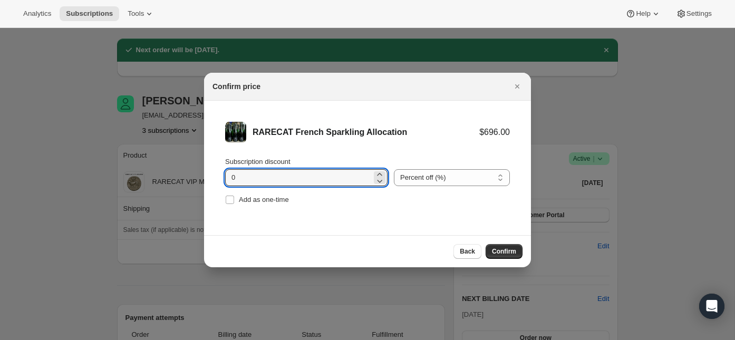
drag, startPoint x: 240, startPoint y: 177, endPoint x: 213, endPoint y: 177, distance: 26.9
click at [213, 177] on li "RARECAT French Sparkling Allocation $696.00 Subscription discount 0 Percent off…" at bounding box center [367, 165] width 327 height 128
type input "20"
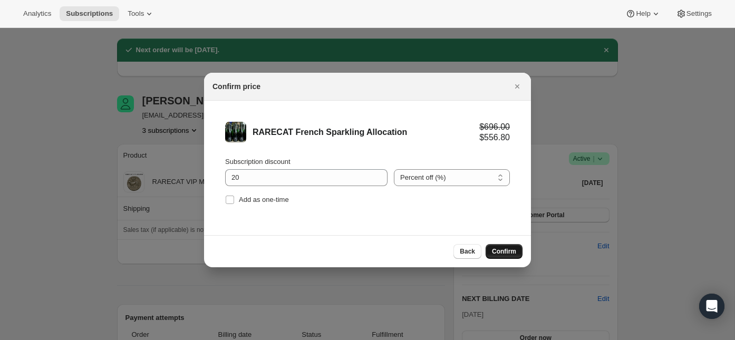
click at [504, 248] on span "Confirm" at bounding box center [504, 251] width 24 height 8
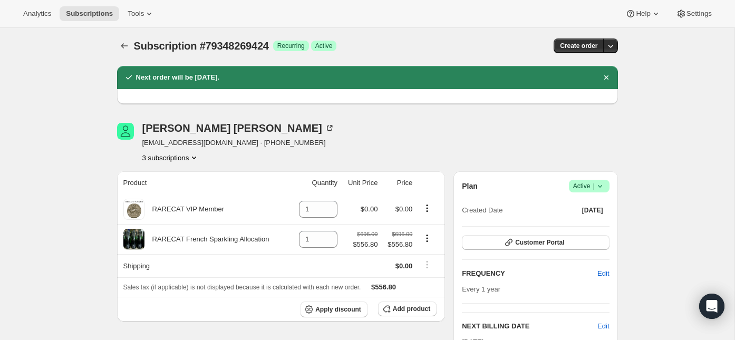
scroll to position [1, 0]
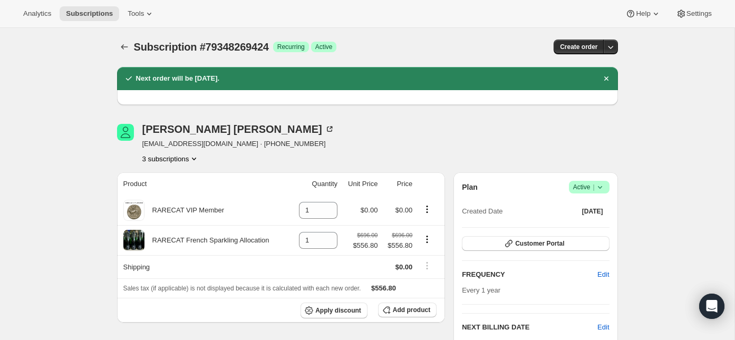
click at [198, 157] on icon "Product actions" at bounding box center [194, 159] width 11 height 11
click at [175, 194] on span "78508163440" at bounding box center [153, 196] width 42 height 8
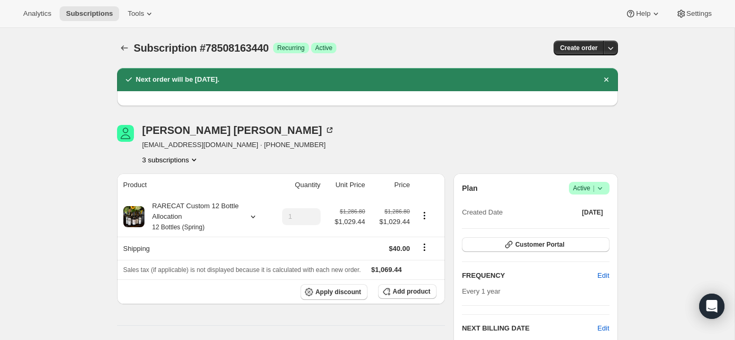
click at [198, 158] on icon "Product actions" at bounding box center [194, 160] width 11 height 11
click at [190, 175] on span "78491582832" at bounding box center [169, 179] width 73 height 11
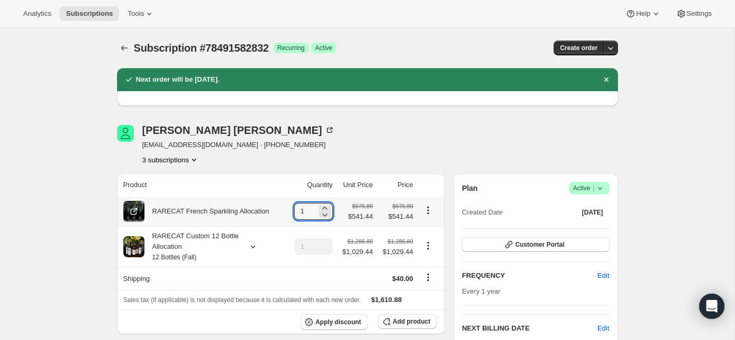
drag, startPoint x: 308, startPoint y: 210, endPoint x: 285, endPoint y: 210, distance: 22.7
click at [285, 210] on tr "RARECAT French Sparkling Allocation 1 $676.80 $541.44 $676.80 $541.44" at bounding box center [281, 212] width 329 height 30
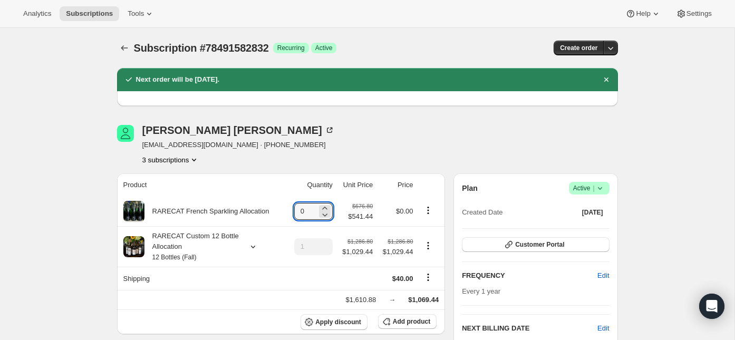
type input "0"
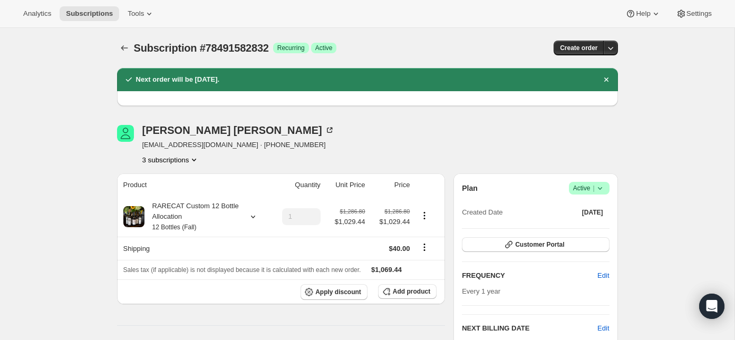
click at [199, 160] on icon "Product actions" at bounding box center [194, 160] width 11 height 11
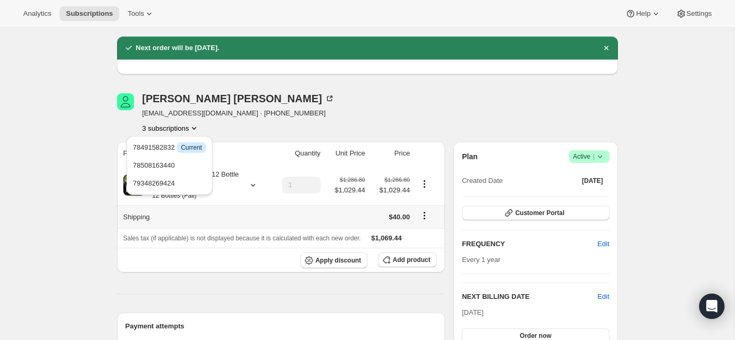
scroll to position [39, 0]
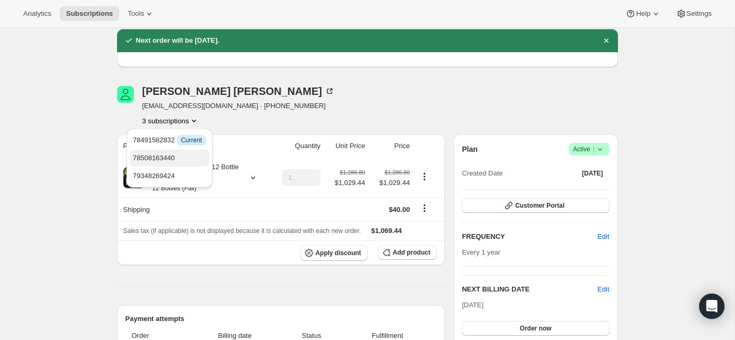
click at [171, 155] on span "78508163440" at bounding box center [154, 158] width 42 height 8
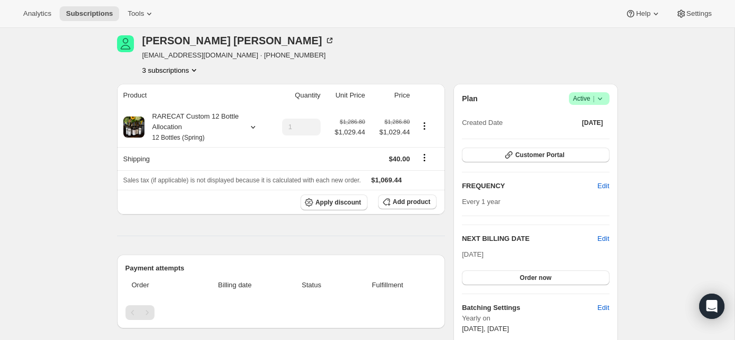
scroll to position [82, 0]
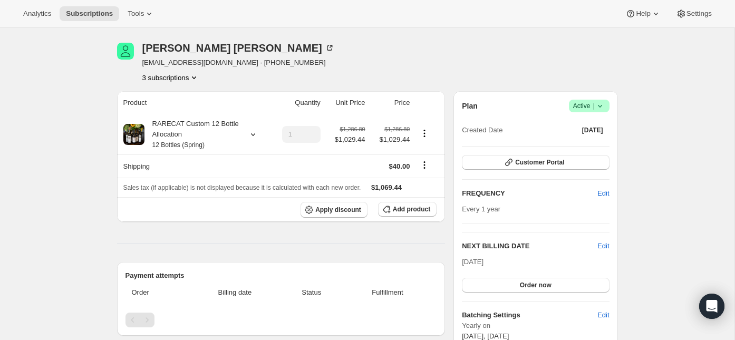
click at [199, 78] on icon "Product actions" at bounding box center [194, 77] width 11 height 11
click at [185, 133] on span "79348269424" at bounding box center [169, 133] width 73 height 11
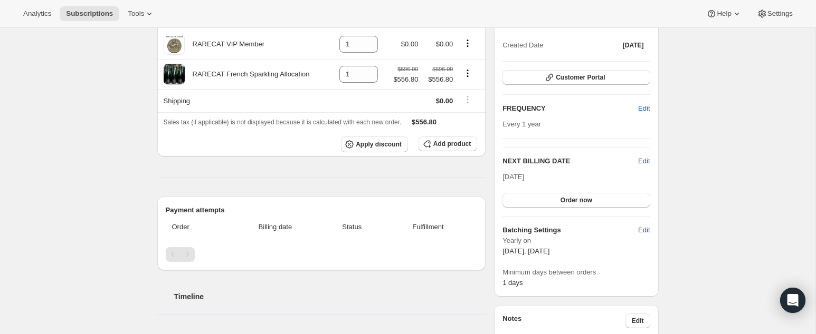
scroll to position [170, 0]
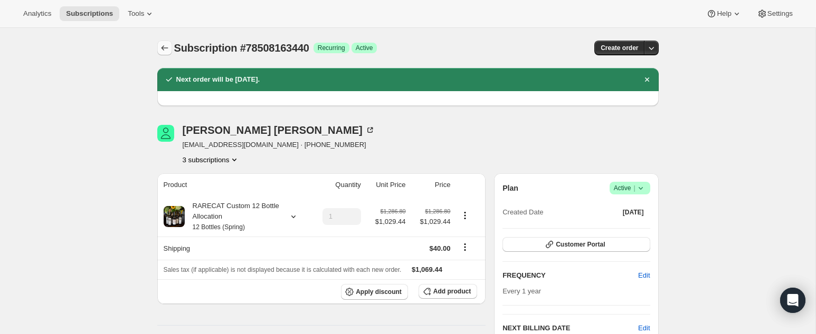
click at [166, 48] on icon "Subscriptions" at bounding box center [164, 48] width 11 height 11
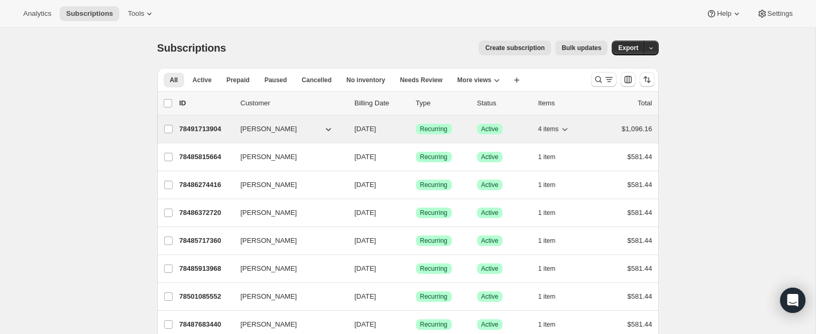
click at [203, 127] on p "78491713904" at bounding box center [205, 129] width 53 height 11
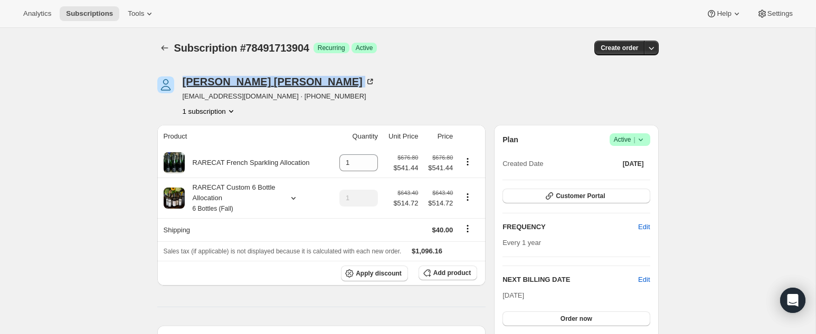
drag, startPoint x: 184, startPoint y: 81, endPoint x: 251, endPoint y: 81, distance: 67.5
click at [251, 81] on div "Shally Fisher" at bounding box center [279, 81] width 193 height 11
copy div "Shally Fisher"
click at [164, 47] on icon "Subscriptions" at bounding box center [164, 48] width 11 height 11
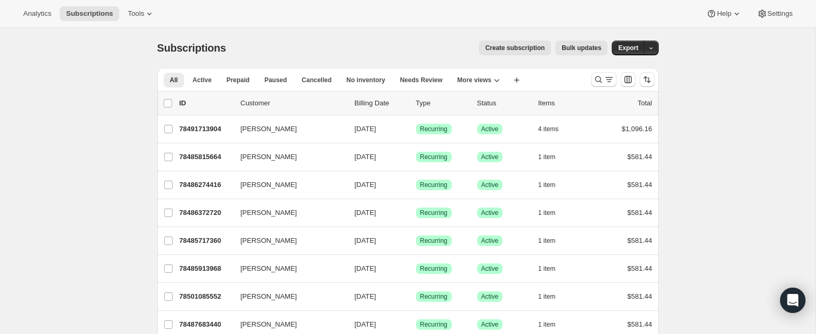
click at [496, 51] on span "Create subscription" at bounding box center [515, 48] width 60 height 8
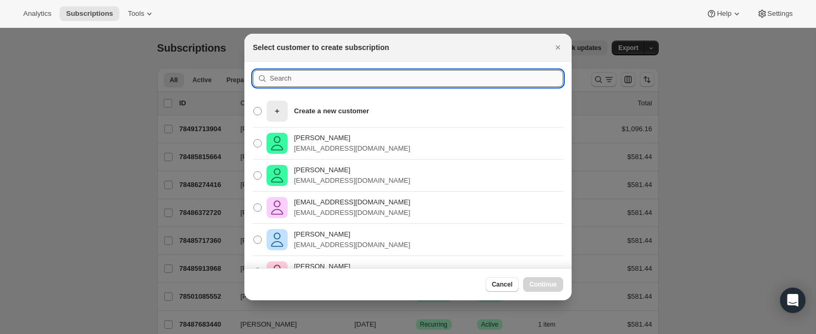
click at [291, 78] on input ":r2nc:" at bounding box center [416, 78] width 293 height 17
paste input "[PERSON_NAME]"
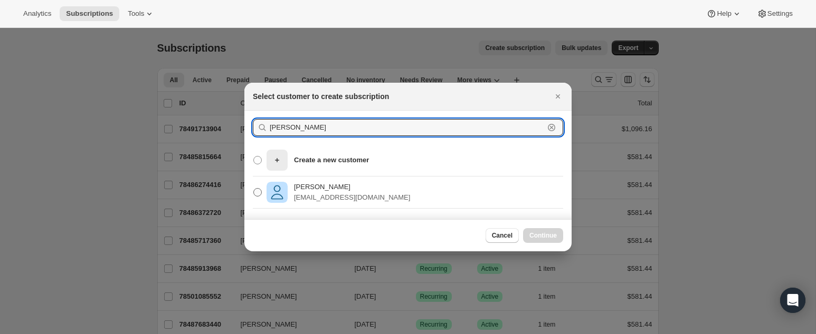
type input "[PERSON_NAME]"
click at [321, 189] on p "[PERSON_NAME]" at bounding box center [352, 187] width 116 height 11
click at [254, 189] on input "Shally Fisher scmichael10@yahoo.com" at bounding box center [253, 188] width 1 height 1
radio input "true"
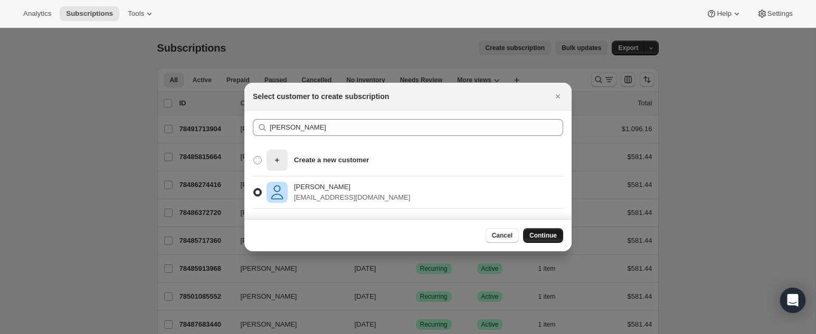
click at [543, 233] on span "Continue" at bounding box center [542, 236] width 27 height 8
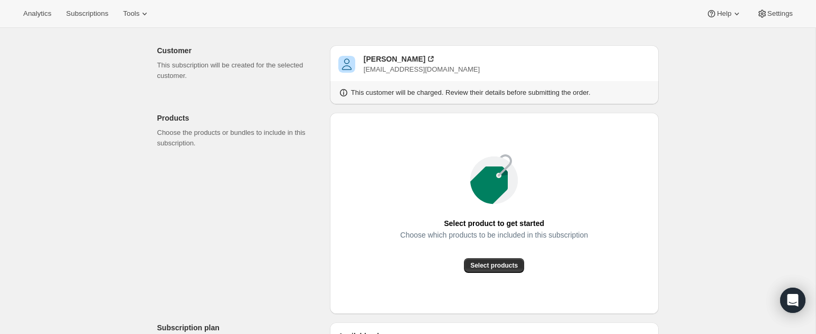
scroll to position [72, 0]
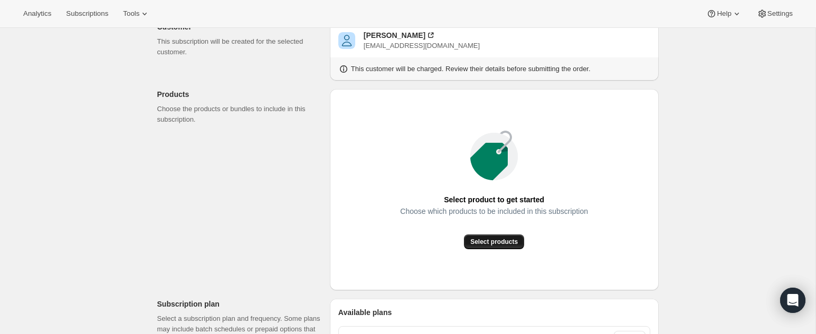
click at [503, 238] on span "Select products" at bounding box center [493, 242] width 47 height 8
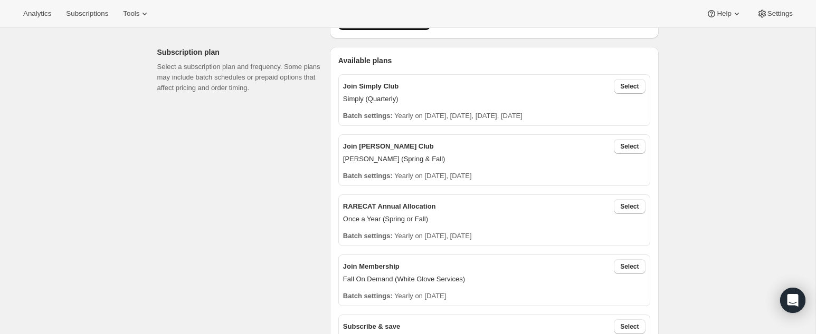
scroll to position [207, 0]
click at [631, 207] on span "Select" at bounding box center [629, 206] width 18 height 8
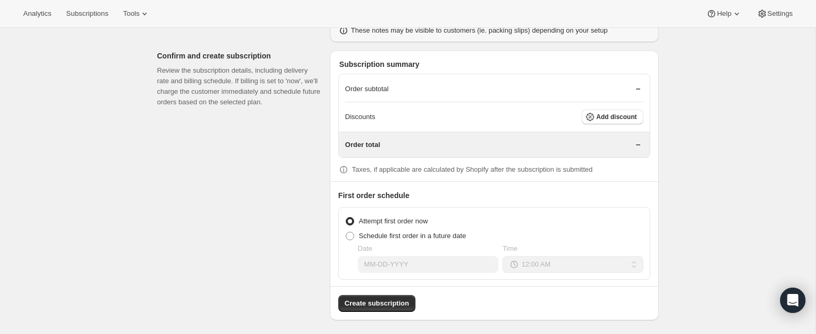
scroll to position [839, 0]
click at [351, 233] on span at bounding box center [350, 235] width 8 height 8
click at [346, 232] on input "Schedule first order in a future date" at bounding box center [346, 231] width 1 height 1
radio input "true"
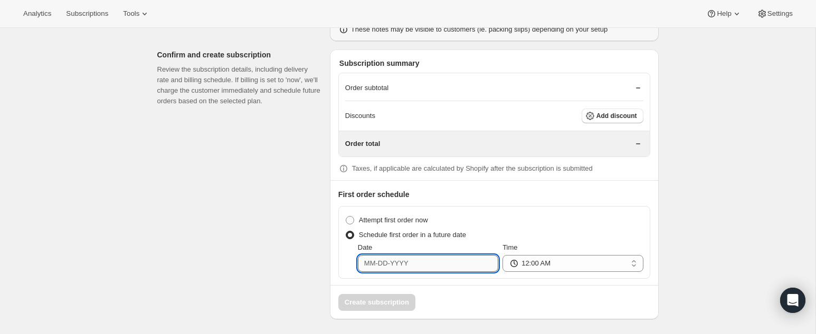
click at [380, 266] on input "Date" at bounding box center [428, 263] width 140 height 17
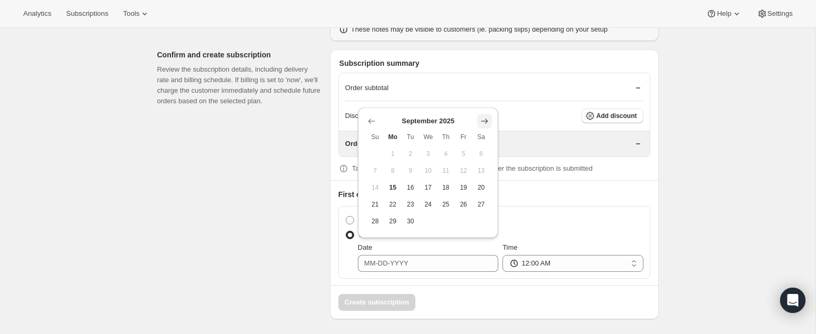
click at [485, 119] on icon "Show next month, October 2025" at bounding box center [484, 121] width 7 height 5
click at [485, 119] on icon "Show next month, November 2025" at bounding box center [484, 121] width 7 height 5
click at [486, 101] on icon "Show next month, December 2025" at bounding box center [484, 104] width 11 height 11
click at [487, 119] on icon "Show next month, January 2026" at bounding box center [484, 121] width 11 height 11
click at [487, 119] on icon "Show next month, February 2026" at bounding box center [484, 121] width 11 height 11
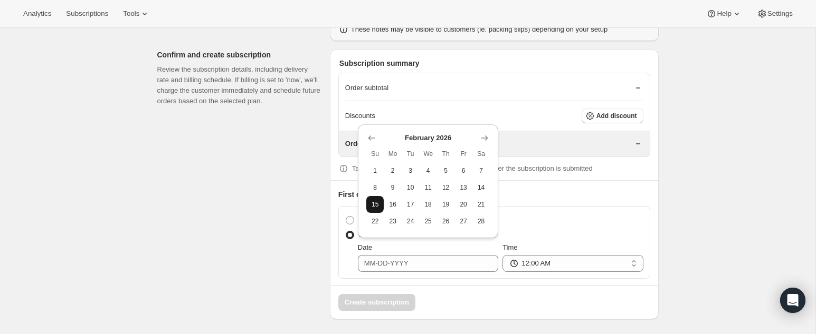
click at [374, 201] on span "15" at bounding box center [374, 204] width 9 height 8
type input "[DATE]"
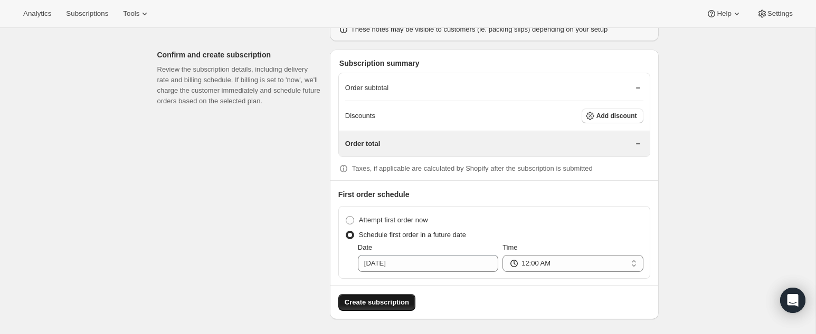
click at [396, 298] on span "Create subscription" at bounding box center [376, 303] width 64 height 11
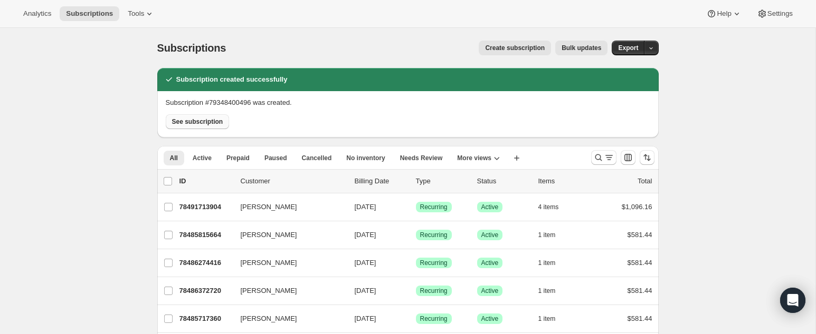
click at [199, 117] on button "See subscription" at bounding box center [198, 121] width 64 height 15
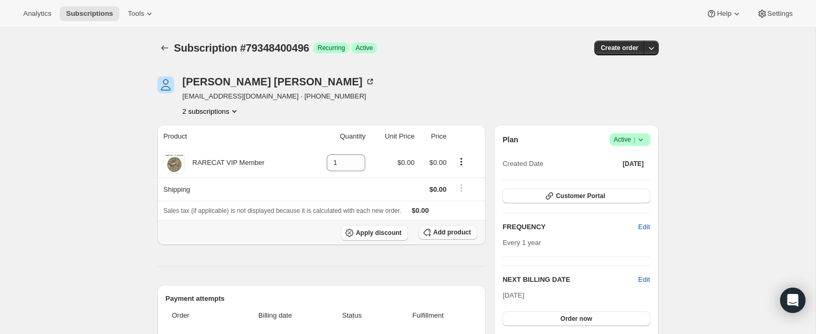
click at [442, 233] on span "Add product" at bounding box center [451, 232] width 37 height 8
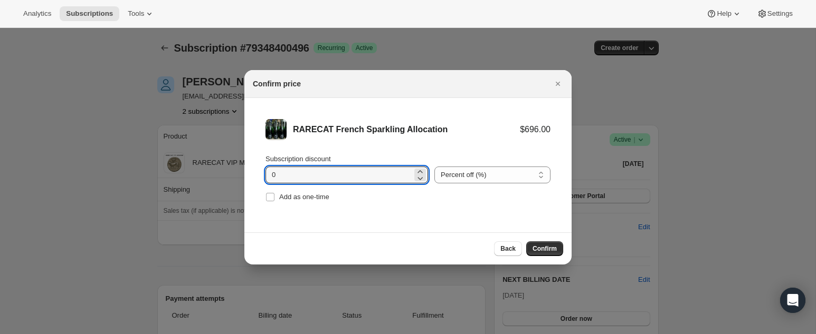
drag, startPoint x: 277, startPoint y: 174, endPoint x: 257, endPoint y: 175, distance: 20.1
click at [257, 175] on li "RARECAT French Sparkling Allocation $696.00 Subscription discount 0 Percent off…" at bounding box center [407, 162] width 327 height 128
type input "20"
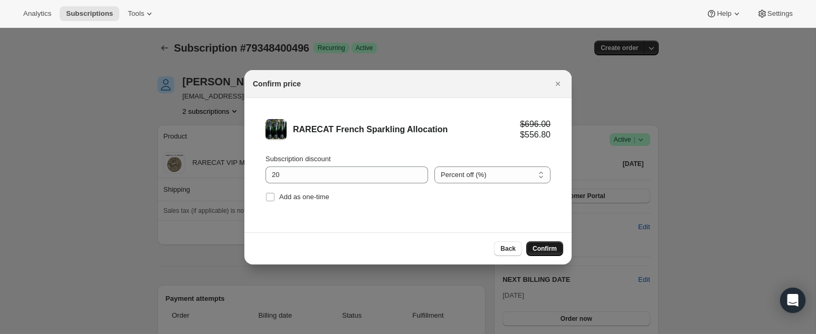
click at [543, 246] on span "Confirm" at bounding box center [544, 249] width 24 height 8
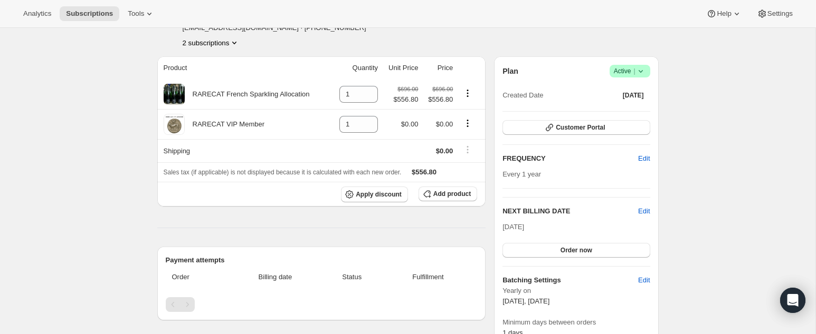
scroll to position [80, 0]
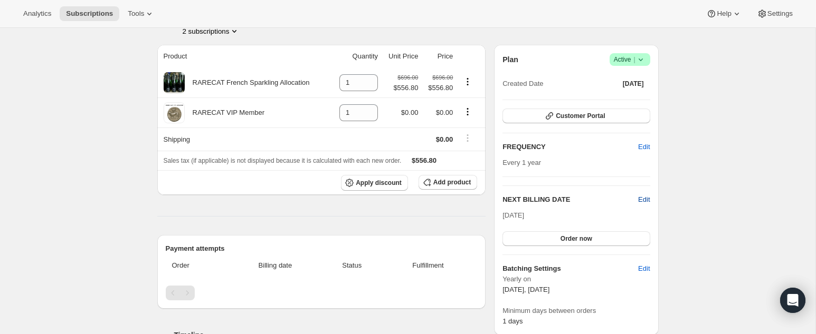
click at [647, 197] on span "Edit" at bounding box center [644, 200] width 12 height 11
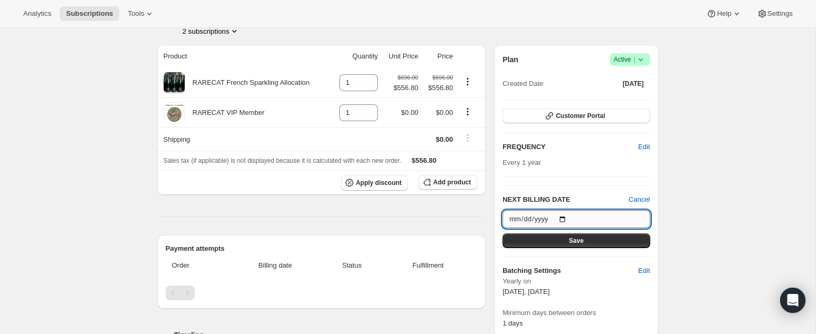
click at [512, 221] on input "[DATE]" at bounding box center [575, 219] width 147 height 18
type input "[DATE]"
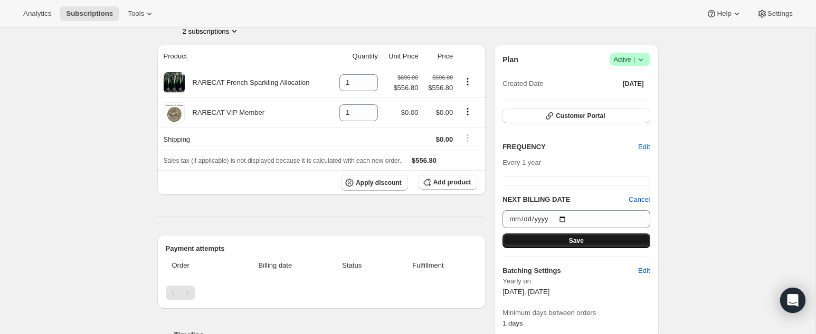
click at [572, 237] on span "Save" at bounding box center [576, 241] width 15 height 8
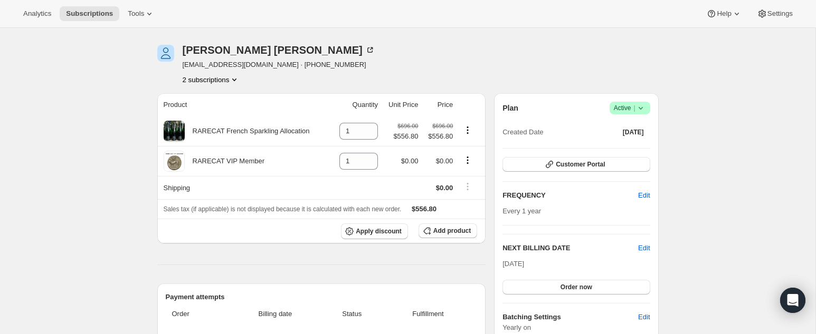
click at [240, 78] on icon "Product actions" at bounding box center [234, 79] width 11 height 11
click at [232, 94] on span "78491713904" at bounding box center [209, 99] width 73 height 11
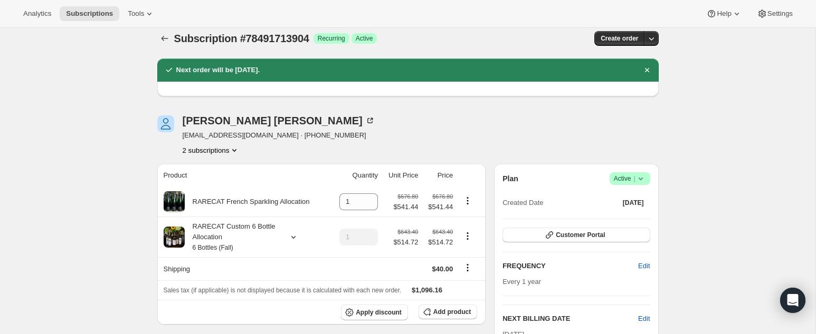
scroll to position [14, 0]
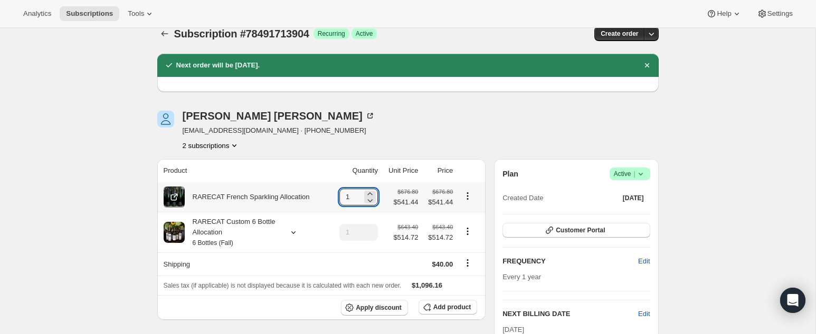
drag, startPoint x: 350, startPoint y: 196, endPoint x: 334, endPoint y: 196, distance: 15.8
click at [334, 196] on td "1" at bounding box center [356, 198] width 50 height 30
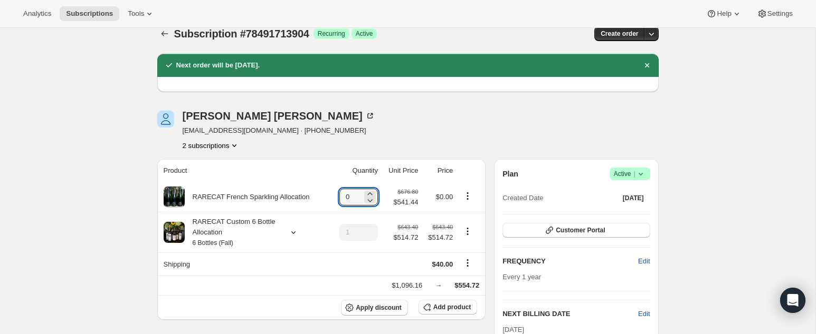
type input "0"
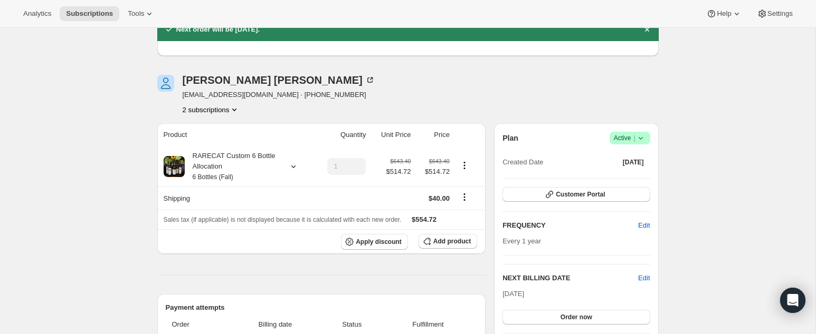
scroll to position [53, 0]
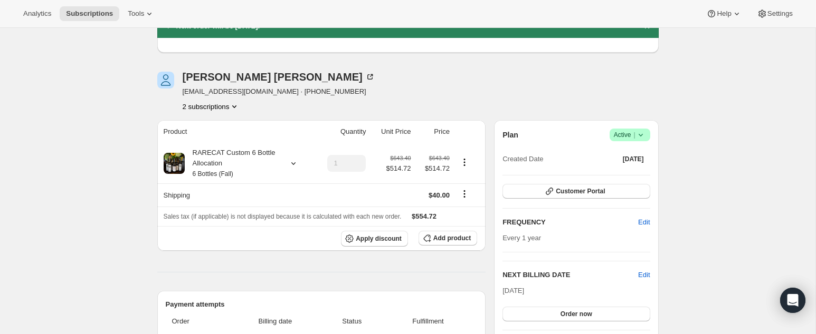
click at [237, 106] on icon "Product actions" at bounding box center [234, 106] width 11 height 11
click at [216, 141] on span "79348400496" at bounding box center [195, 144] width 42 height 8
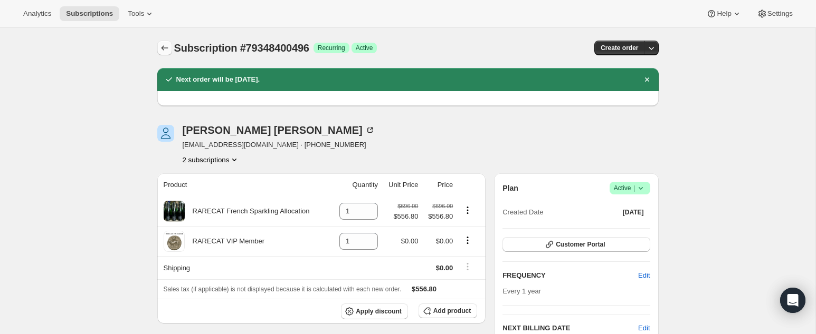
click at [161, 46] on icon "Subscriptions" at bounding box center [164, 48] width 11 height 11
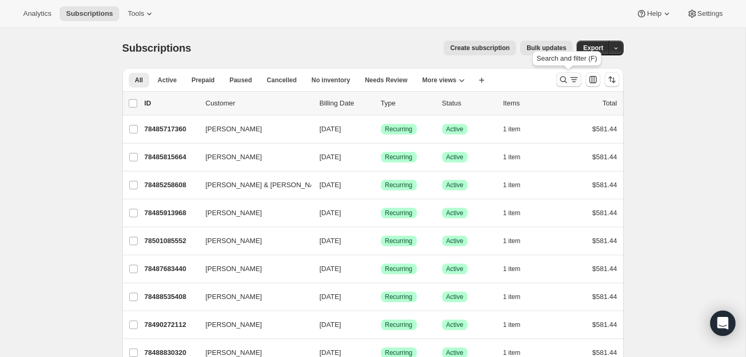
click at [561, 78] on icon "Search and filter results" at bounding box center [563, 79] width 11 height 11
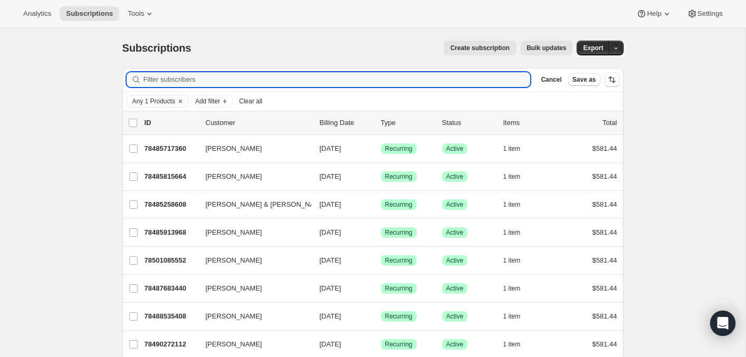
click at [261, 100] on span "Clear all" at bounding box center [250, 101] width 23 height 8
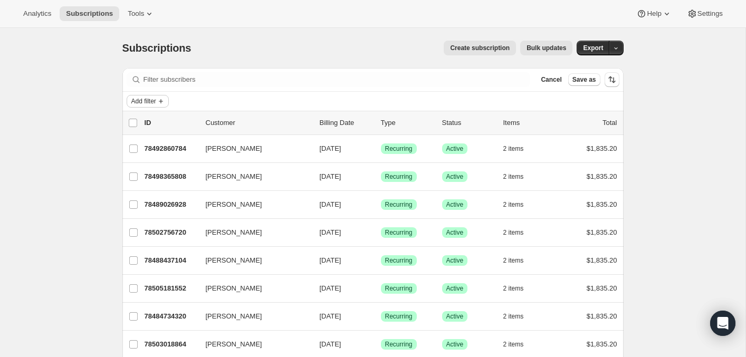
click at [156, 99] on span "Add filter" at bounding box center [143, 101] width 25 height 8
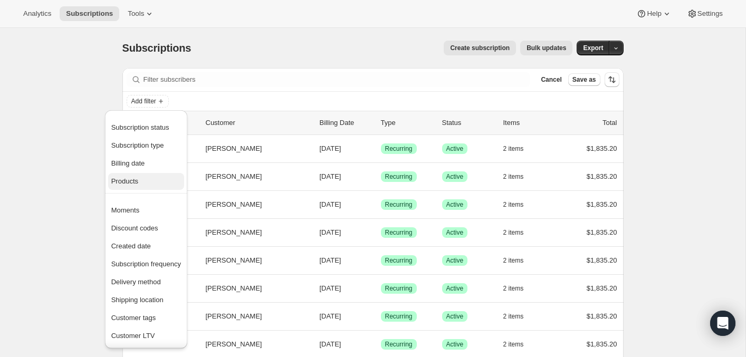
click at [138, 176] on span "Products" at bounding box center [146, 181] width 70 height 11
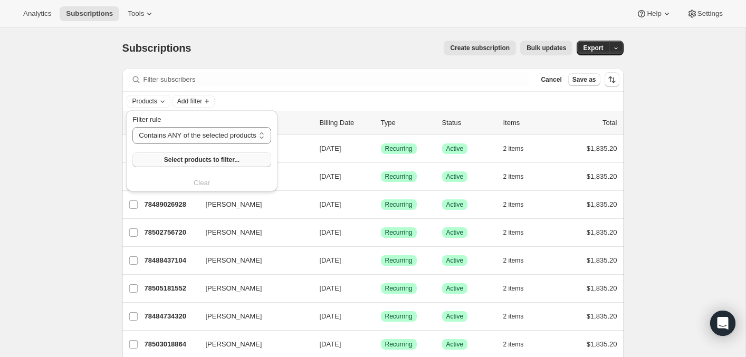
click at [197, 158] on span "Select products to filter..." at bounding box center [201, 160] width 75 height 8
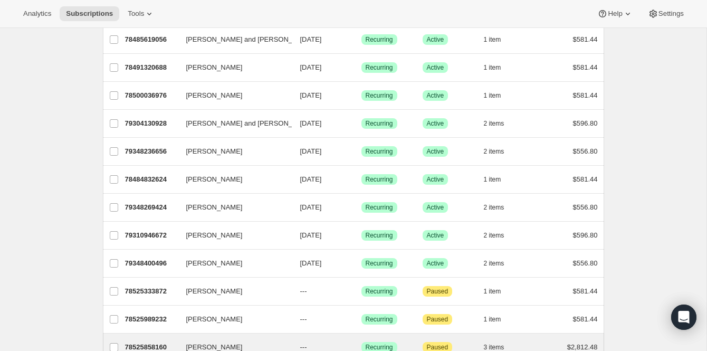
scroll to position [679, 0]
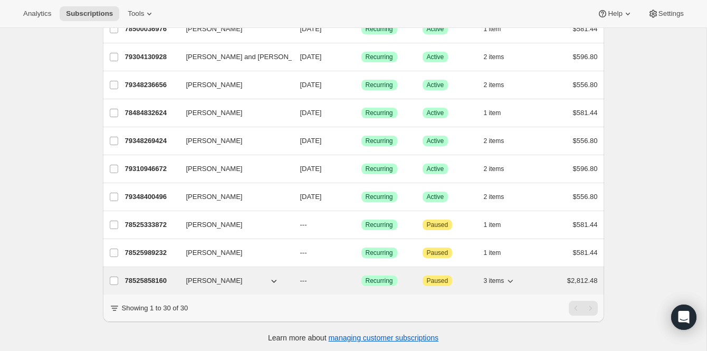
click at [151, 277] on p "78525858160" at bounding box center [151, 280] width 53 height 11
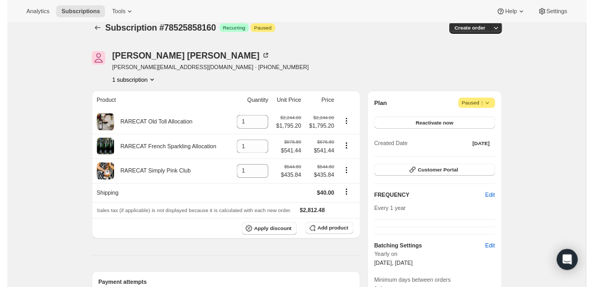
scroll to position [10, 0]
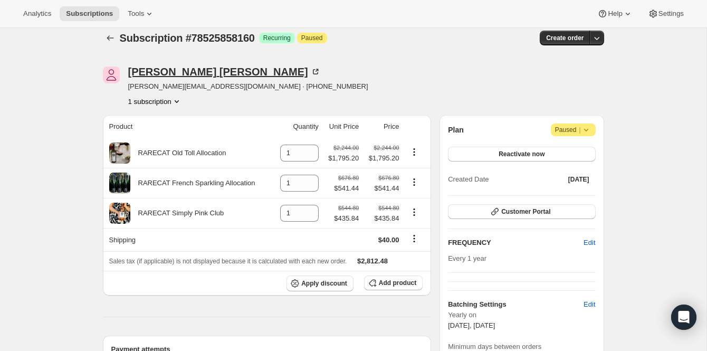
click at [310, 70] on icon at bounding box center [315, 71] width 11 height 11
